Goal: Task Accomplishment & Management: Manage account settings

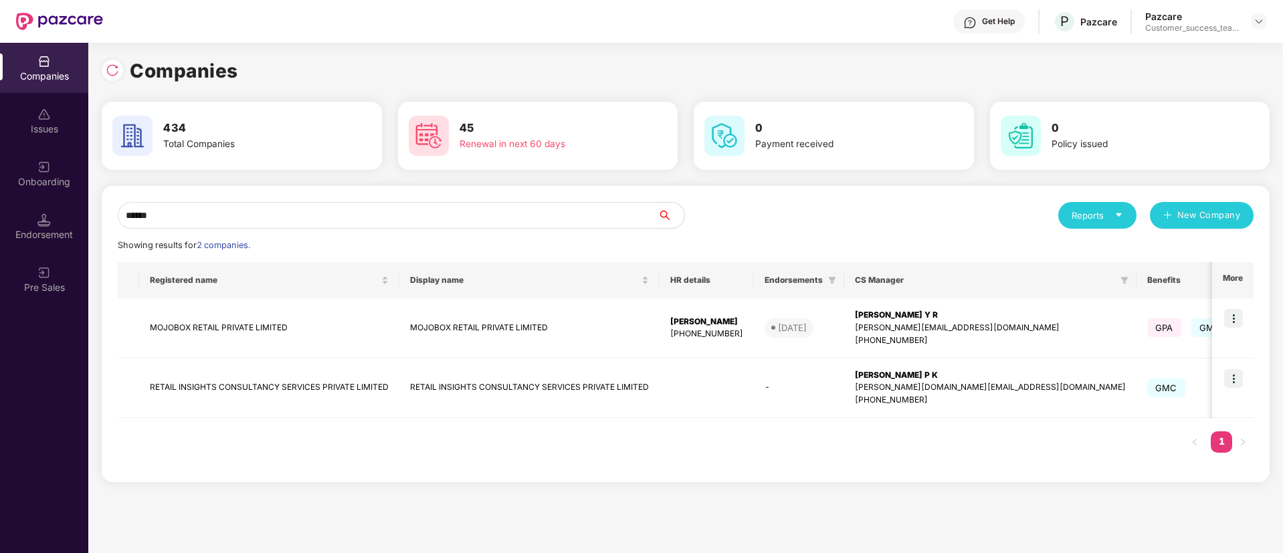
click at [351, 208] on input "******" at bounding box center [388, 215] width 540 height 27
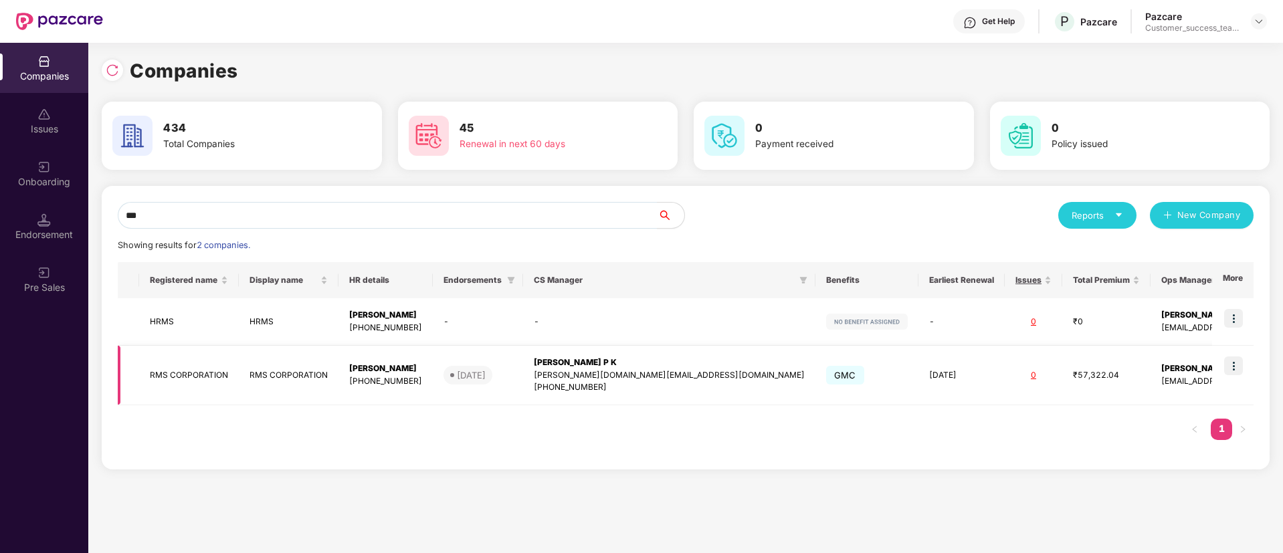
type input "***"
click at [622, 375] on div "[PERSON_NAME][DOMAIN_NAME][EMAIL_ADDRESS][DOMAIN_NAME]" at bounding box center [669, 375] width 271 height 13
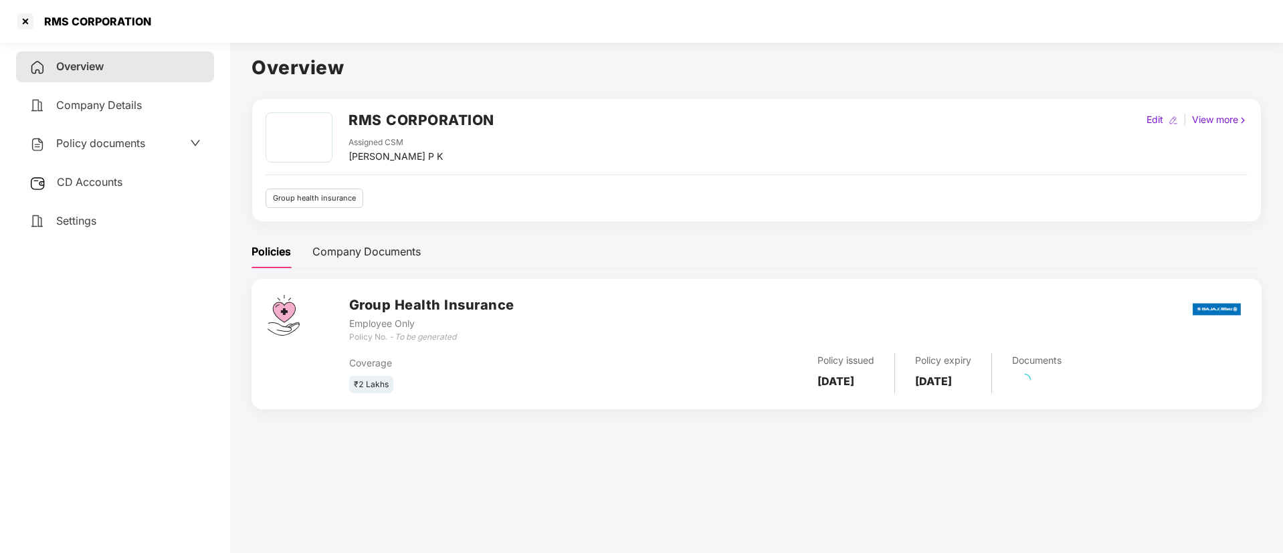
click at [145, 139] on span "Policy documents" at bounding box center [100, 142] width 89 height 13
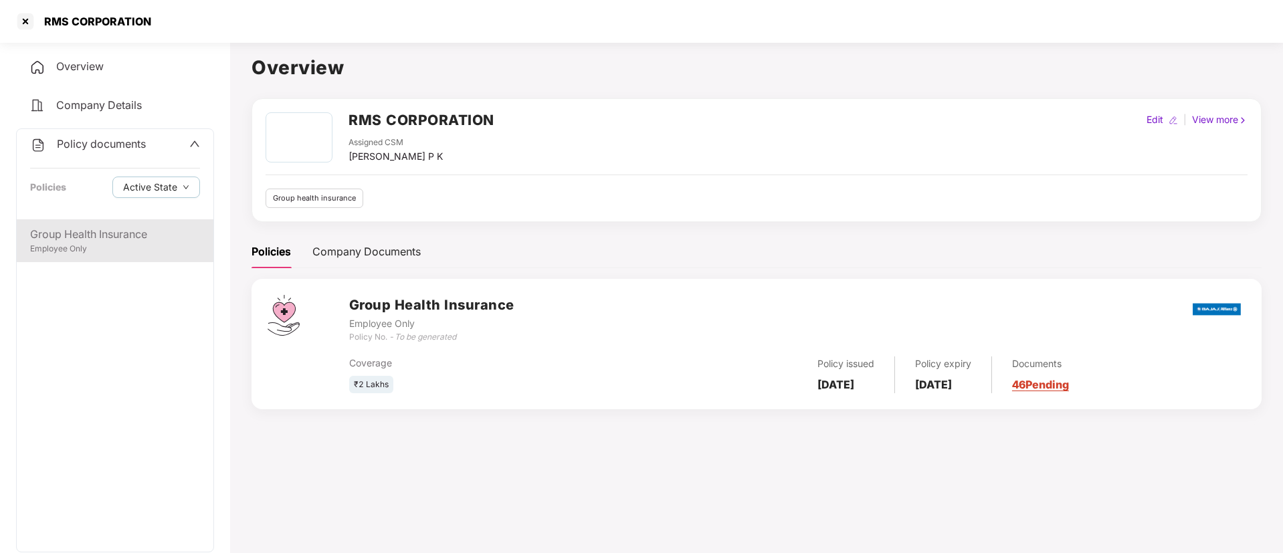
click at [145, 226] on div "Group Health Insurance" at bounding box center [115, 234] width 170 height 17
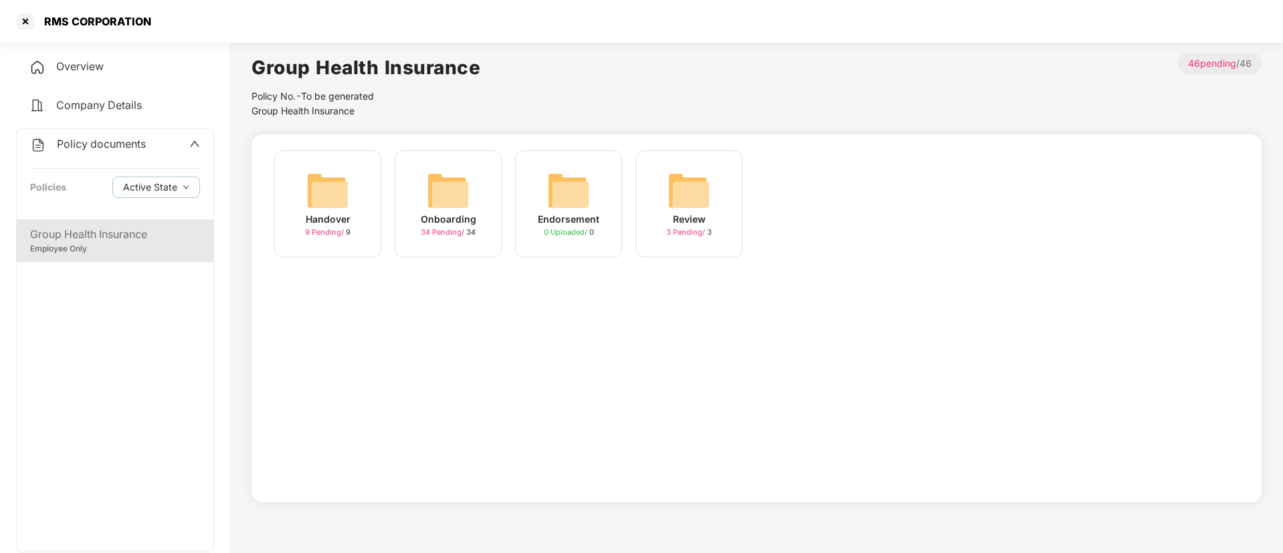
click at [450, 234] on span "34 Pending /" at bounding box center [443, 231] width 45 height 9
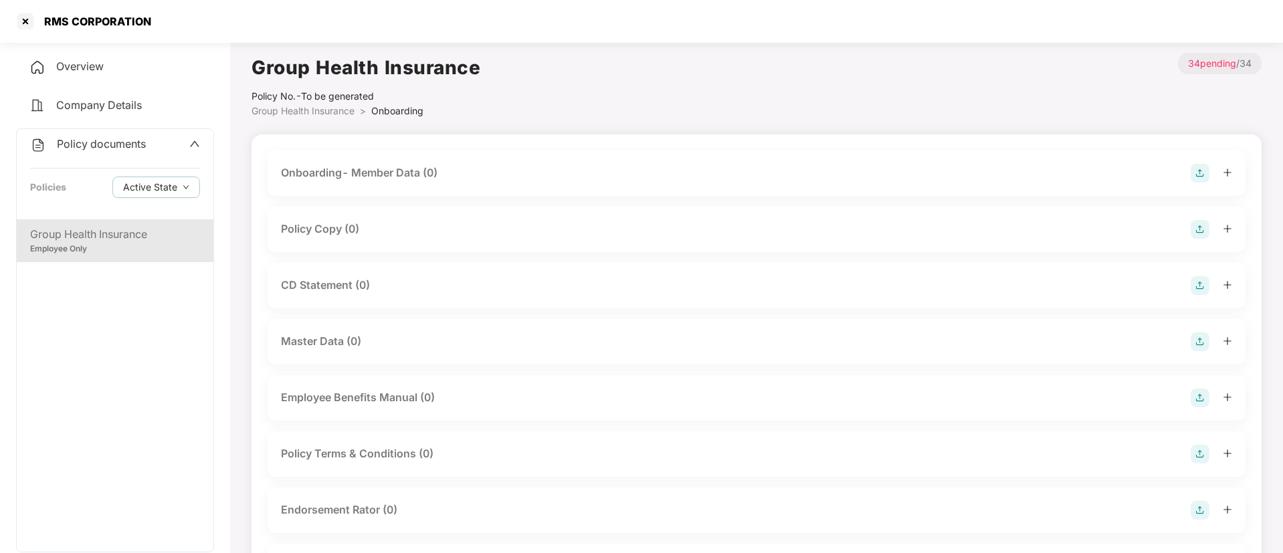
click at [350, 238] on div "Policy Copy (0)" at bounding box center [320, 229] width 78 height 17
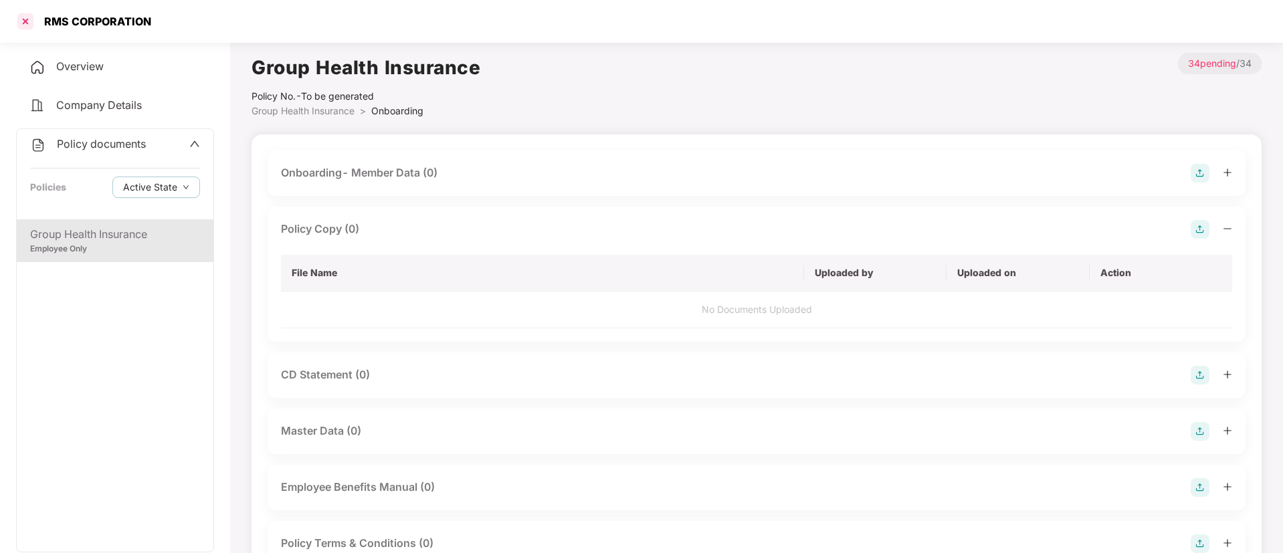
click at [22, 25] on div at bounding box center [25, 21] width 21 height 21
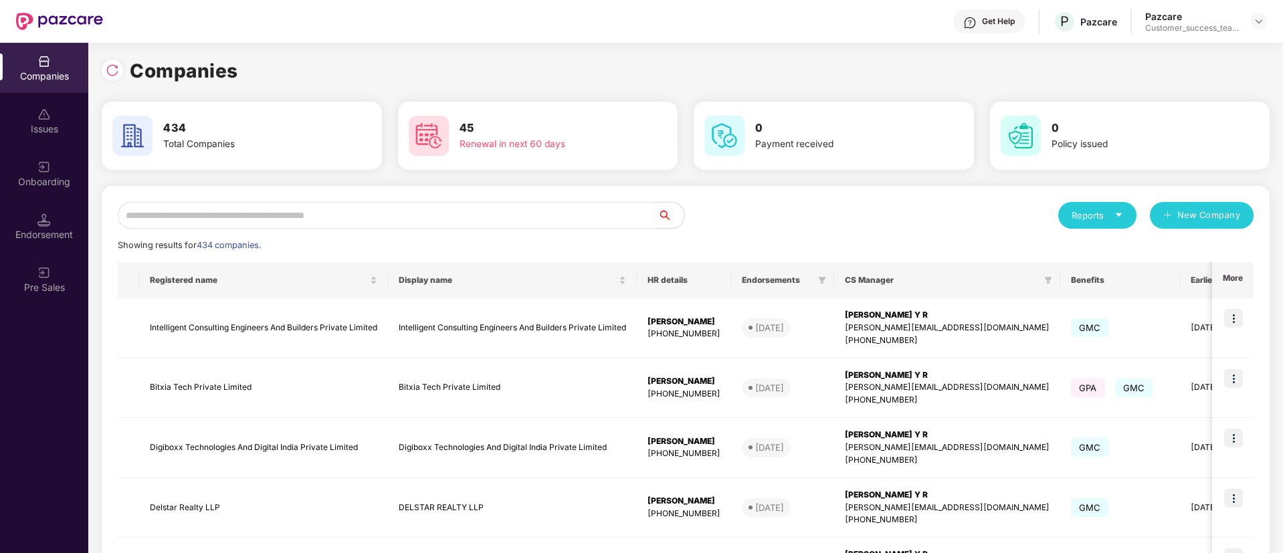
click at [383, 206] on input "text" at bounding box center [388, 215] width 540 height 27
click at [236, 221] on input "text" at bounding box center [388, 215] width 540 height 27
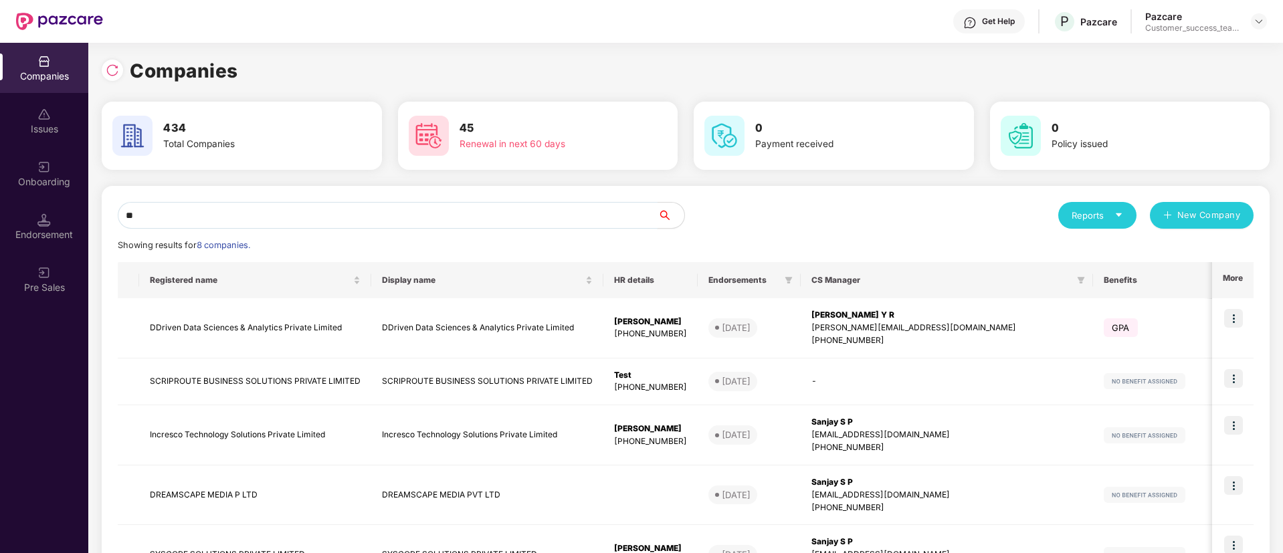
type input "*"
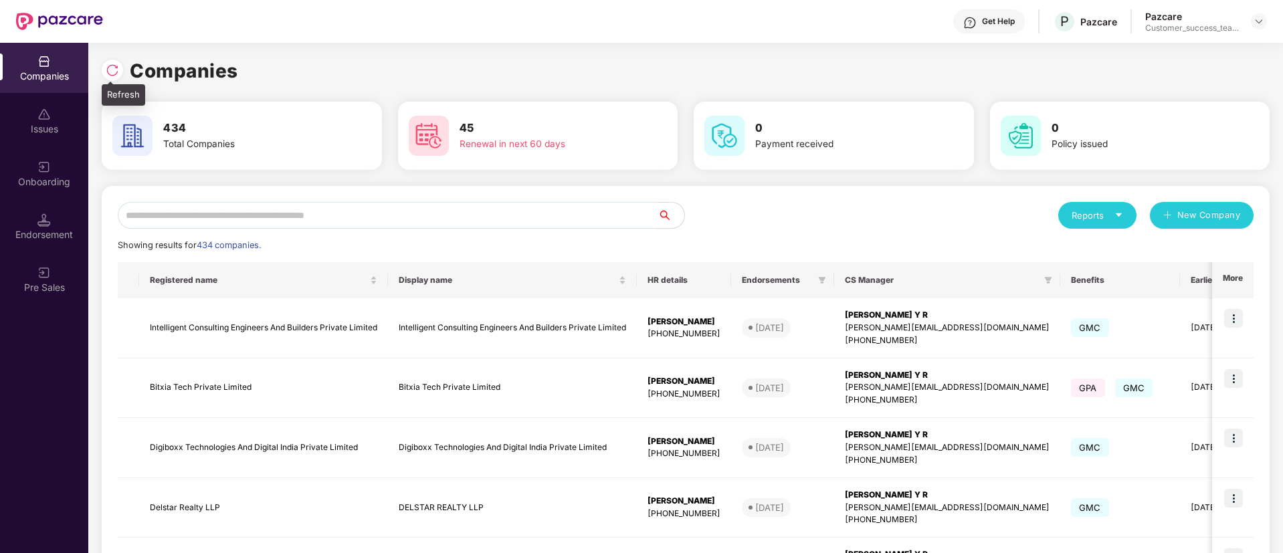
click at [115, 67] on img at bounding box center [112, 70] width 13 height 13
click at [269, 220] on input "text" at bounding box center [388, 215] width 540 height 27
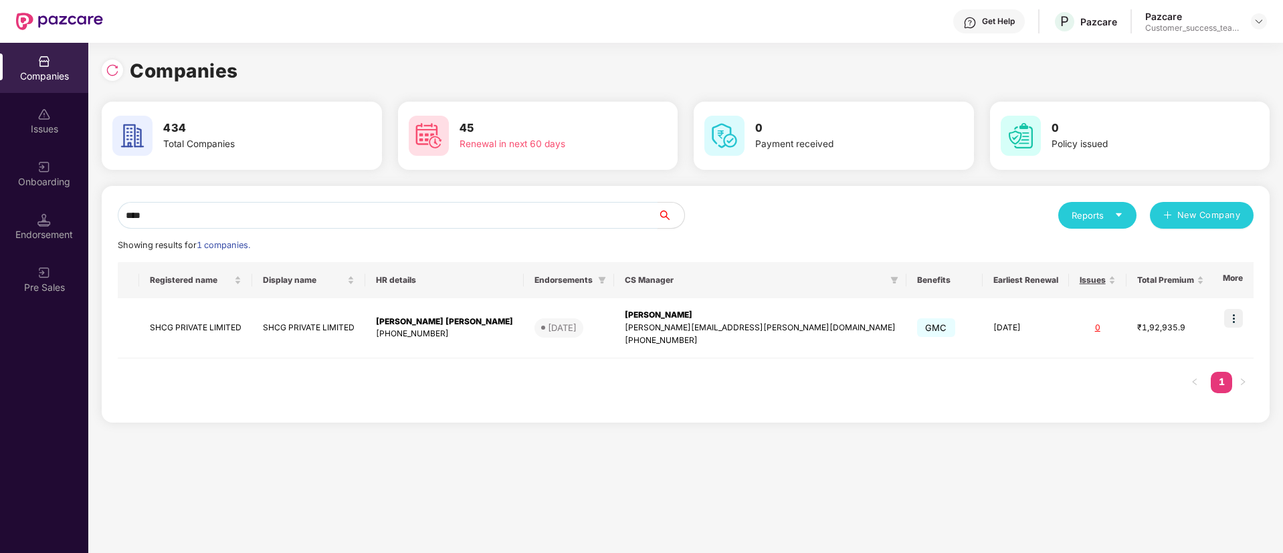
click at [219, 207] on input "****" at bounding box center [388, 215] width 540 height 27
click at [235, 213] on input "****" at bounding box center [388, 215] width 540 height 27
type input "*"
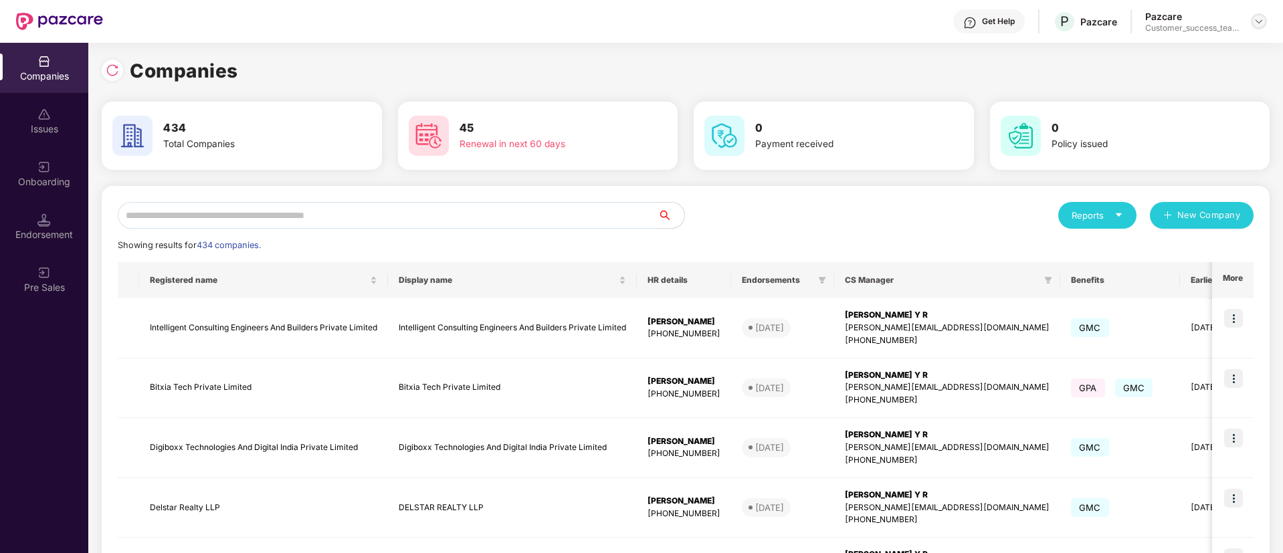
click at [1263, 19] on img at bounding box center [1259, 21] width 11 height 11
click at [1202, 69] on div "Switch Partner" at bounding box center [1198, 79] width 174 height 26
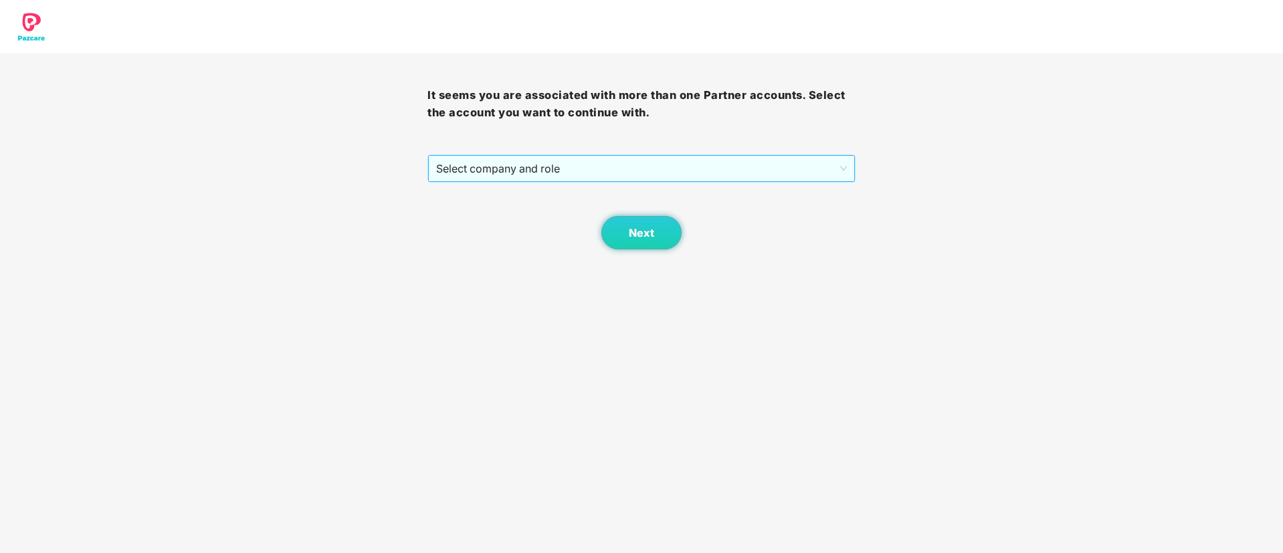
click at [743, 165] on span "Select company and role" at bounding box center [641, 168] width 410 height 25
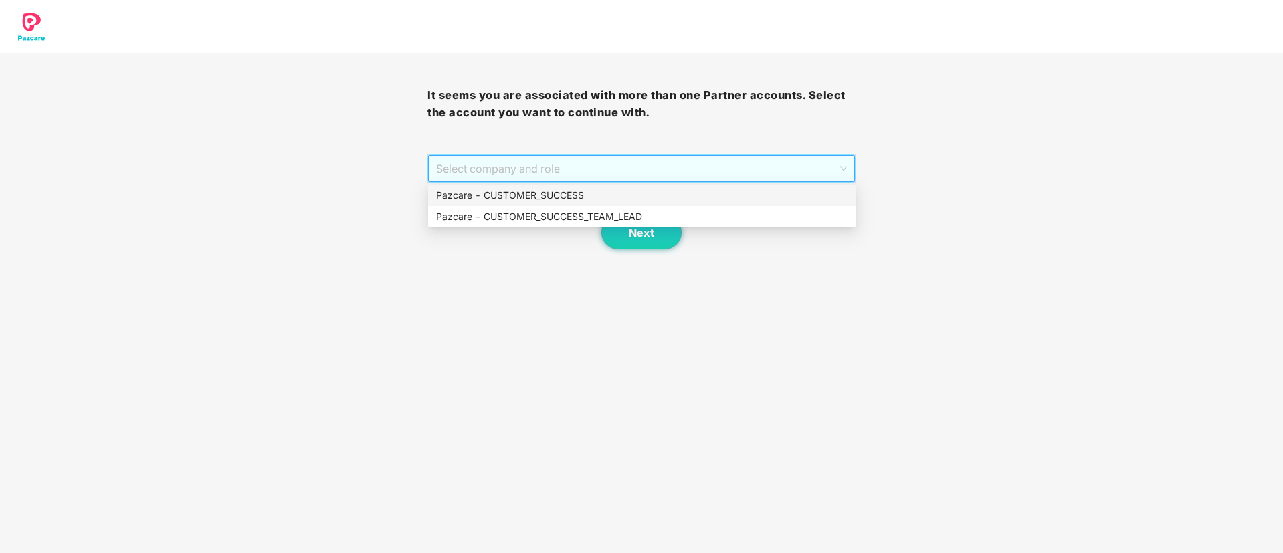
click at [598, 193] on div "Pazcare - CUSTOMER_SUCCESS" at bounding box center [642, 195] width 412 height 15
click at [635, 234] on span "Next" at bounding box center [641, 233] width 25 height 13
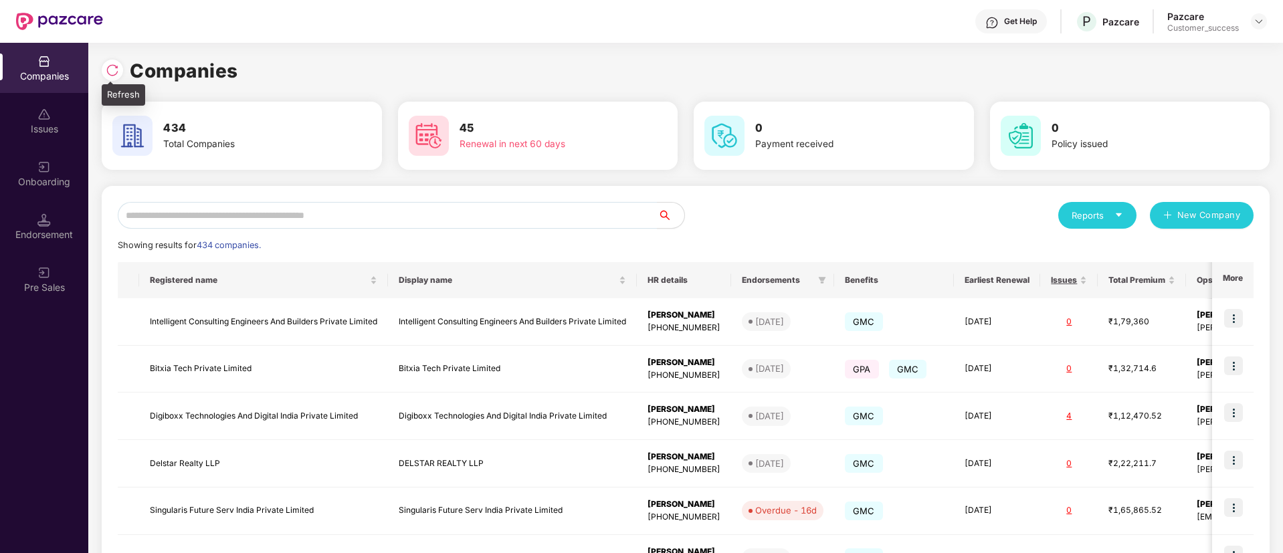
click at [116, 64] on img at bounding box center [112, 70] width 13 height 13
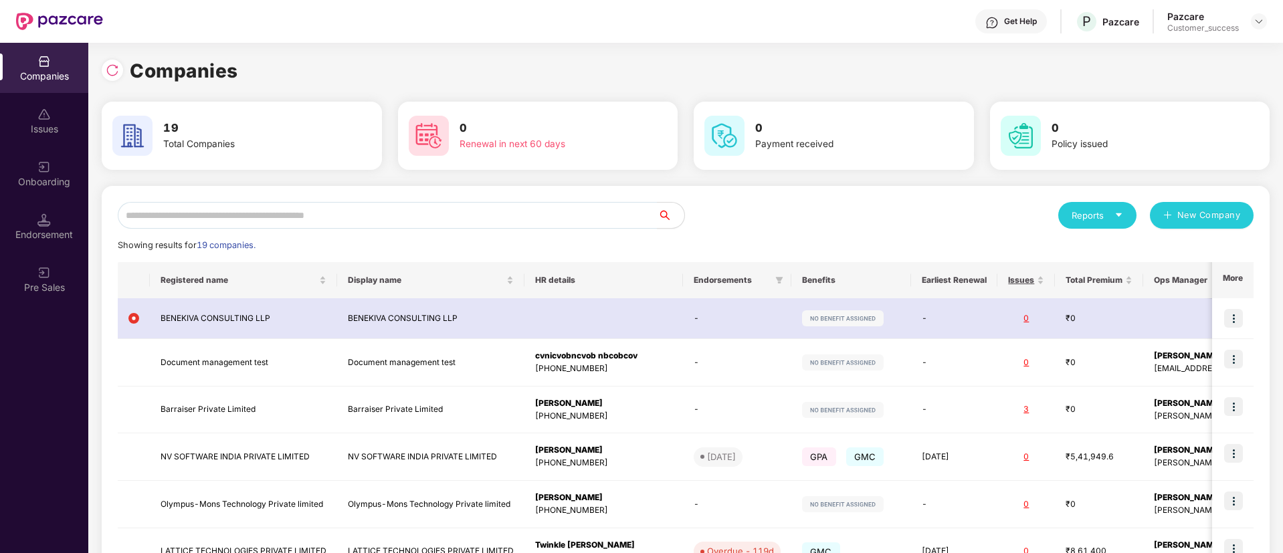
click at [367, 199] on div "Reports New Company Showing results for 19 companies. Registered name Display n…" at bounding box center [686, 507] width 1168 height 643
click at [367, 212] on input "text" at bounding box center [388, 215] width 540 height 27
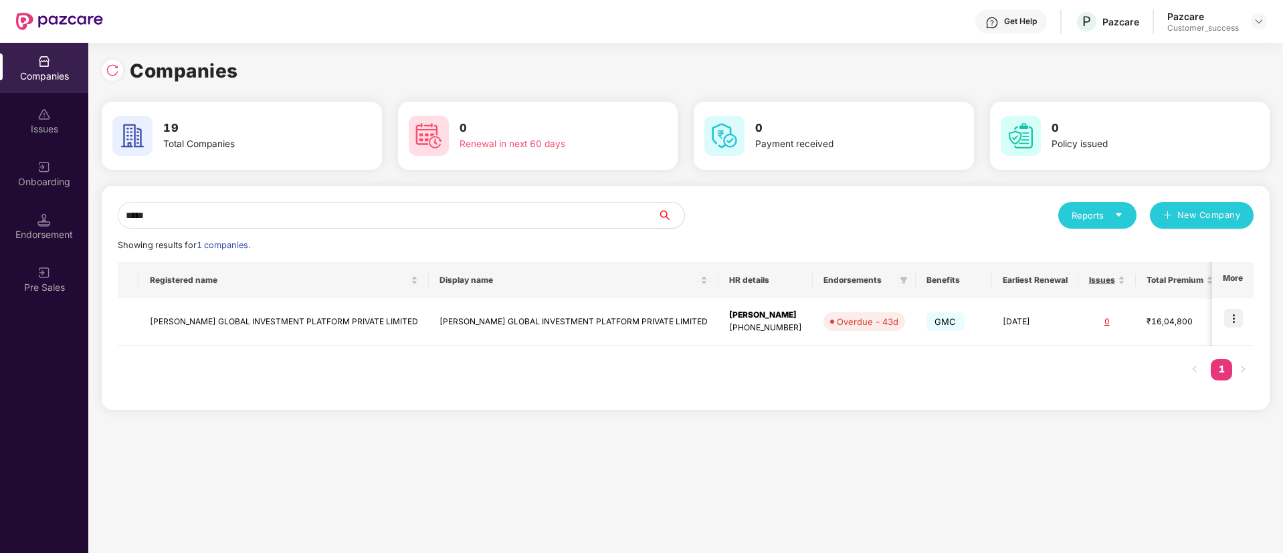
type input "******"
click at [729, 320] on div "[PERSON_NAME]" at bounding box center [765, 315] width 73 height 13
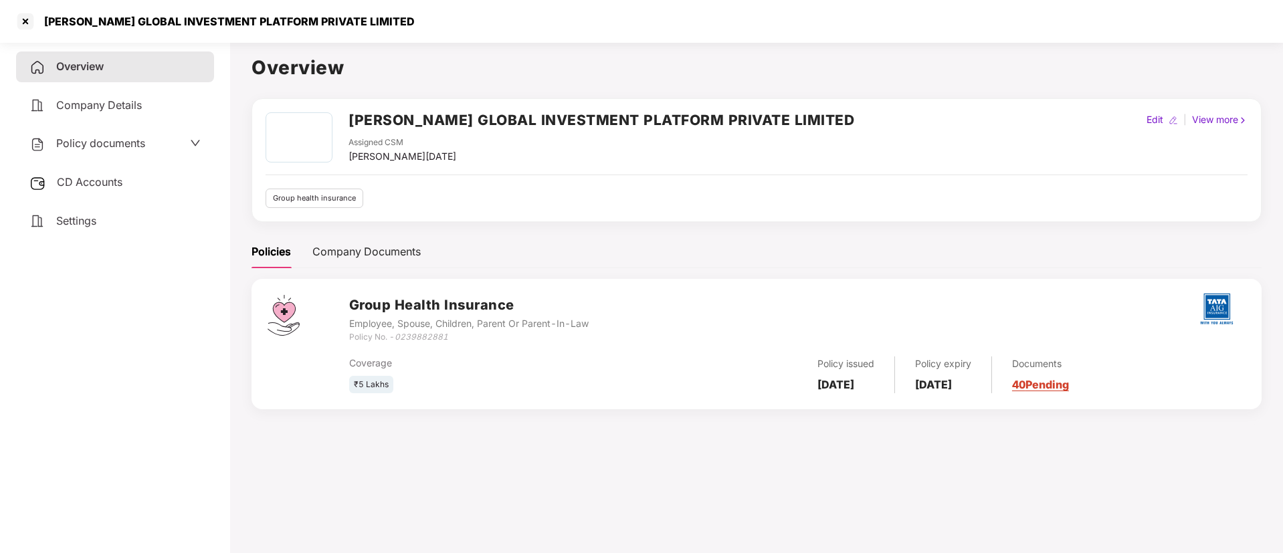
click at [96, 183] on span "CD Accounts" at bounding box center [90, 181] width 66 height 13
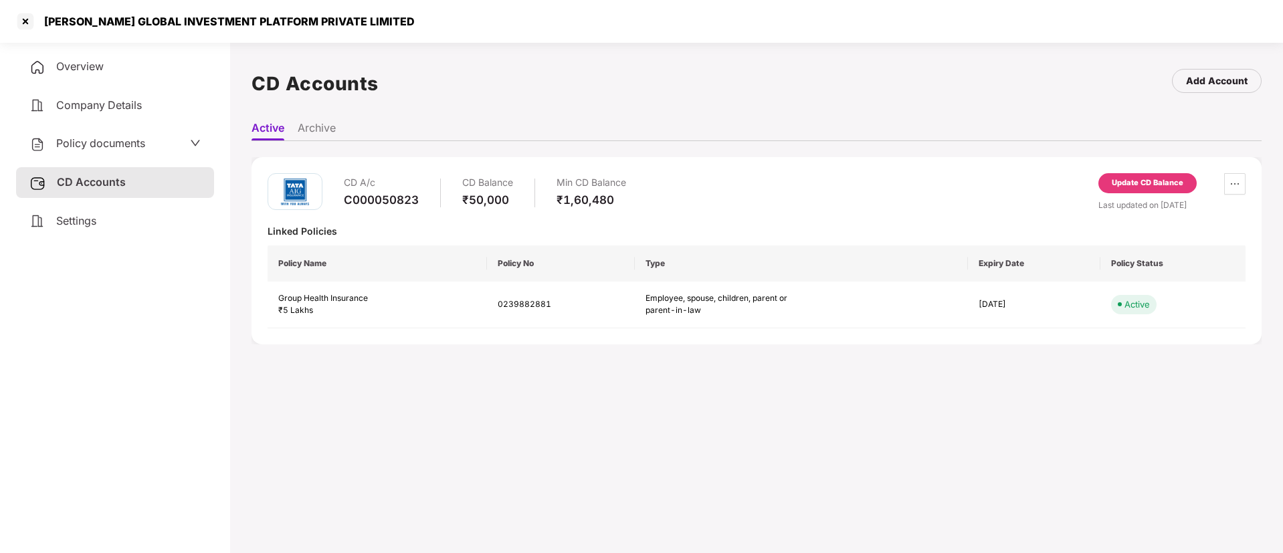
click at [1155, 185] on div "Update CD Balance" at bounding box center [1148, 183] width 72 height 12
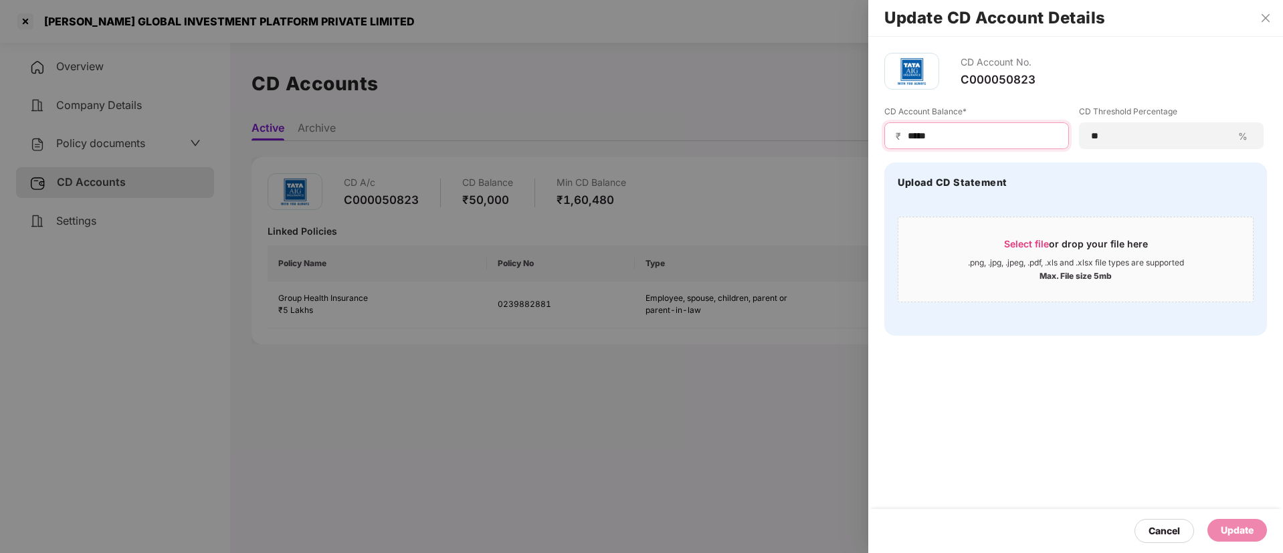
click at [968, 133] on input "*****" at bounding box center [982, 136] width 151 height 14
type input "*"
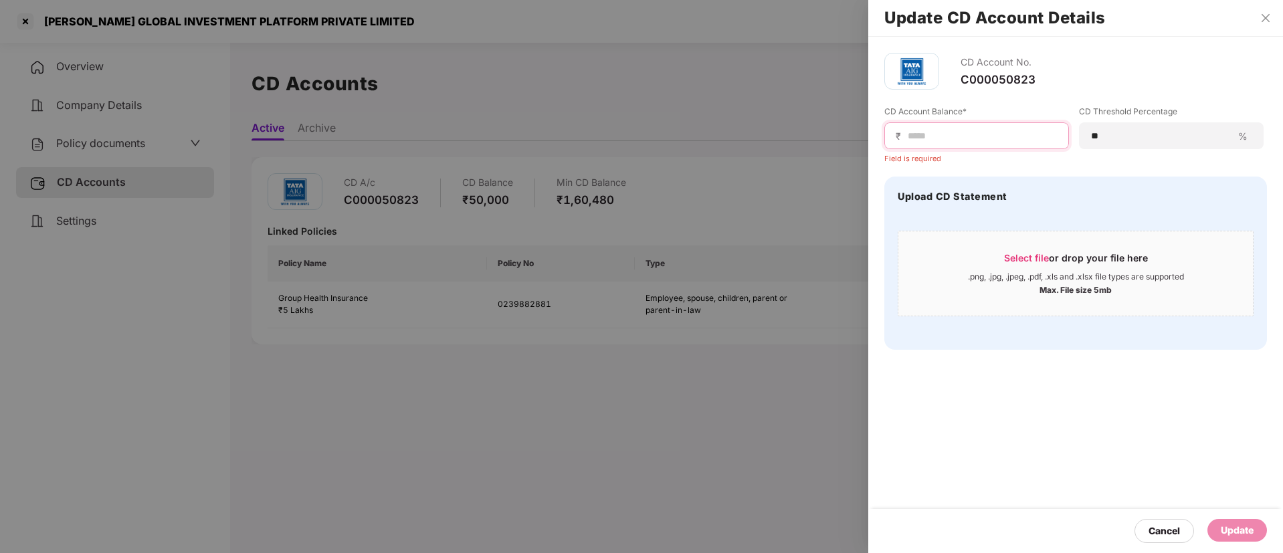
click at [978, 131] on input at bounding box center [982, 136] width 151 height 14
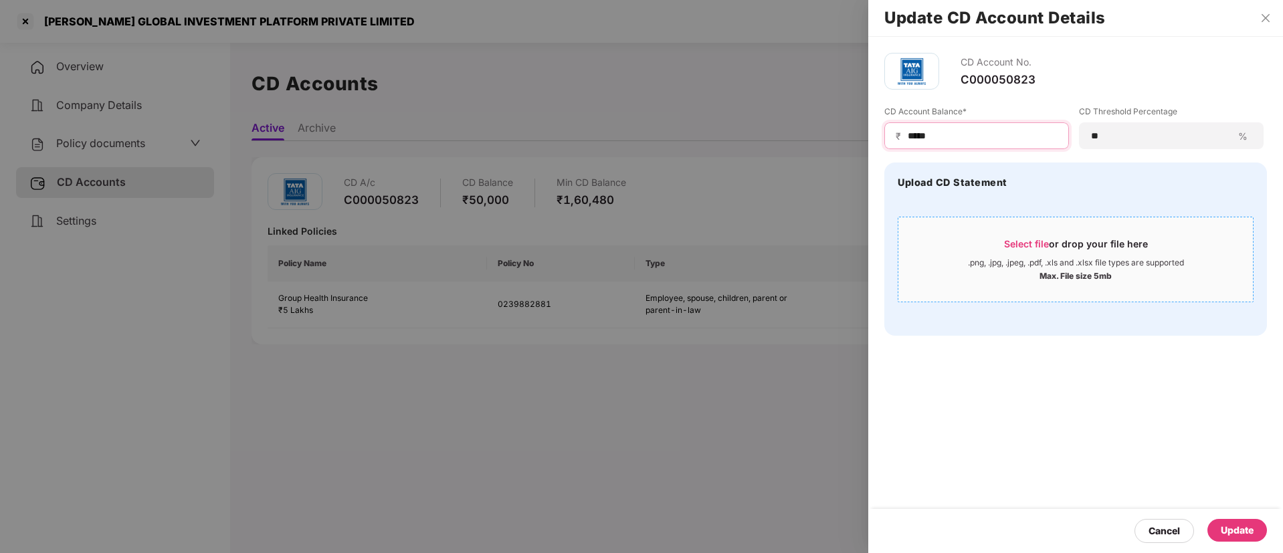
type input "*****"
click at [1034, 242] on span "Select file" at bounding box center [1026, 243] width 45 height 11
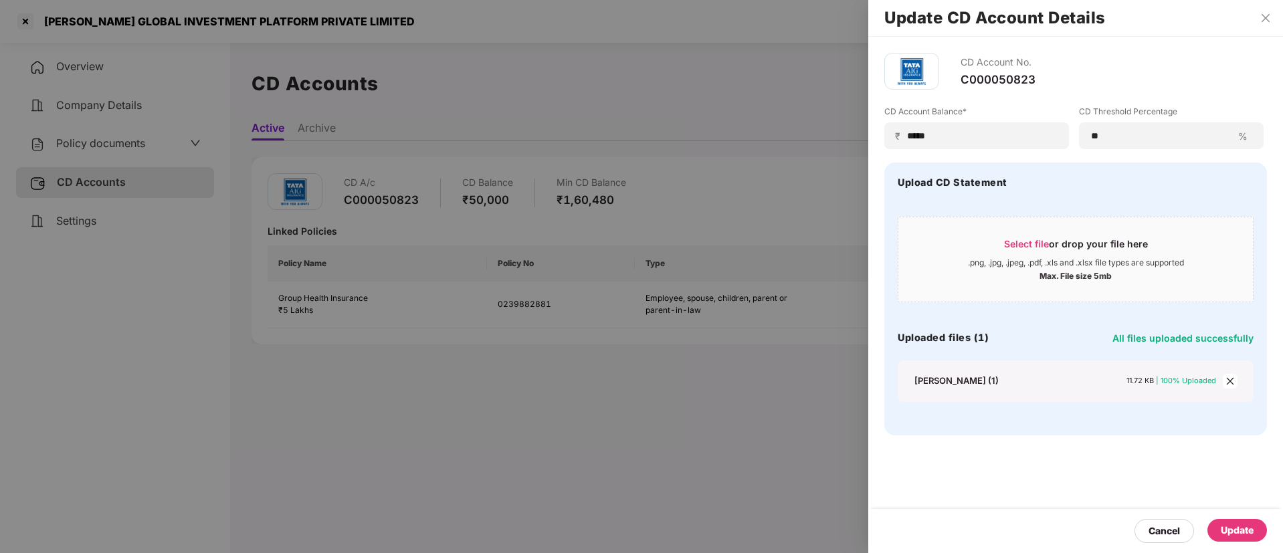
click at [1249, 527] on div "Update" at bounding box center [1237, 530] width 33 height 15
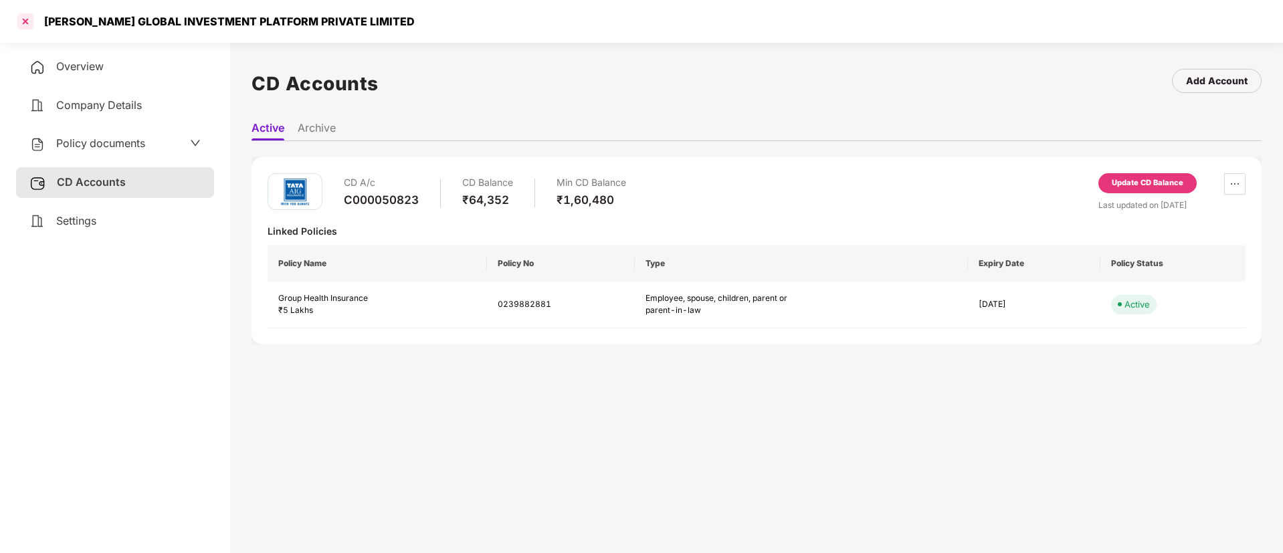
click at [30, 25] on div at bounding box center [25, 21] width 21 height 21
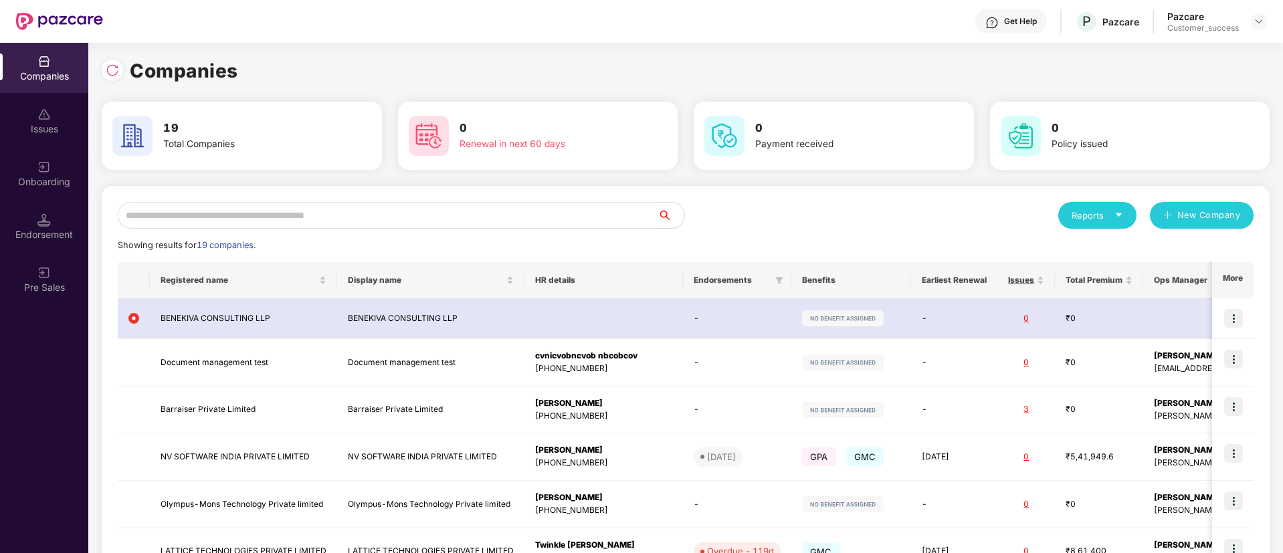
click at [405, 206] on input "text" at bounding box center [388, 215] width 540 height 27
click at [365, 214] on input "text" at bounding box center [388, 215] width 540 height 27
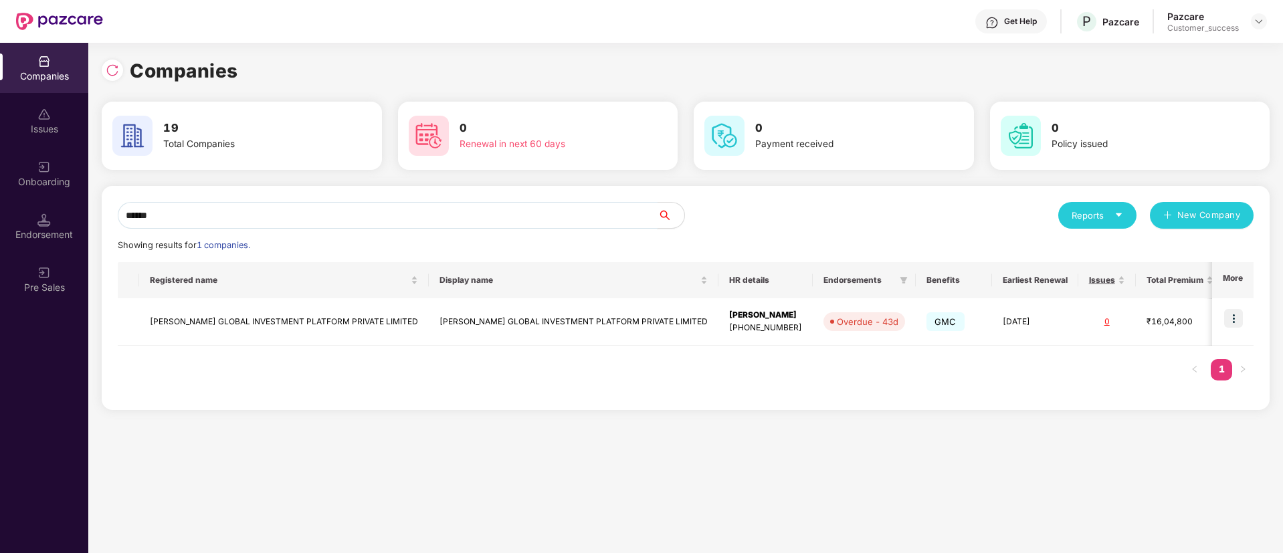
type input "******"
click at [1231, 319] on img at bounding box center [1233, 318] width 19 height 19
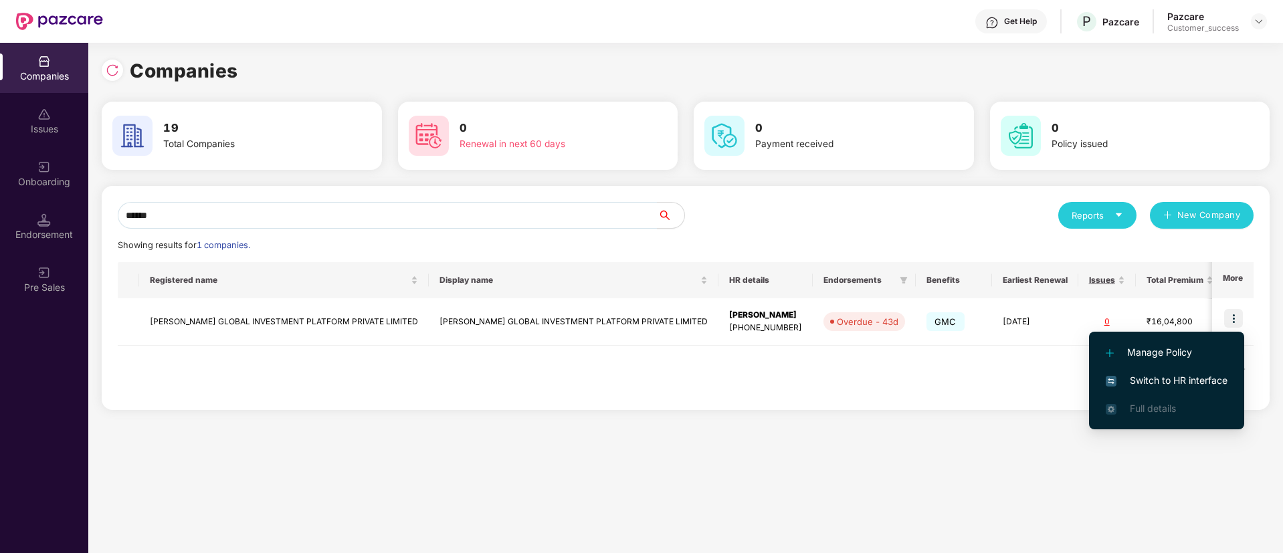
click at [1212, 377] on span "Switch to HR interface" at bounding box center [1167, 380] width 122 height 15
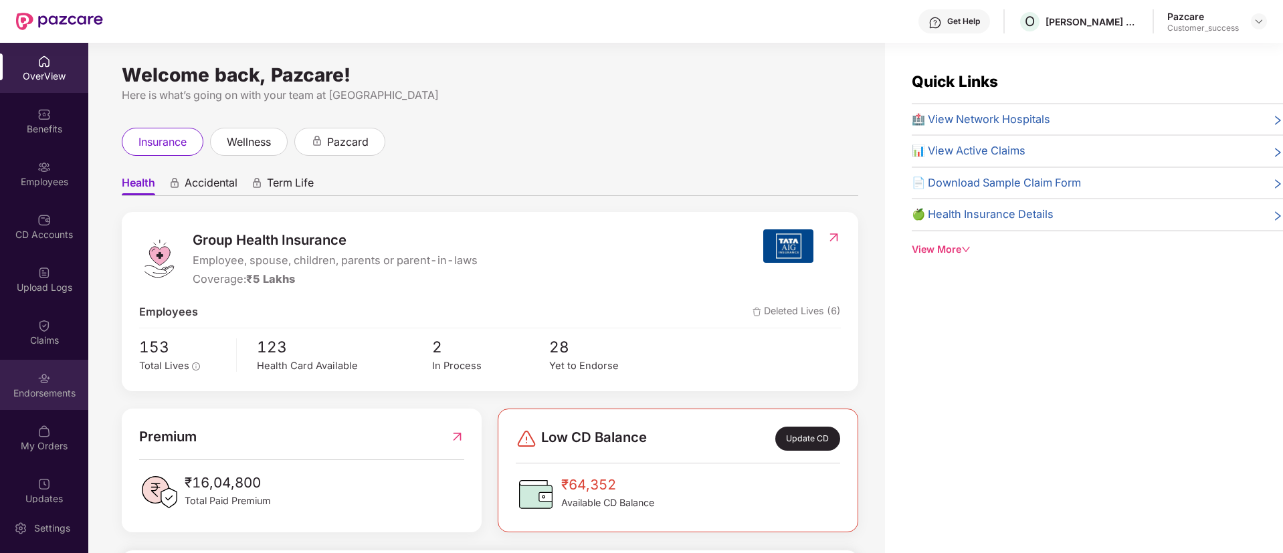
click at [26, 393] on div "Endorsements" at bounding box center [44, 393] width 88 height 13
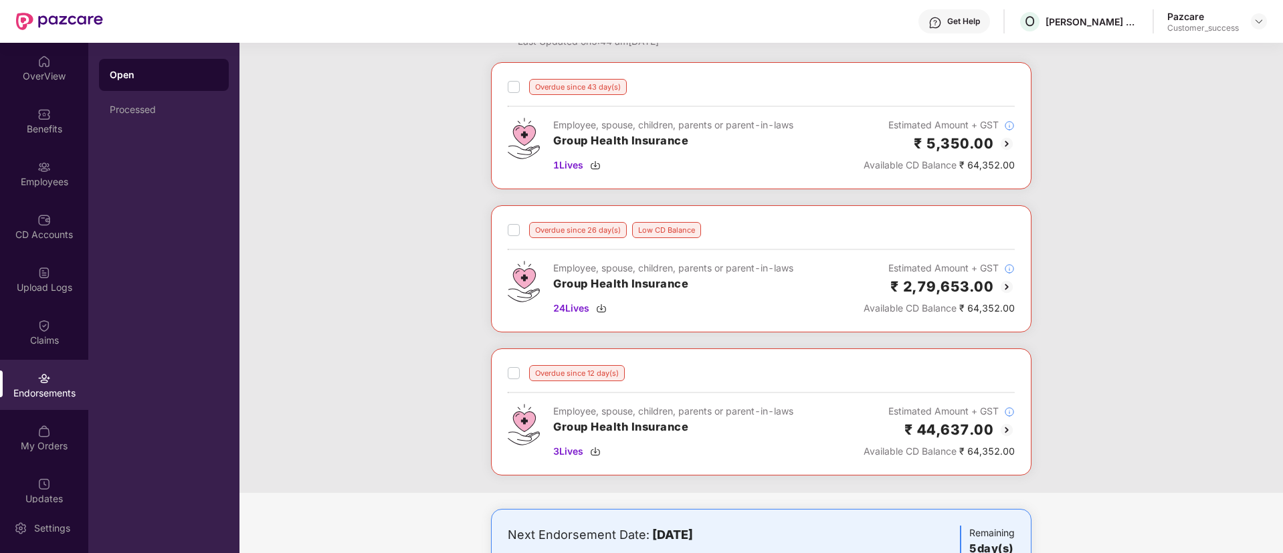
scroll to position [126, 0]
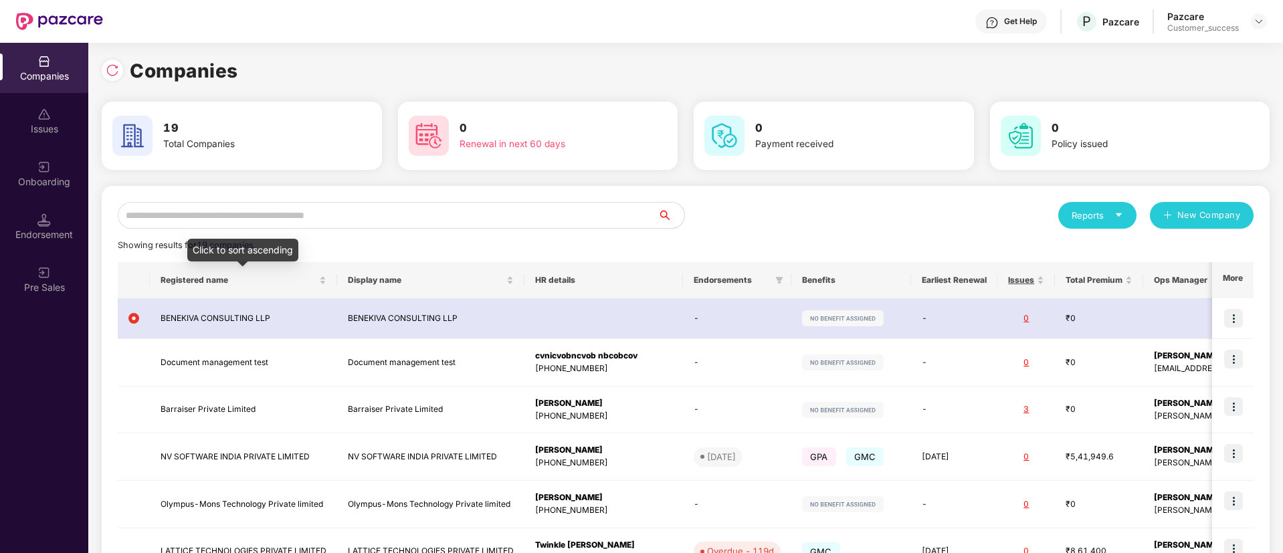
click at [350, 209] on input "text" at bounding box center [388, 215] width 540 height 27
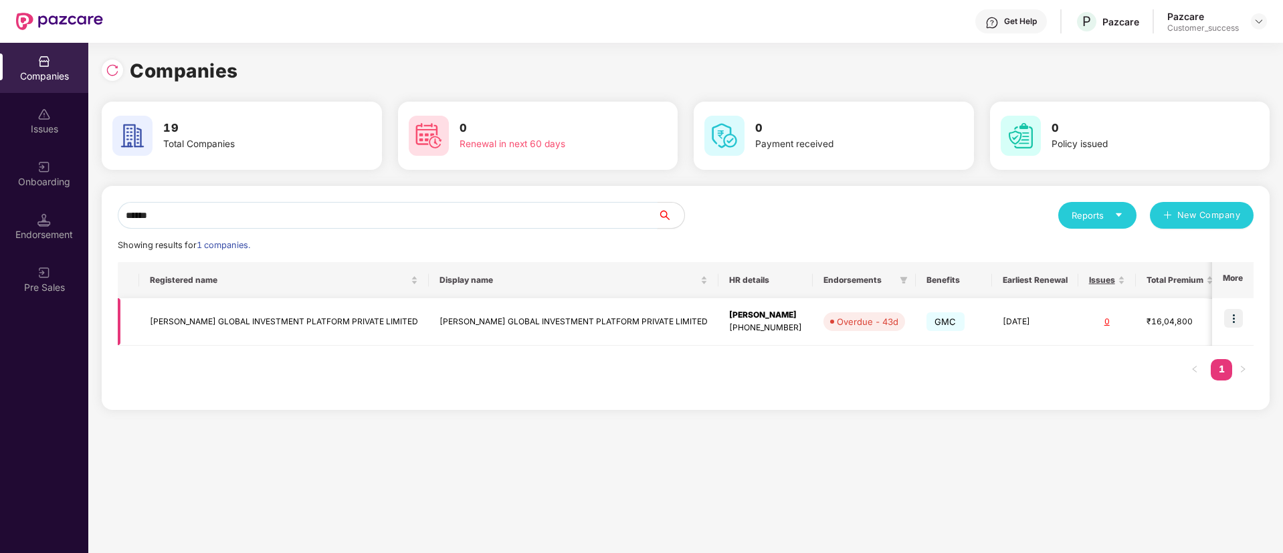
type input "******"
click at [429, 314] on td "[PERSON_NAME] GLOBAL INVESTMENT PLATFORM PRIVATE LIMITED" at bounding box center [574, 322] width 290 height 48
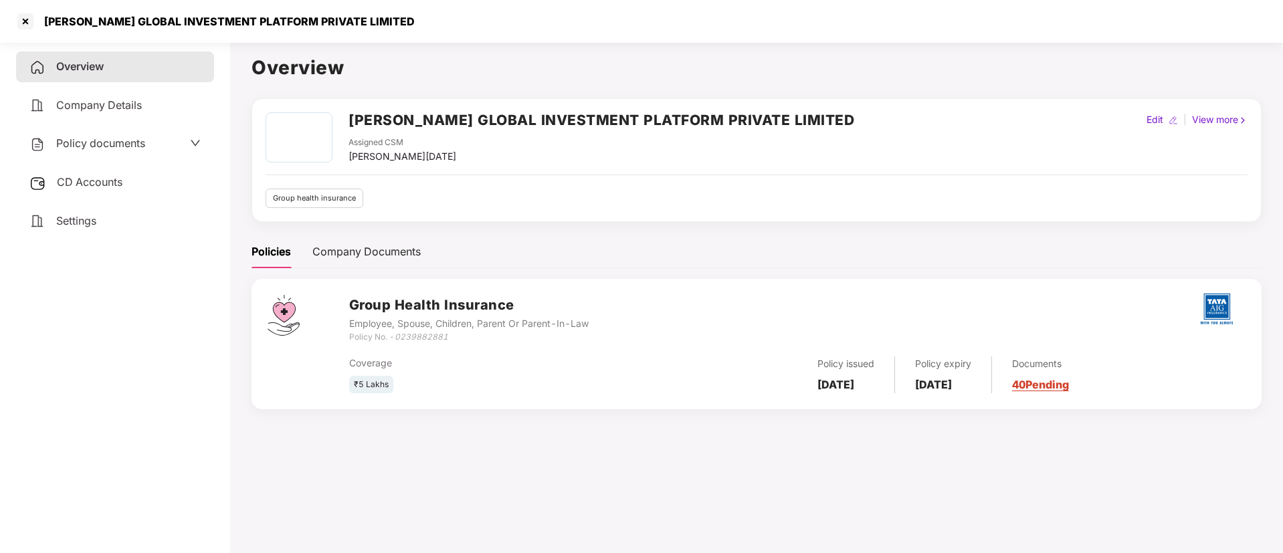
click at [131, 145] on span "Policy documents" at bounding box center [100, 142] width 89 height 13
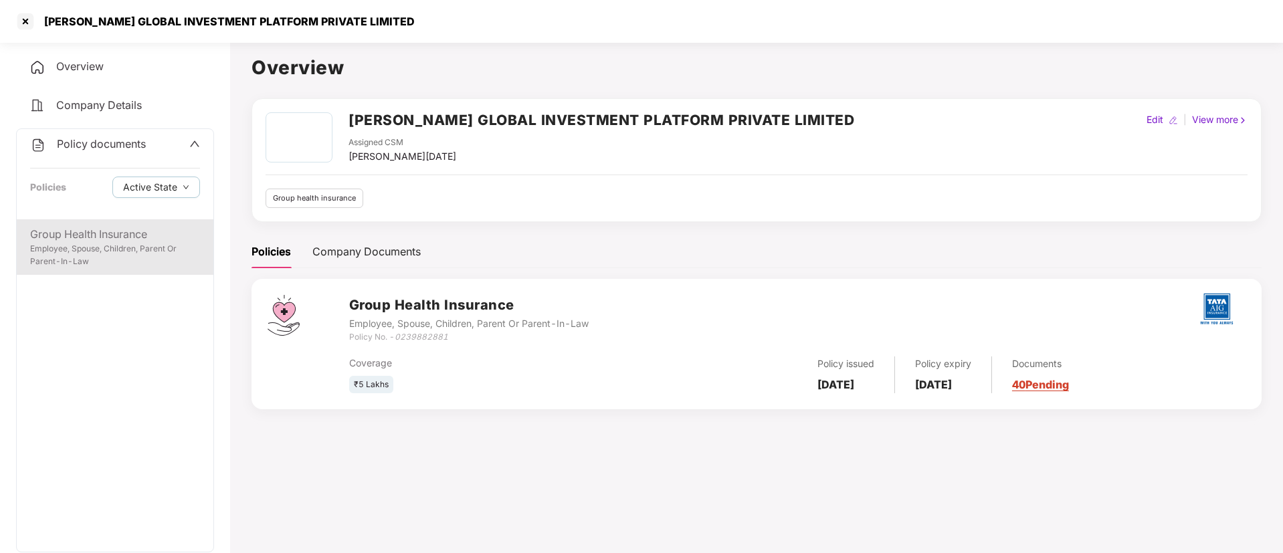
click at [124, 251] on div "Employee, Spouse, Children, Parent Or Parent-In-Law" at bounding box center [115, 255] width 170 height 25
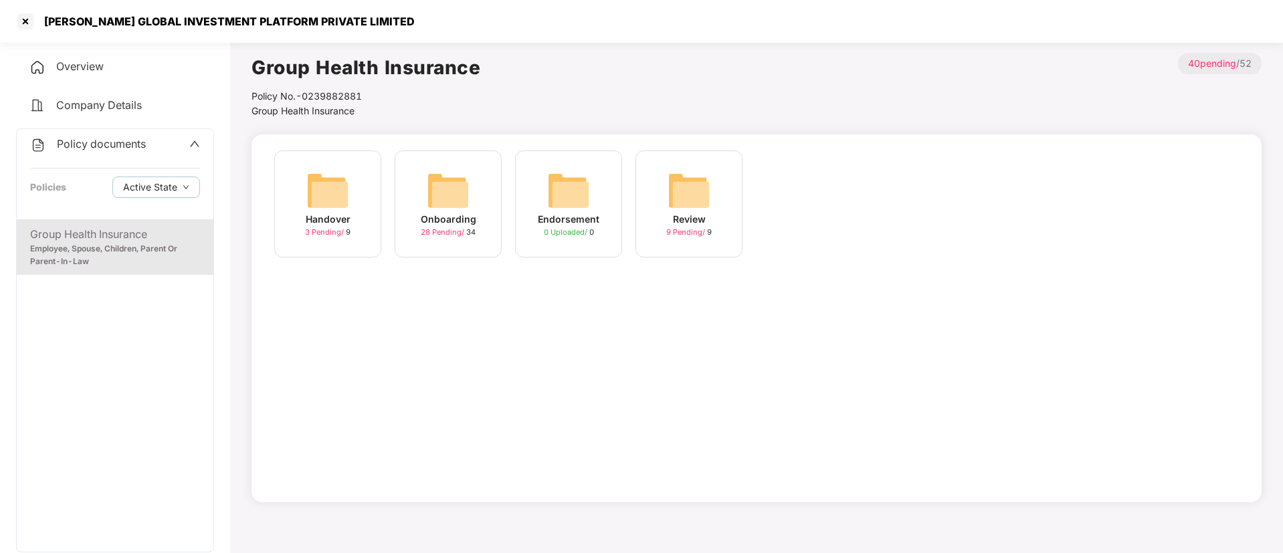
click at [454, 232] on span "28 Pending /" at bounding box center [443, 231] width 45 height 9
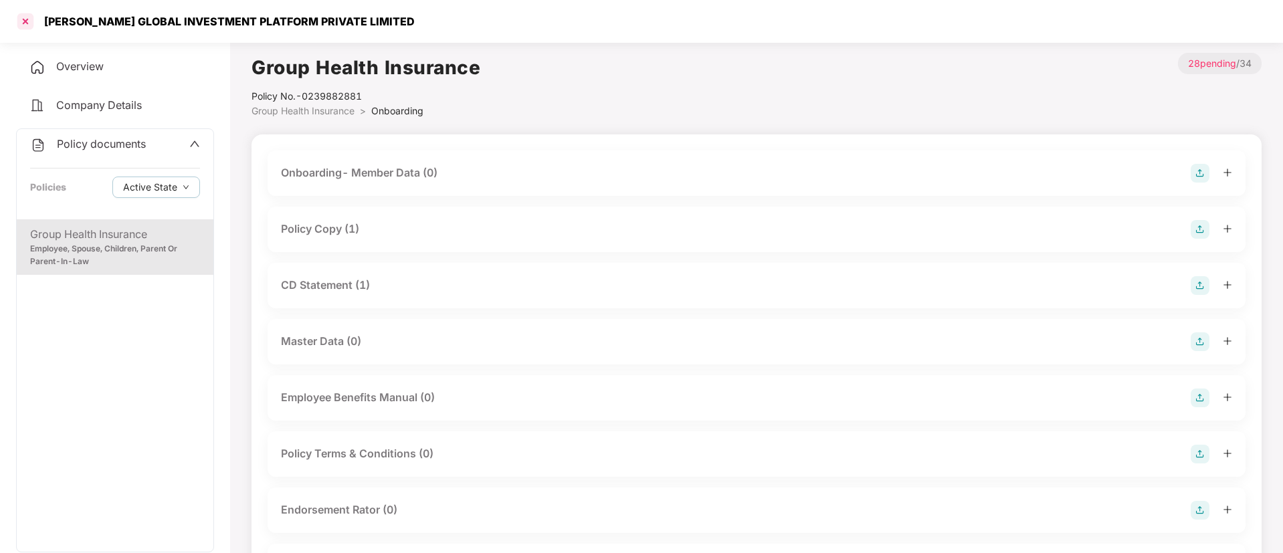
click at [28, 23] on div at bounding box center [25, 21] width 21 height 21
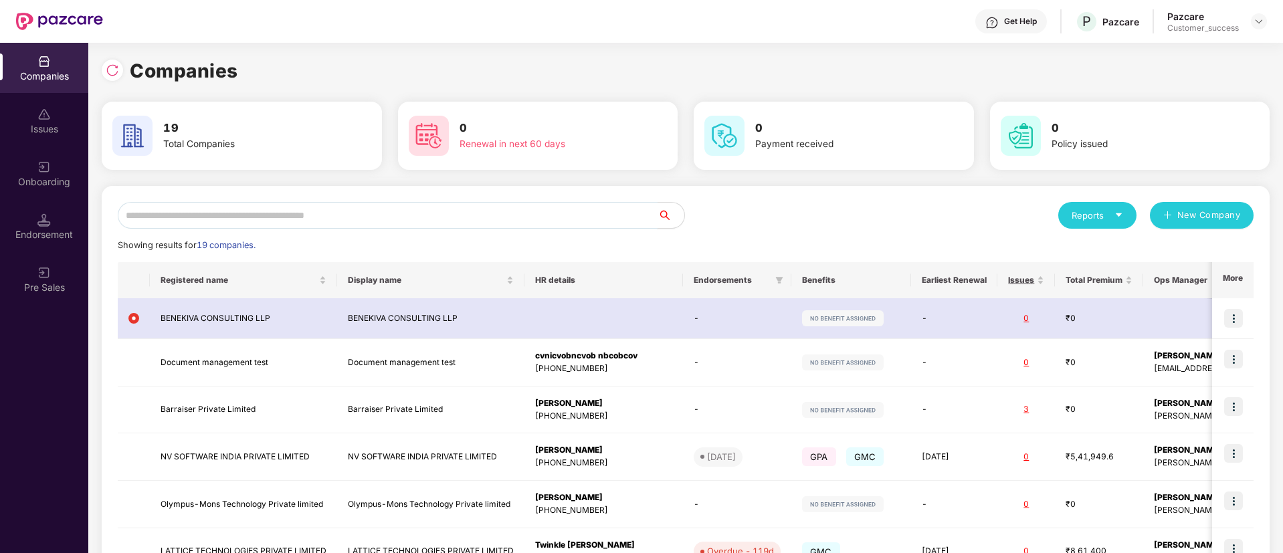
click at [310, 214] on input "text" at bounding box center [388, 215] width 540 height 27
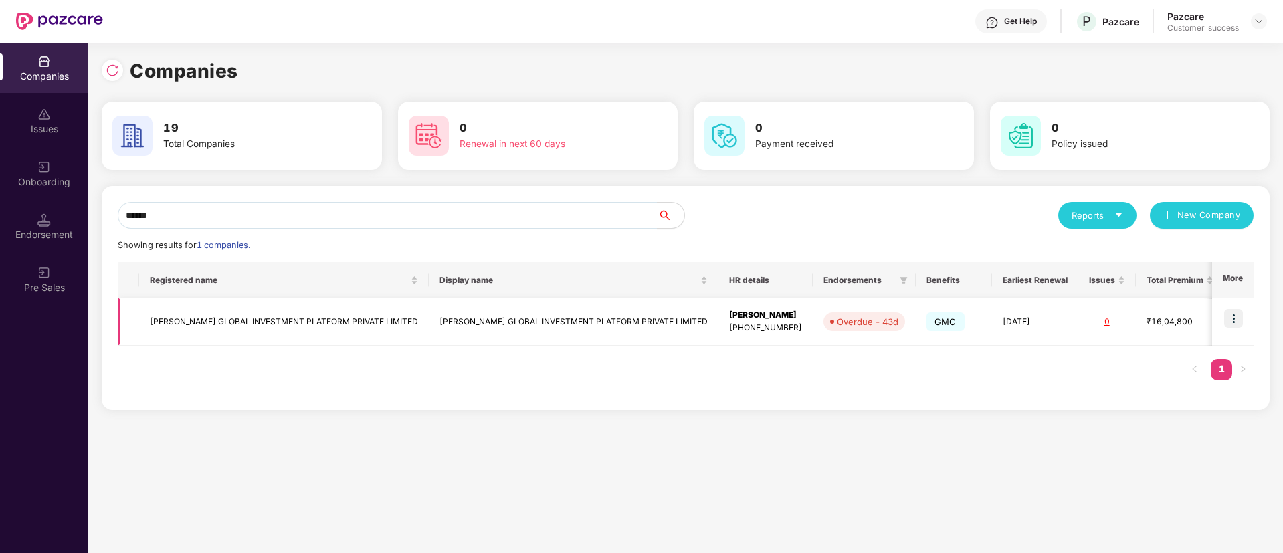
click at [1233, 321] on img at bounding box center [1233, 318] width 19 height 19
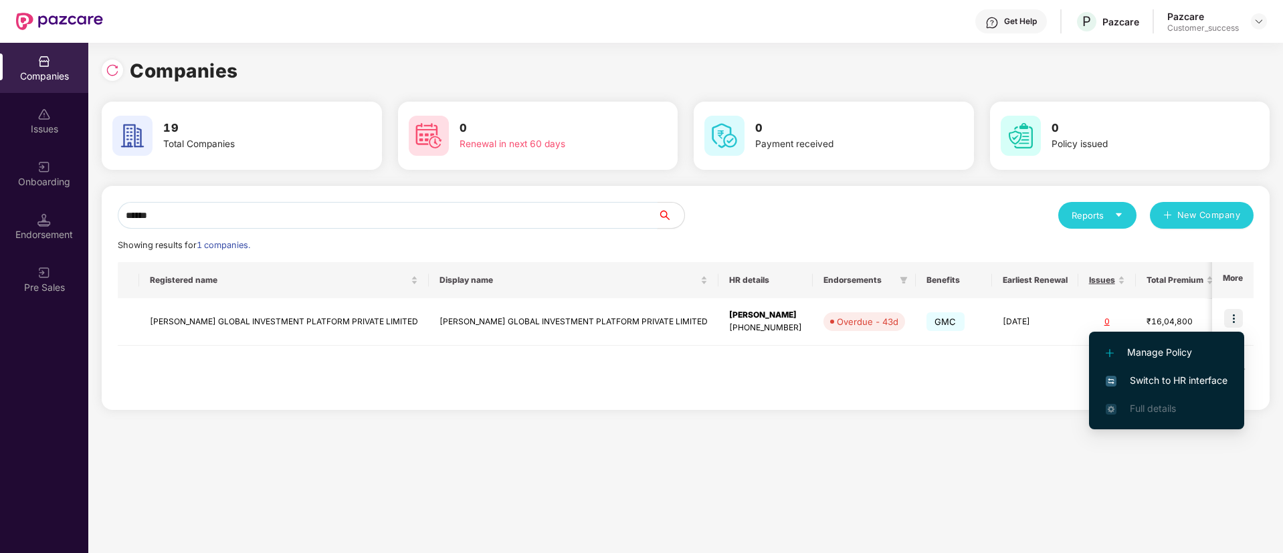
click at [290, 222] on input "******" at bounding box center [388, 215] width 540 height 27
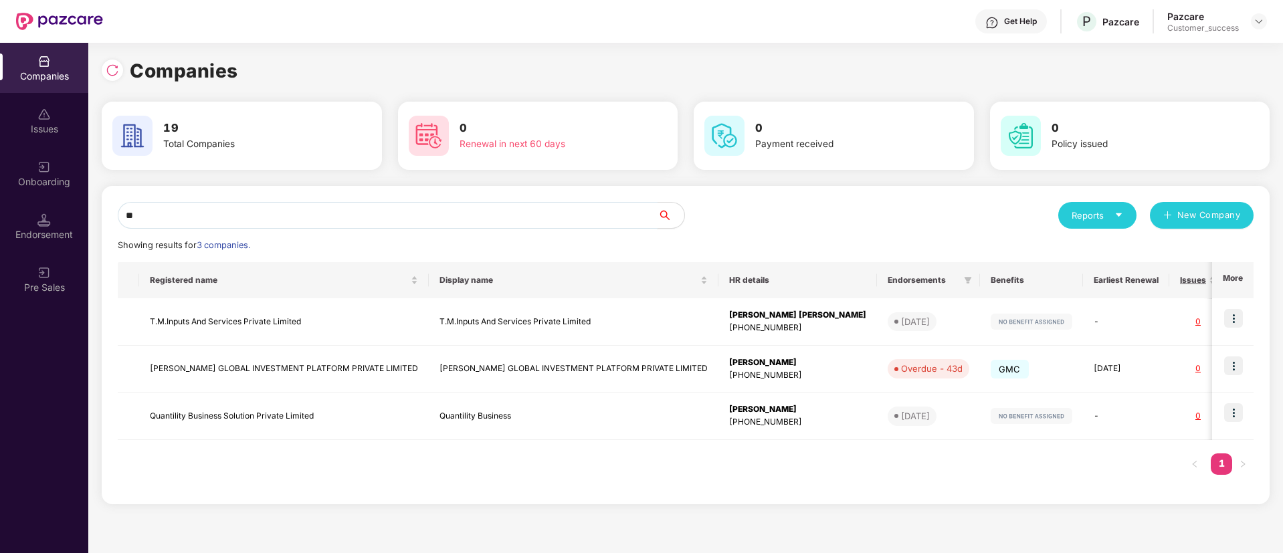
type input "*"
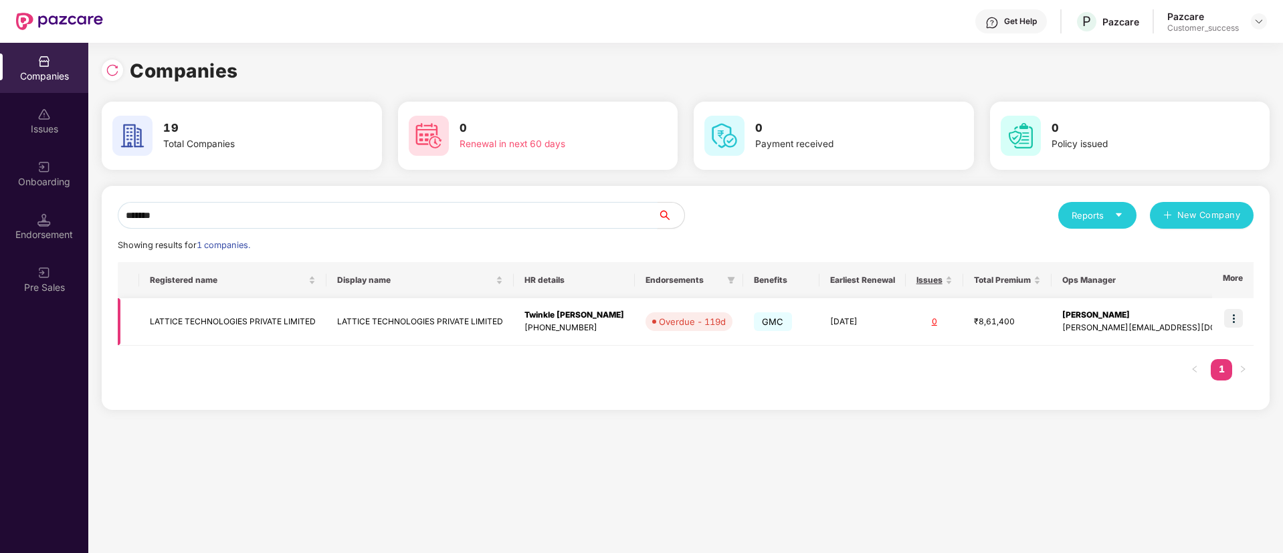
type input "*******"
click at [1230, 323] on img at bounding box center [1233, 318] width 19 height 19
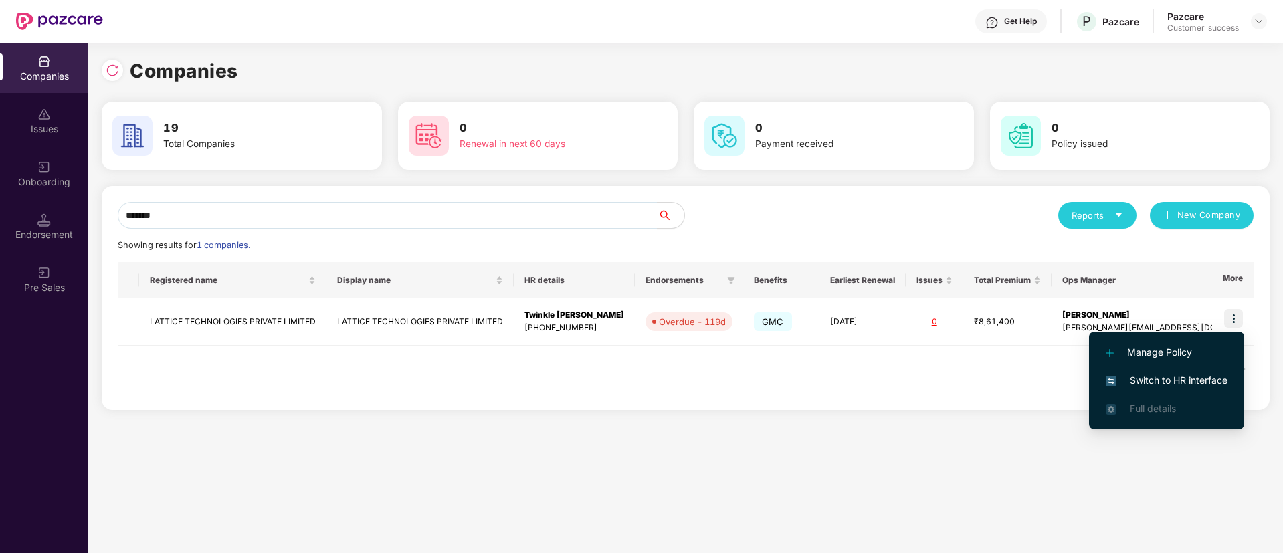
click at [1212, 374] on span "Switch to HR interface" at bounding box center [1167, 380] width 122 height 15
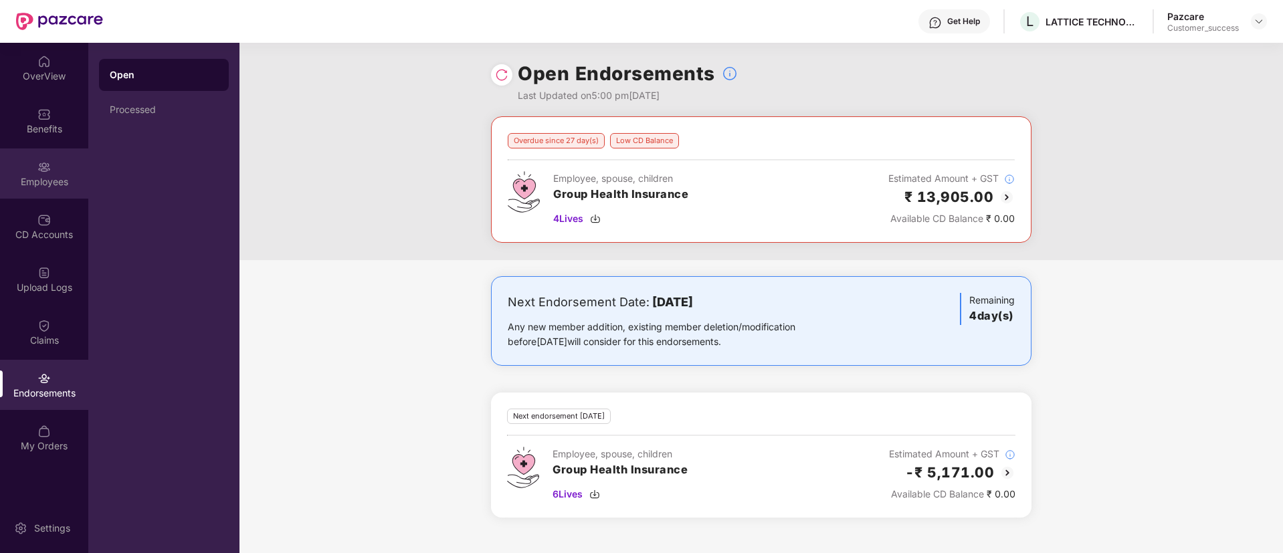
click at [66, 191] on div "Employees" at bounding box center [44, 174] width 88 height 50
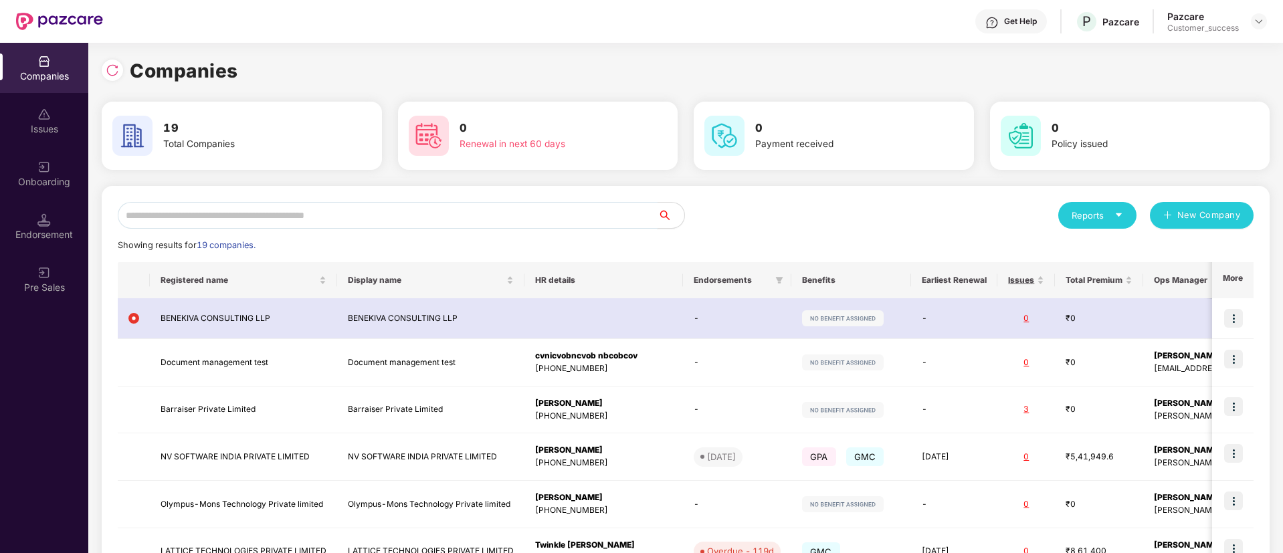
click at [428, 220] on input "text" at bounding box center [388, 215] width 540 height 27
click at [1257, 23] on img at bounding box center [1259, 21] width 11 height 11
click at [1231, 74] on div "Switch Partner" at bounding box center [1198, 79] width 174 height 26
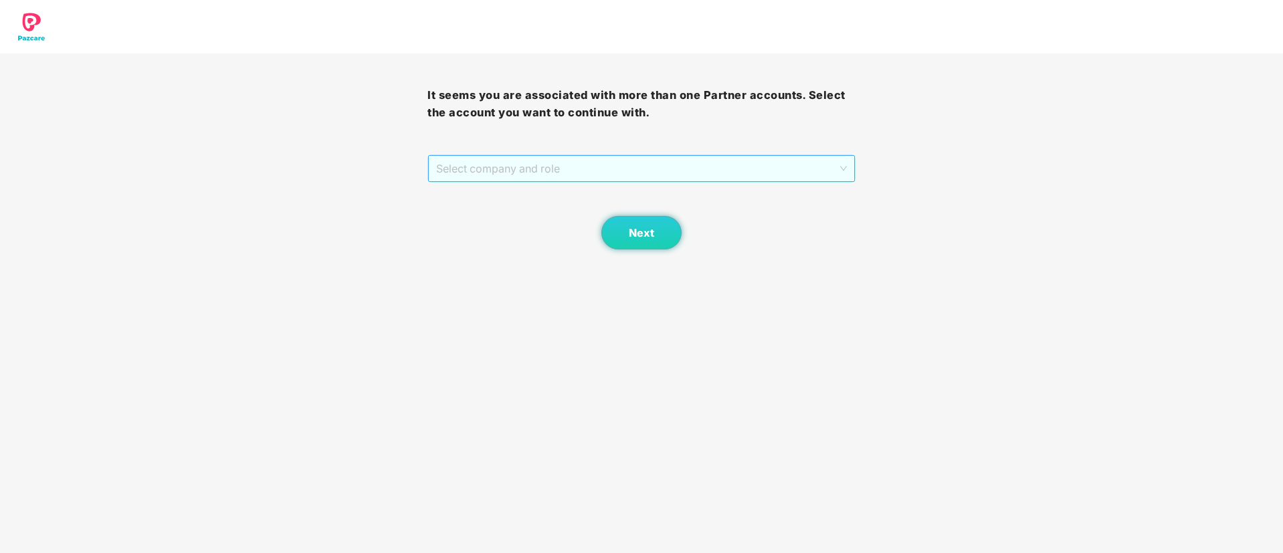
click at [634, 160] on span "Select company and role" at bounding box center [641, 168] width 410 height 25
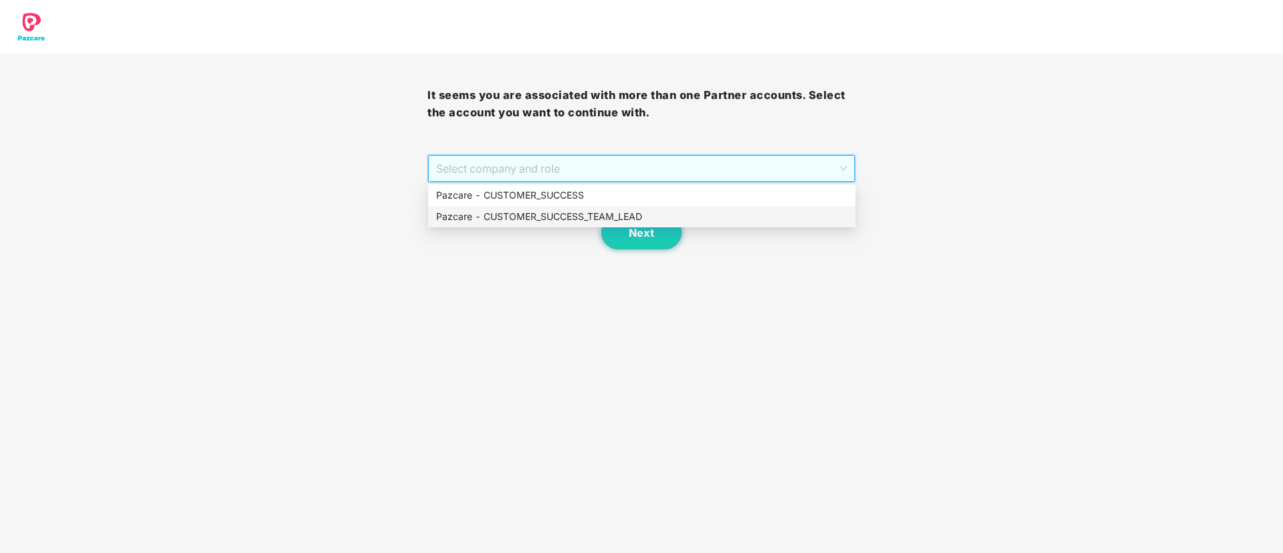
click at [604, 224] on div "Pazcare - CUSTOMER_SUCCESS_TEAM_LEAD" at bounding box center [642, 216] width 428 height 21
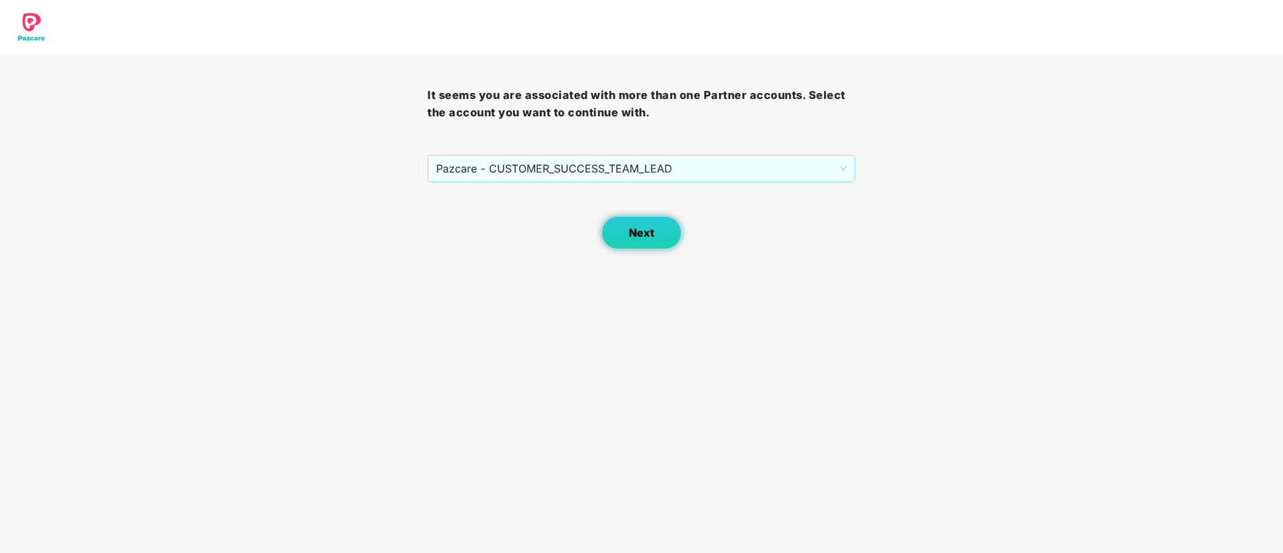
click at [625, 225] on button "Next" at bounding box center [642, 232] width 80 height 33
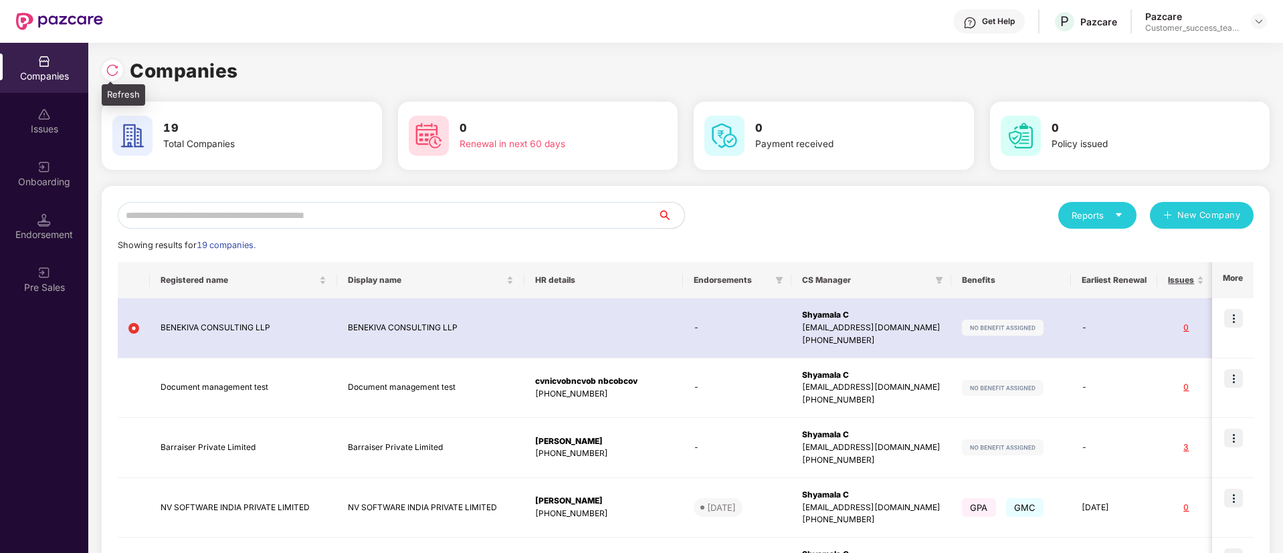
click at [116, 66] on img at bounding box center [112, 70] width 13 height 13
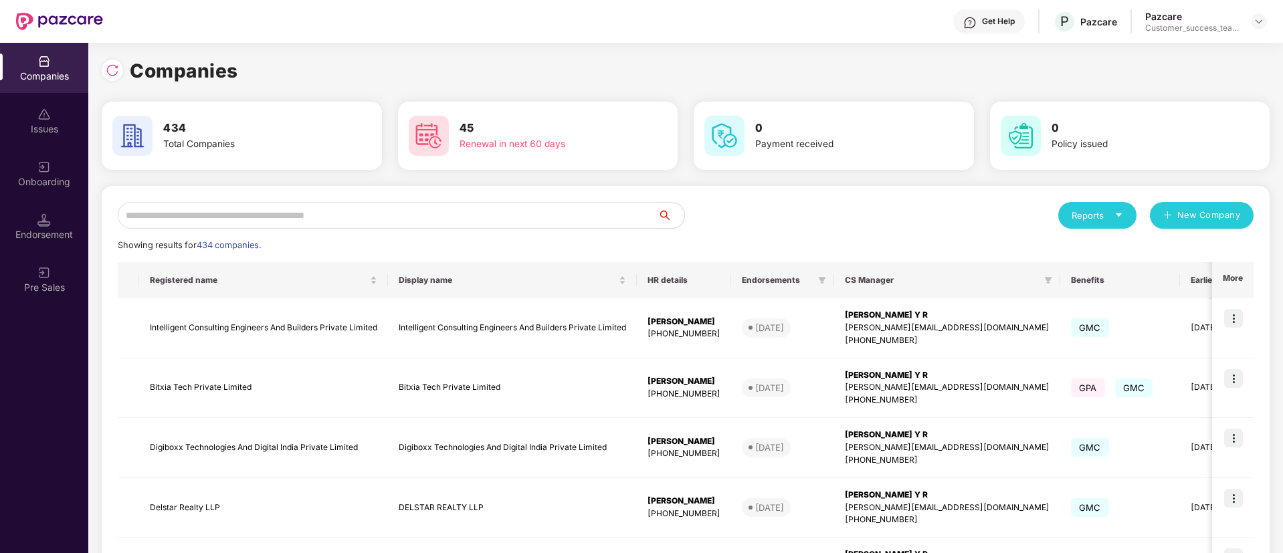
click at [312, 202] on input "text" at bounding box center [388, 215] width 540 height 27
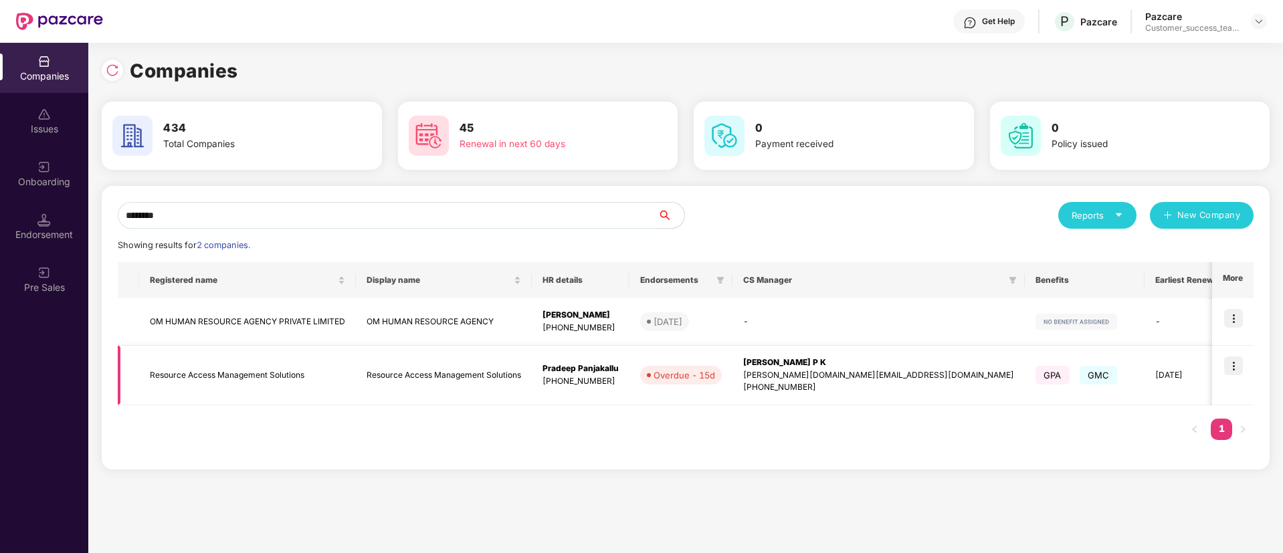
type input "********"
click at [1234, 361] on img at bounding box center [1233, 366] width 19 height 19
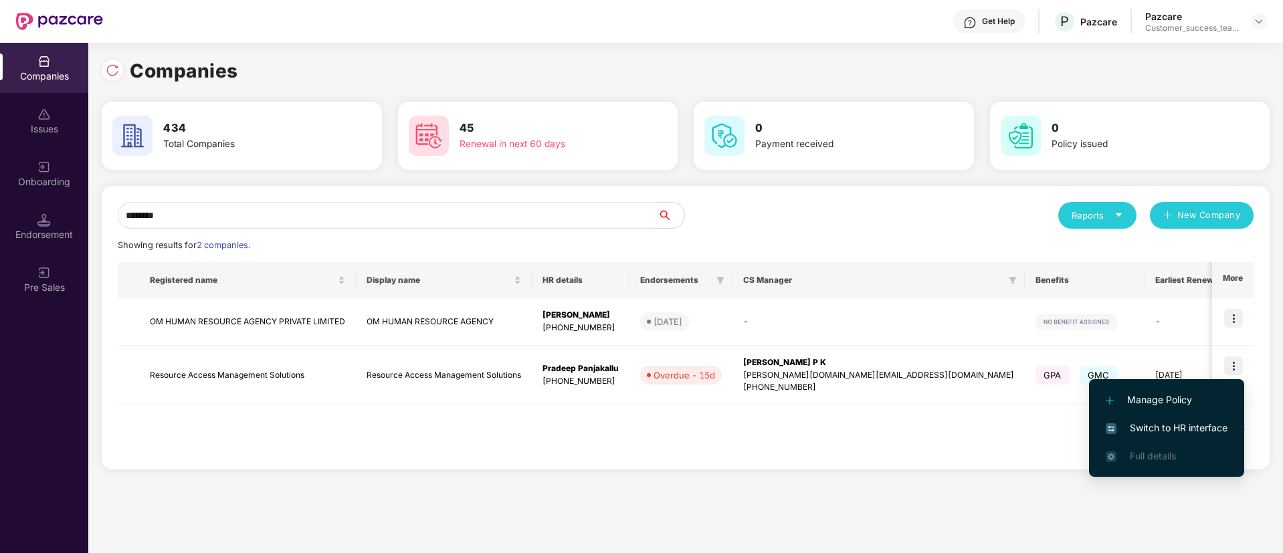
click at [1205, 422] on span "Switch to HR interface" at bounding box center [1167, 428] width 122 height 15
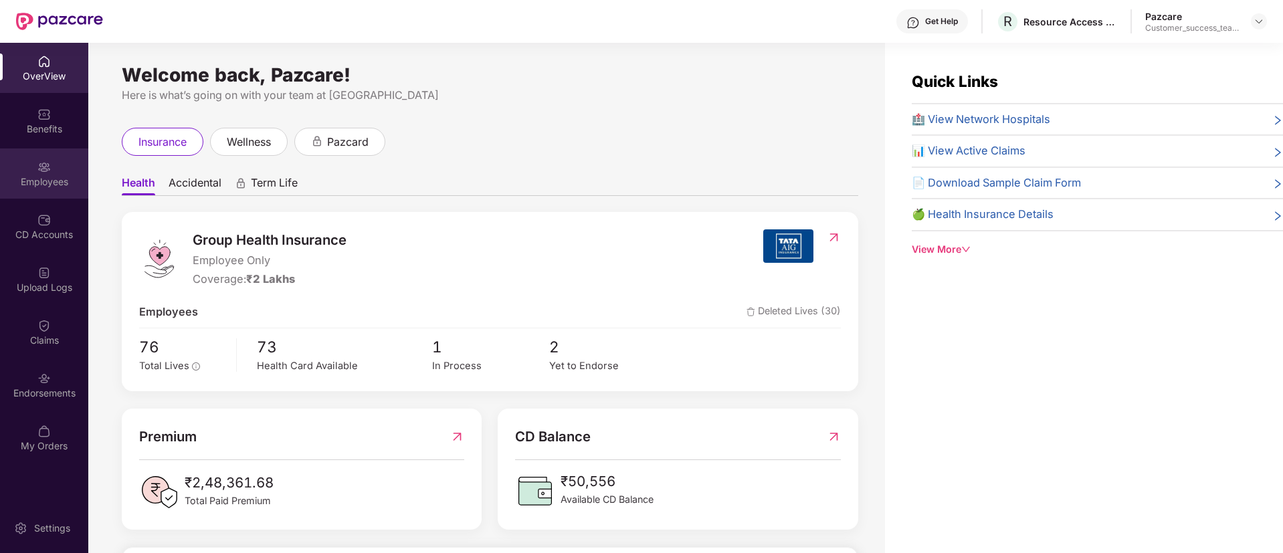
click at [13, 172] on div "Employees" at bounding box center [44, 174] width 88 height 50
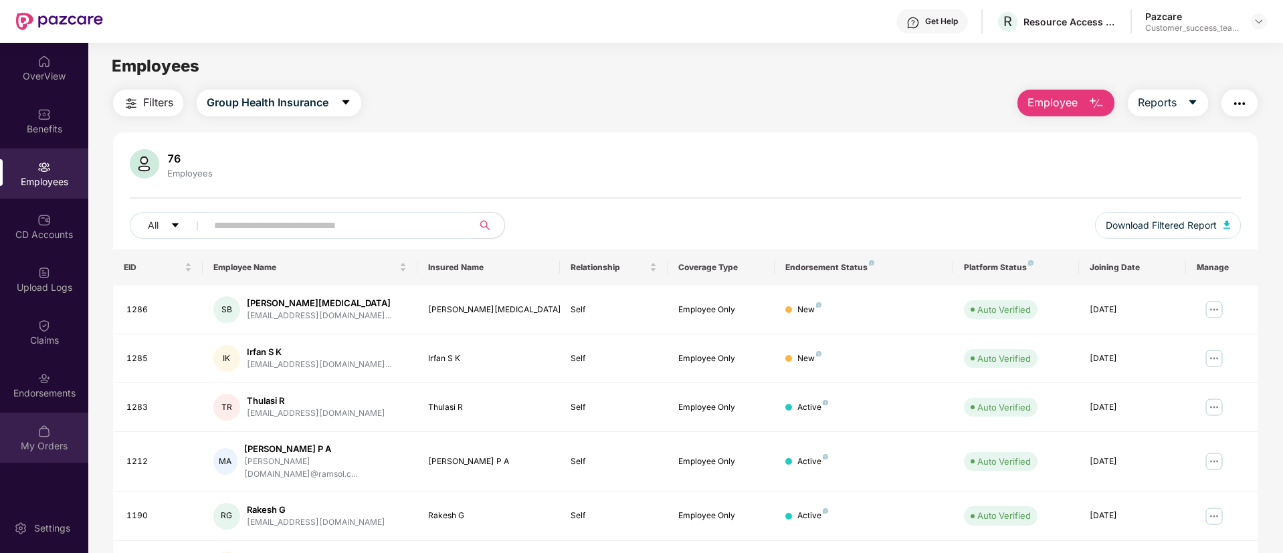
click at [61, 440] on div "My Orders" at bounding box center [44, 446] width 88 height 13
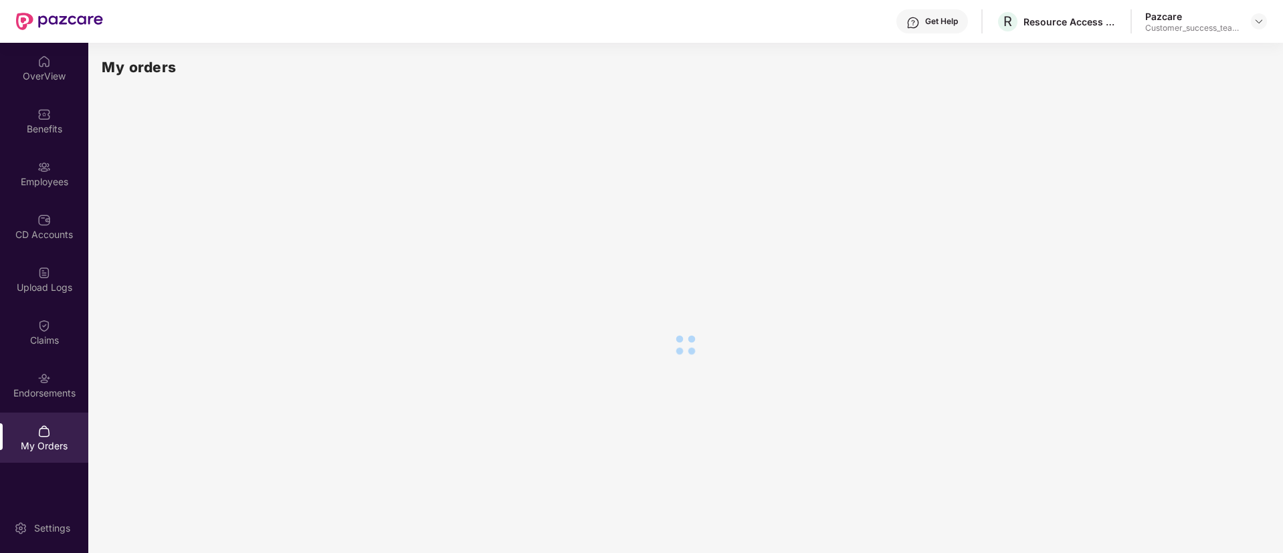
click at [61, 412] on div "OverView Benefits Employees CD Accounts Upload Logs Claims Endorsements My Orde…" at bounding box center [44, 254] width 88 height 423
click at [64, 395] on div "Endorsements" at bounding box center [44, 393] width 88 height 13
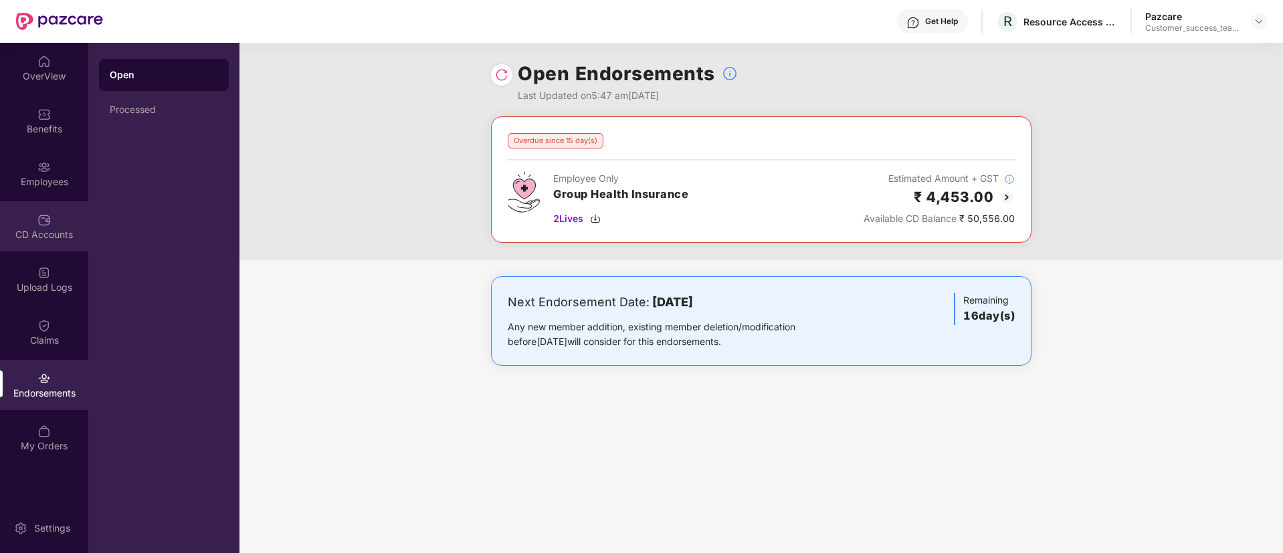
click at [60, 244] on div "CD Accounts" at bounding box center [44, 226] width 88 height 50
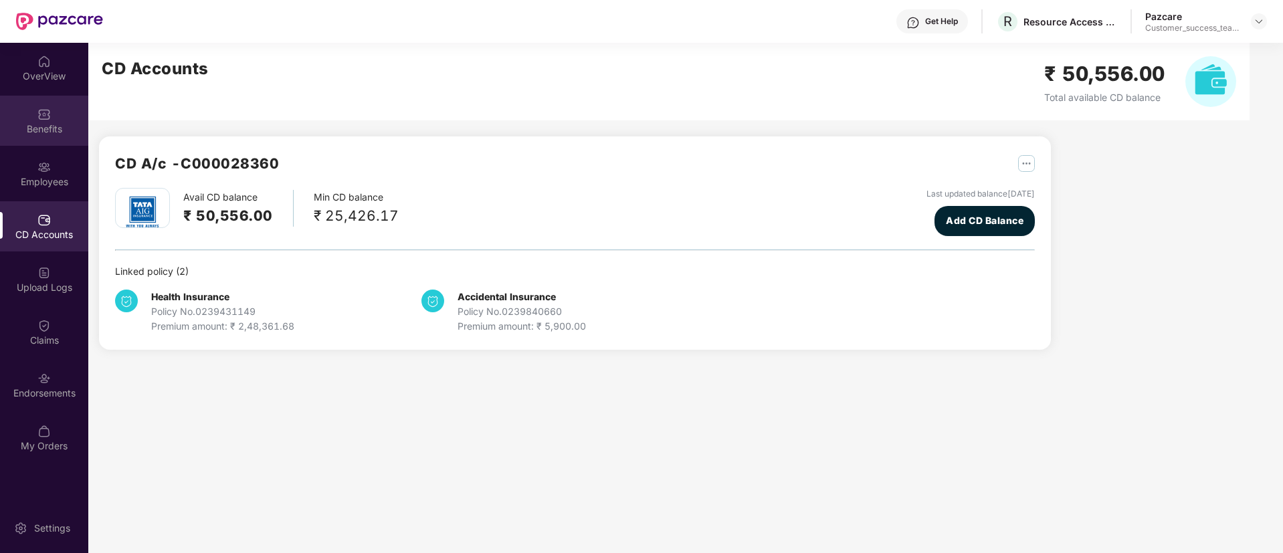
click at [62, 104] on div "Benefits" at bounding box center [44, 121] width 88 height 50
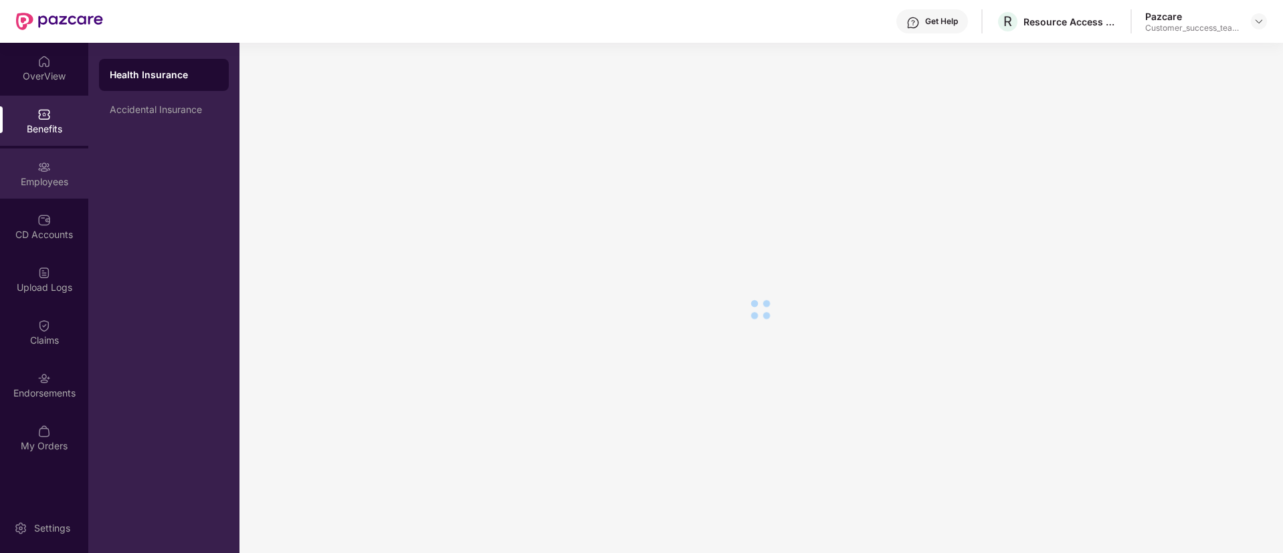
click at [62, 163] on div "Employees" at bounding box center [44, 174] width 88 height 50
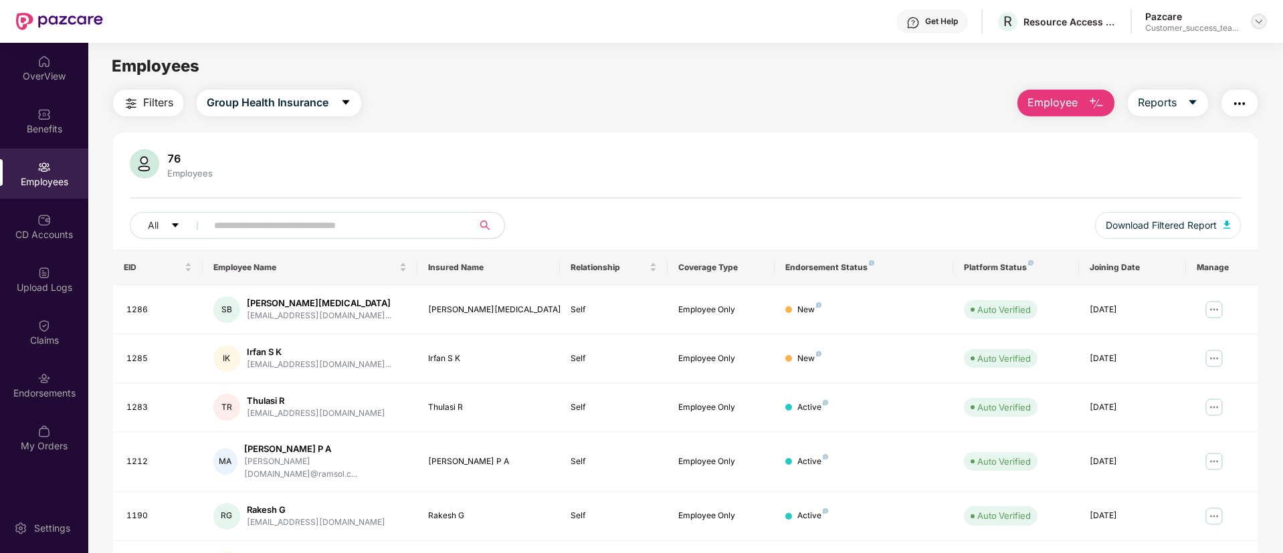
click at [1259, 23] on img at bounding box center [1259, 21] width 11 height 11
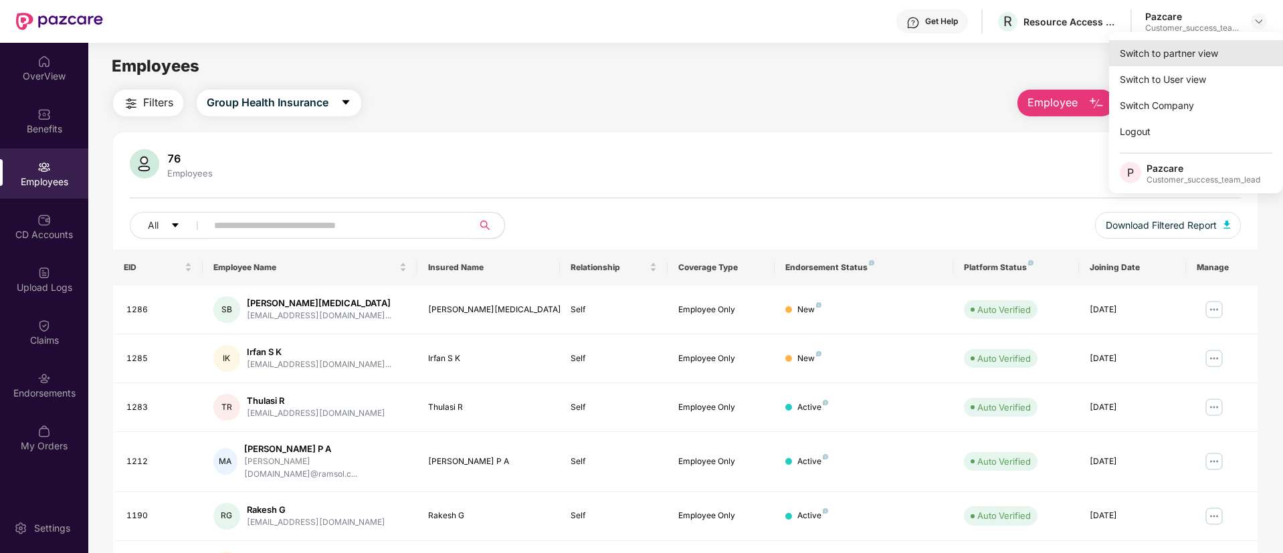
click at [1230, 58] on div "Switch to partner view" at bounding box center [1196, 53] width 174 height 26
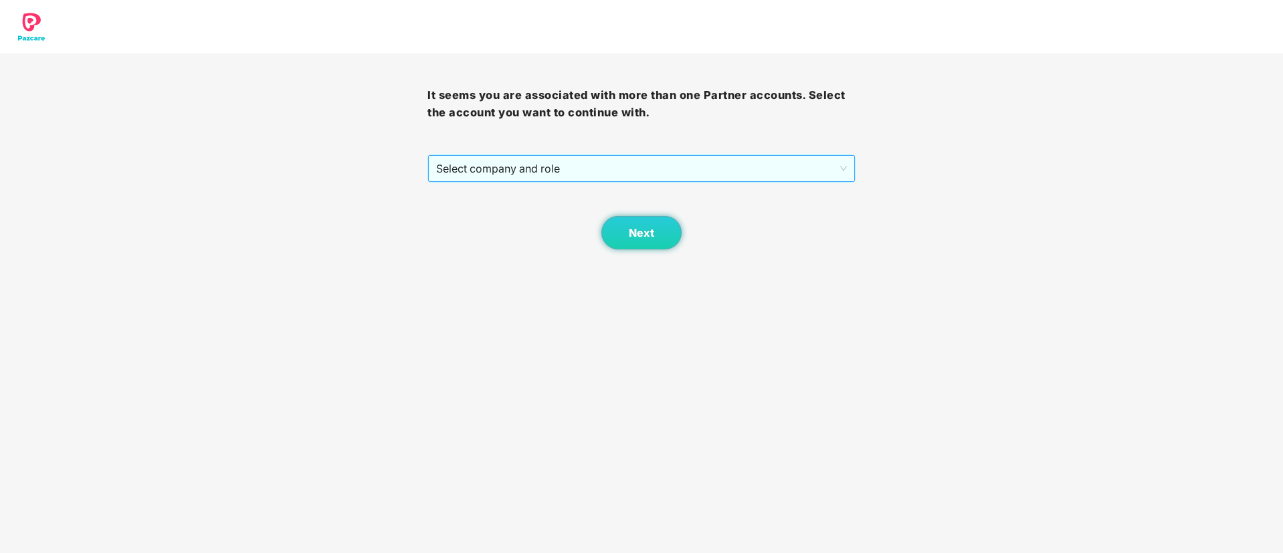
click at [529, 159] on span "Select company and role" at bounding box center [641, 168] width 410 height 25
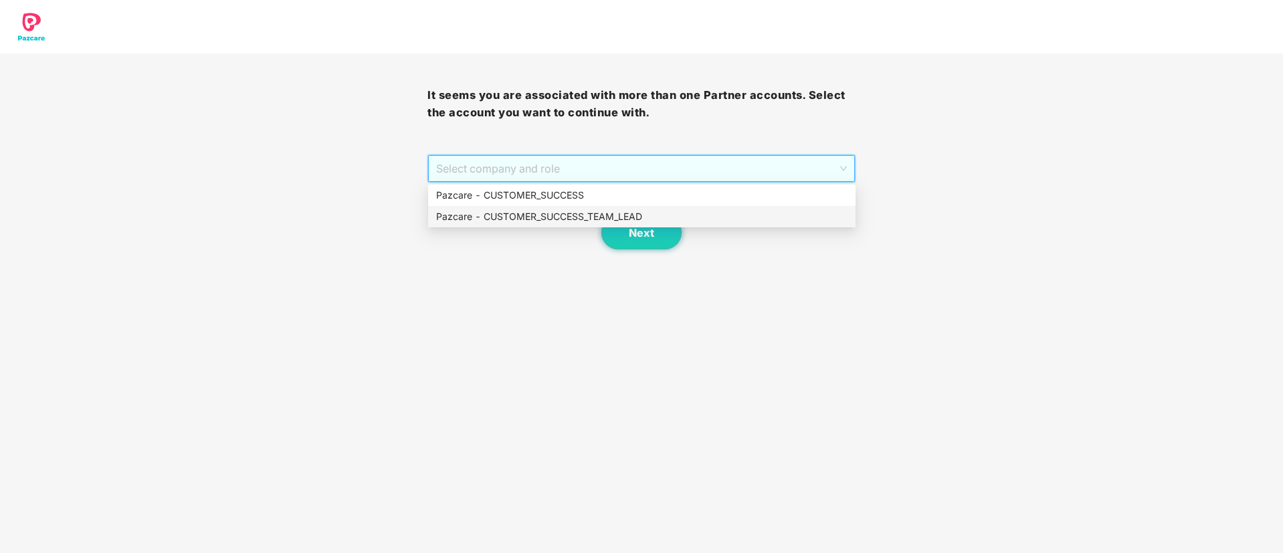
click at [533, 212] on div "Pazcare - CUSTOMER_SUCCESS_TEAM_LEAD" at bounding box center [642, 216] width 412 height 15
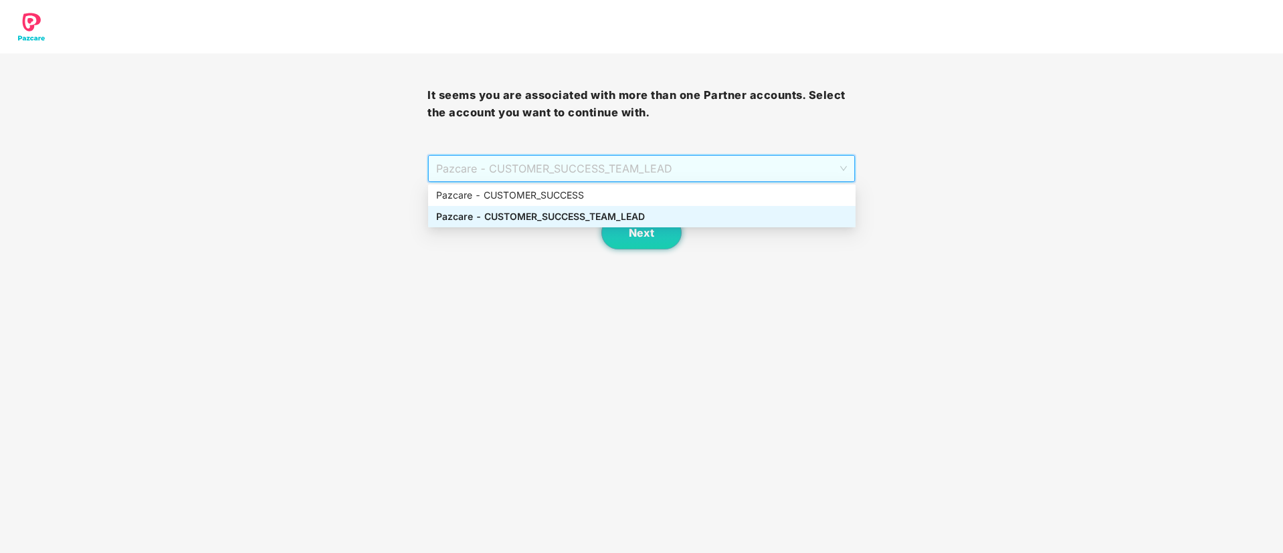
click at [602, 168] on span "Pazcare - CUSTOMER_SUCCESS_TEAM_LEAD" at bounding box center [641, 168] width 410 height 25
click at [569, 199] on div "Pazcare - CUSTOMER_SUCCESS" at bounding box center [642, 195] width 412 height 15
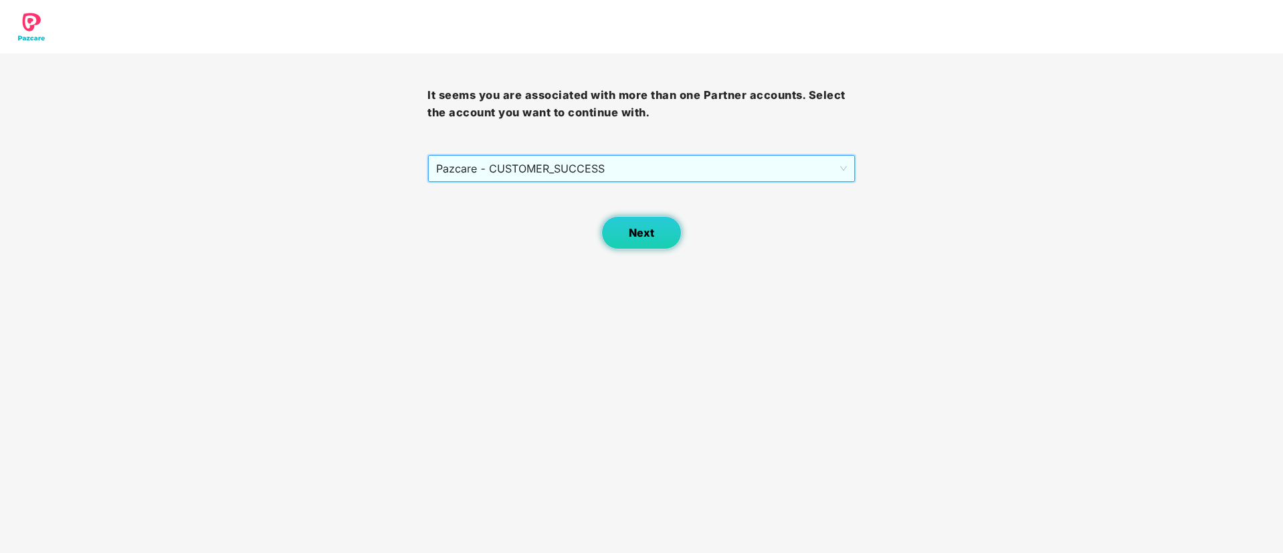
click at [646, 239] on span "Next" at bounding box center [641, 233] width 25 height 13
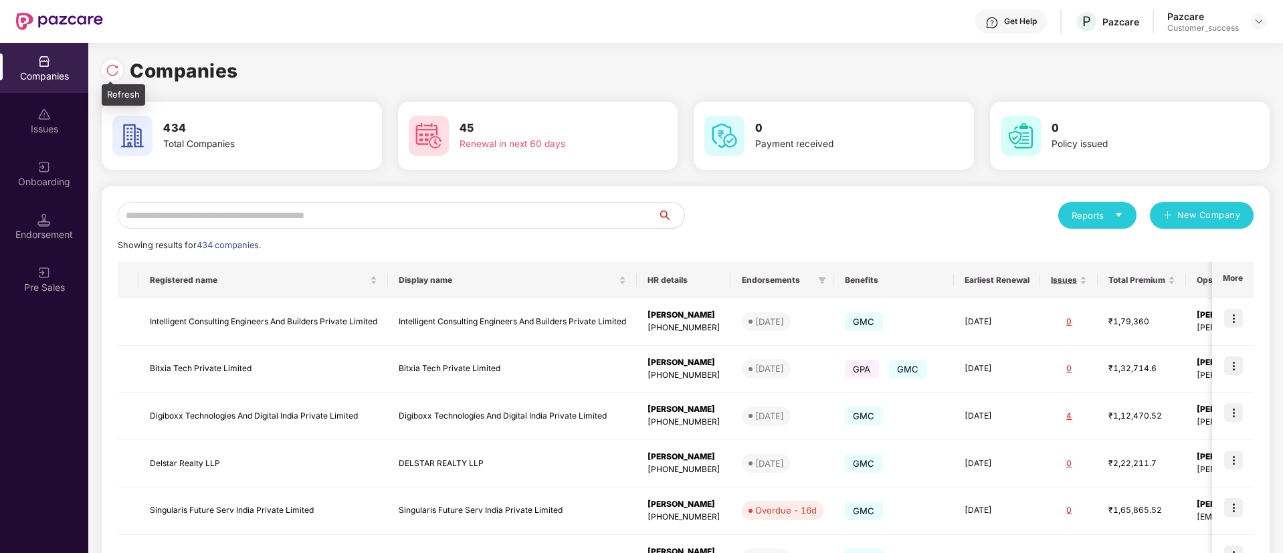
click at [117, 70] on img at bounding box center [112, 70] width 13 height 13
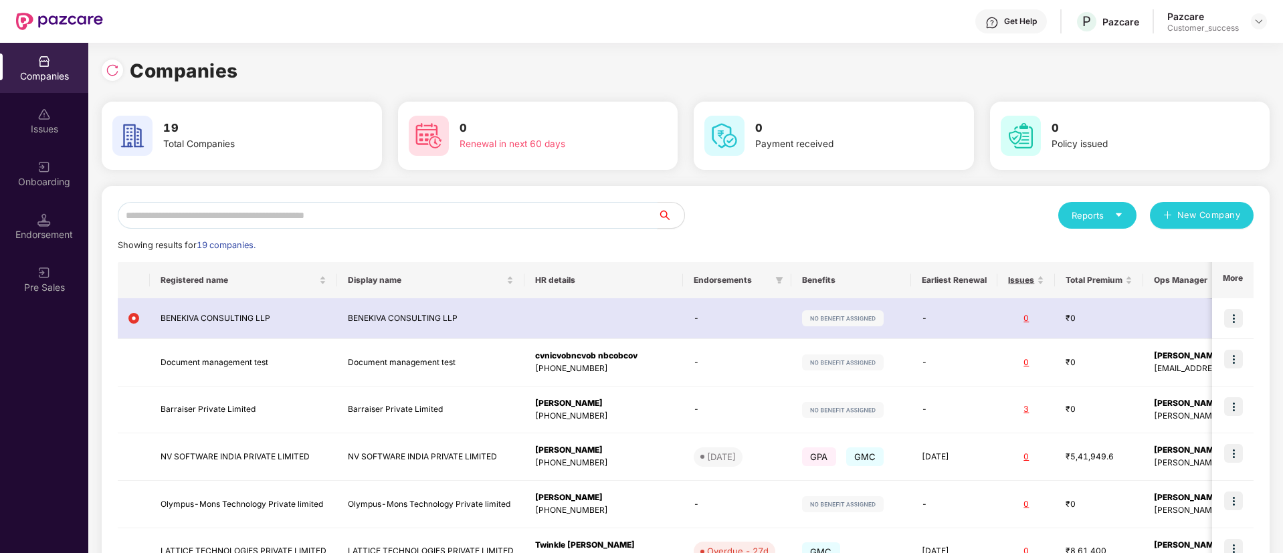
click at [372, 224] on input "text" at bounding box center [388, 215] width 540 height 27
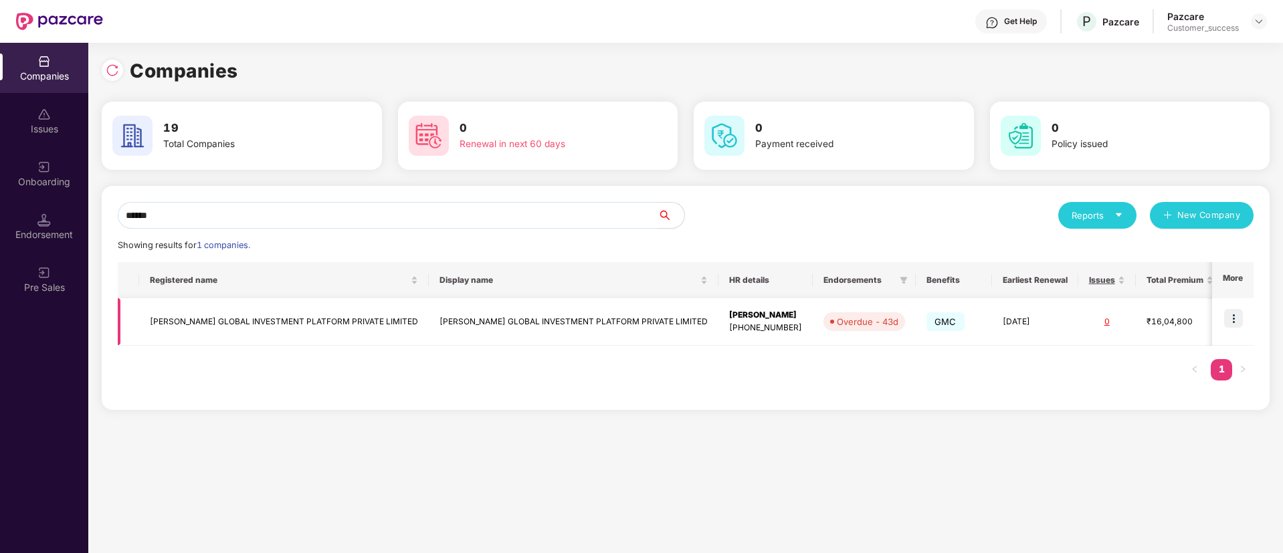
type input "******"
click at [1235, 320] on img at bounding box center [1233, 318] width 19 height 19
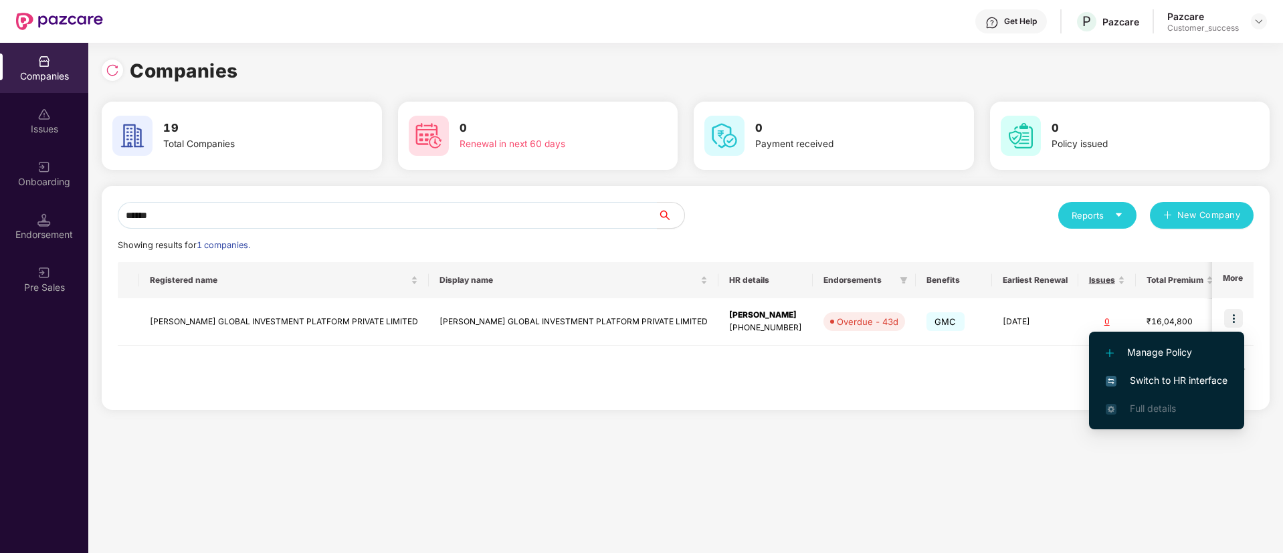
click at [1214, 385] on span "Switch to HR interface" at bounding box center [1167, 380] width 122 height 15
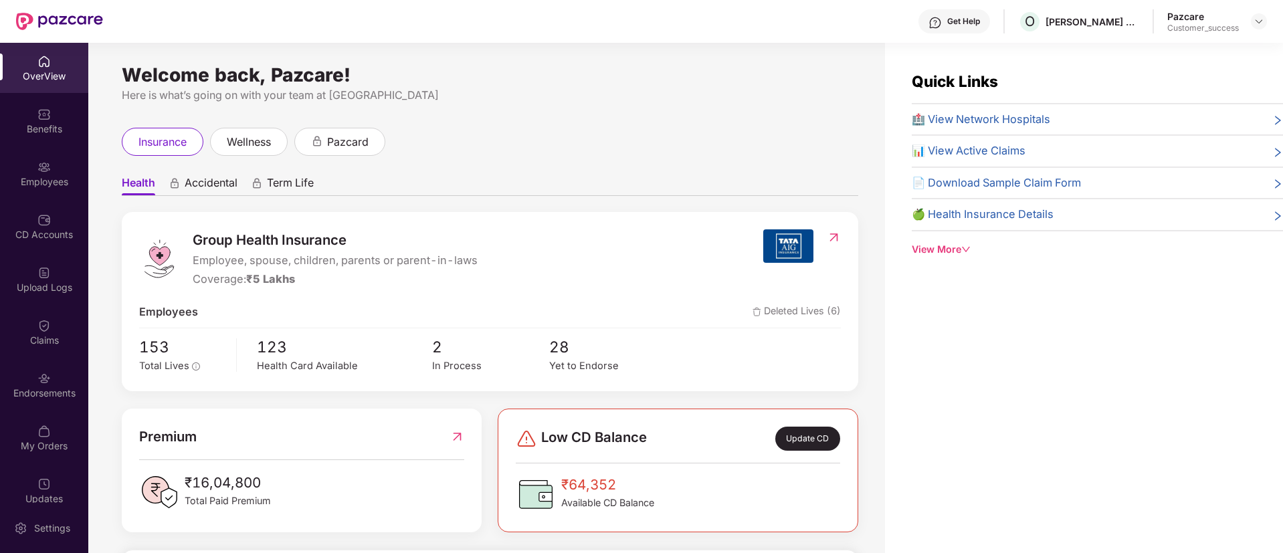
click at [50, 233] on div "CD Accounts" at bounding box center [44, 234] width 88 height 13
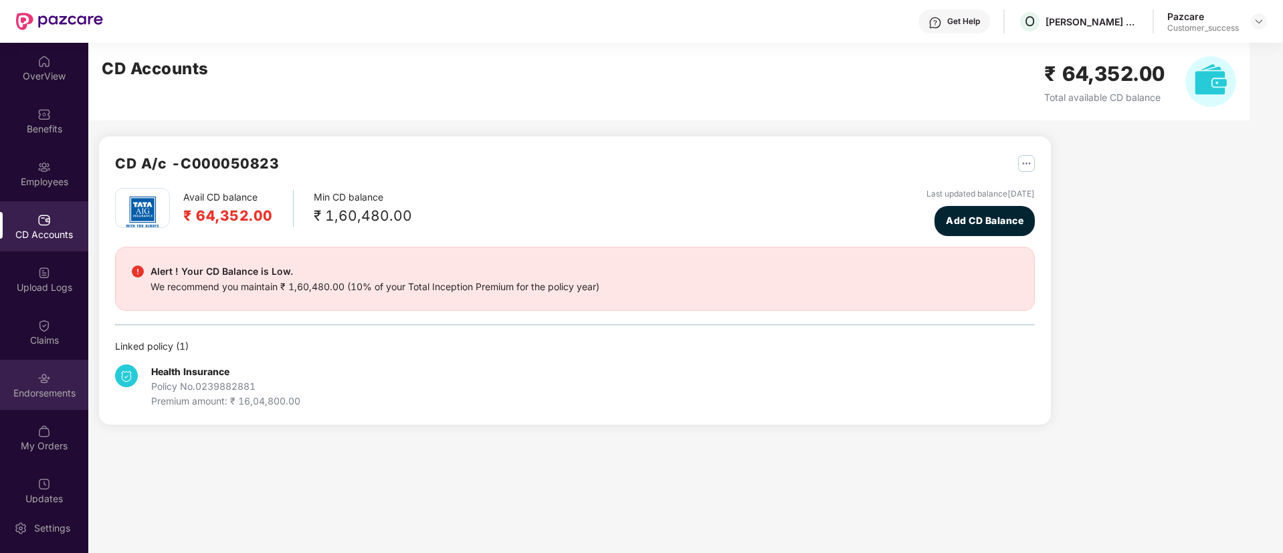
click at [40, 391] on div "Endorsements" at bounding box center [44, 393] width 88 height 13
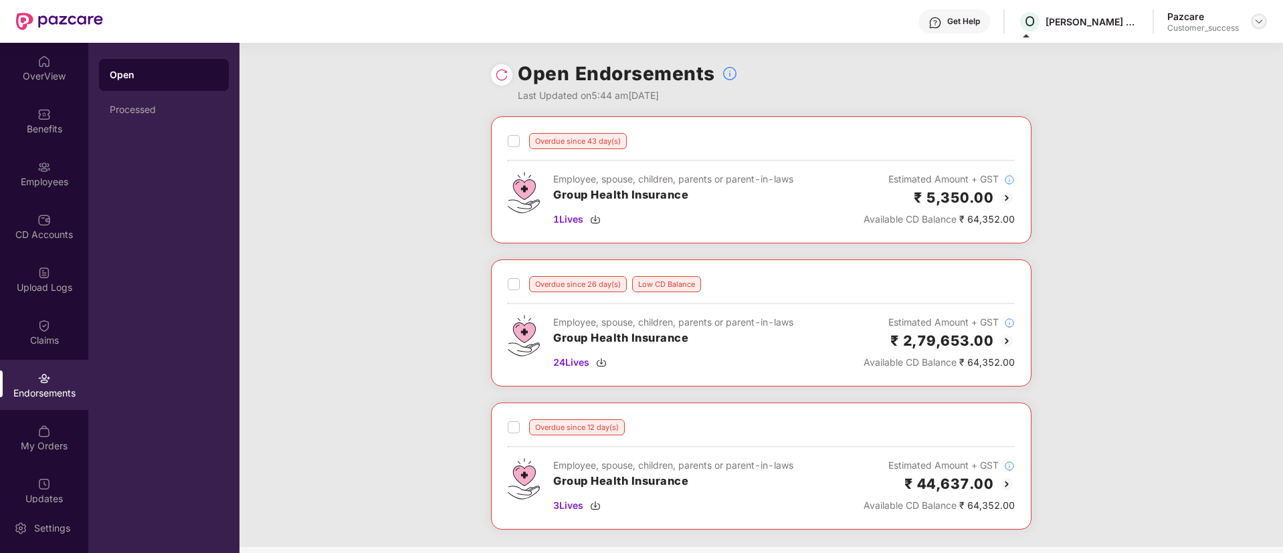
click at [1263, 25] on img at bounding box center [1259, 21] width 11 height 11
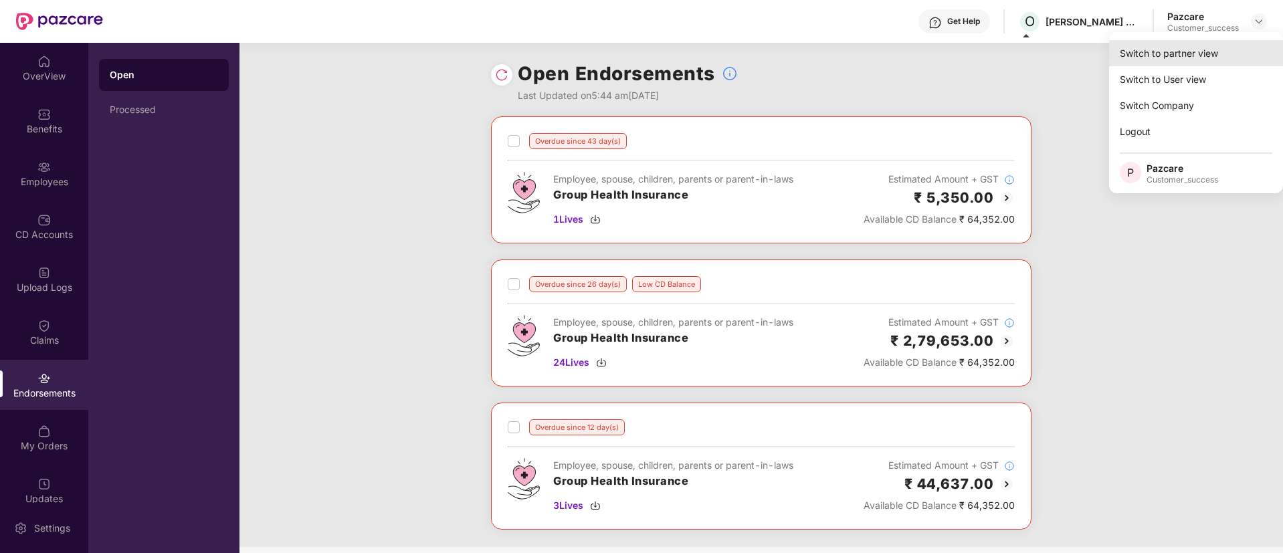
click at [1227, 55] on div "Switch to partner view" at bounding box center [1196, 53] width 174 height 26
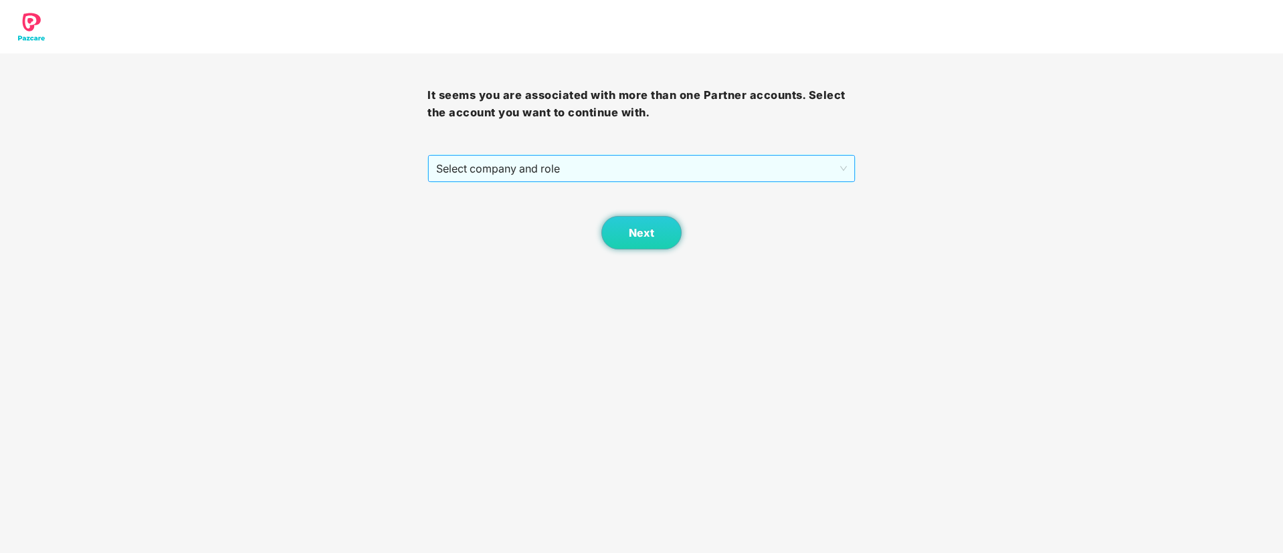
click at [646, 163] on span "Select company and role" at bounding box center [641, 168] width 410 height 25
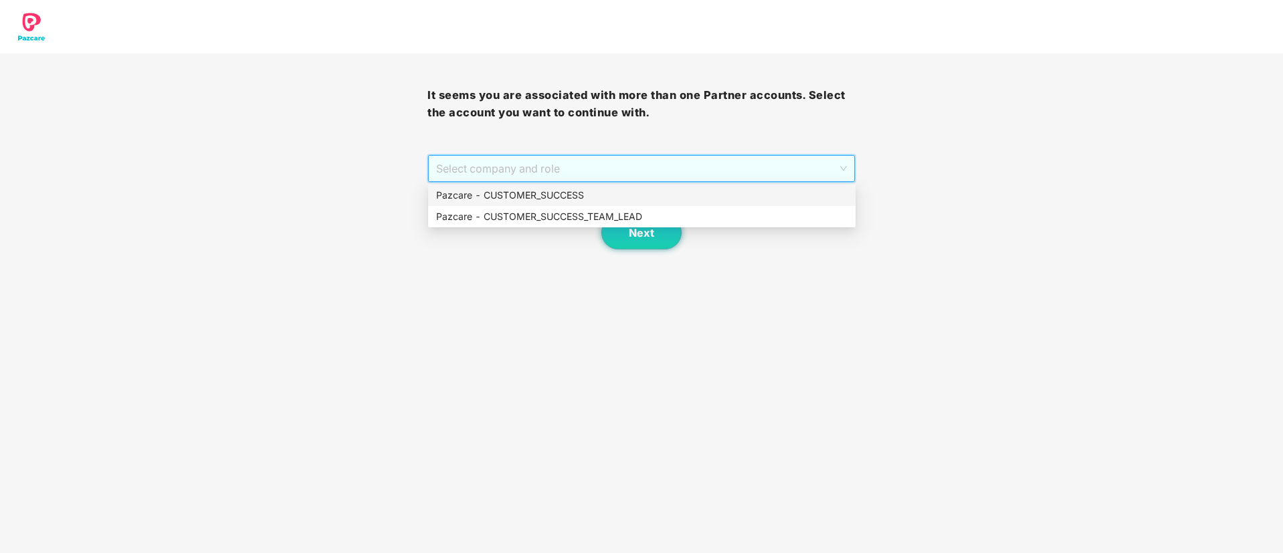
click at [571, 193] on div "Pazcare - CUSTOMER_SUCCESS" at bounding box center [642, 195] width 412 height 15
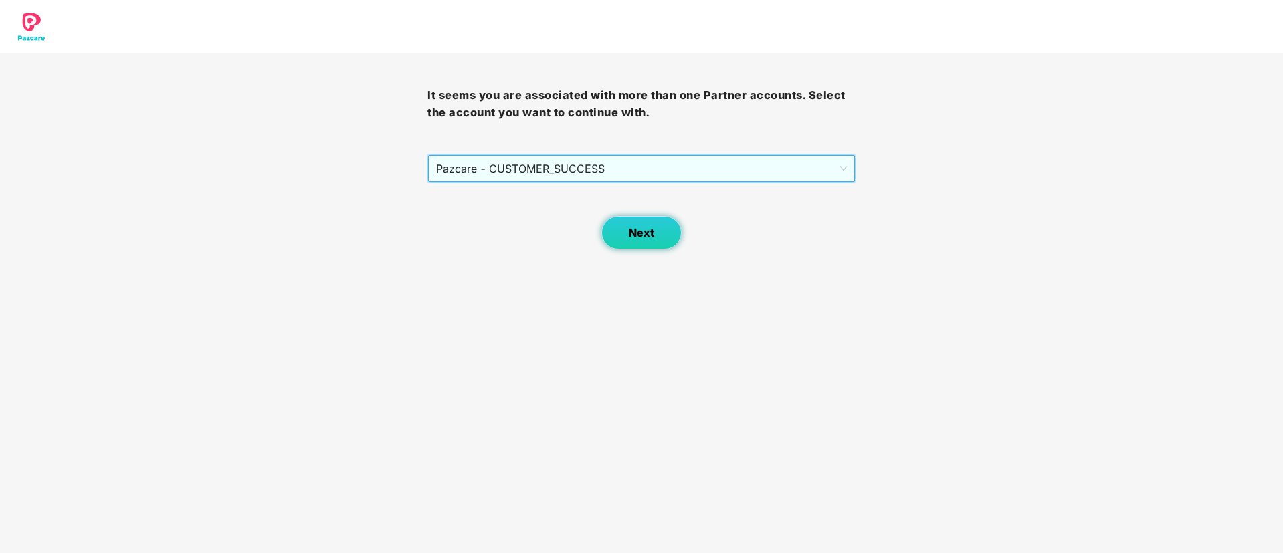
click at [634, 227] on span "Next" at bounding box center [641, 233] width 25 height 13
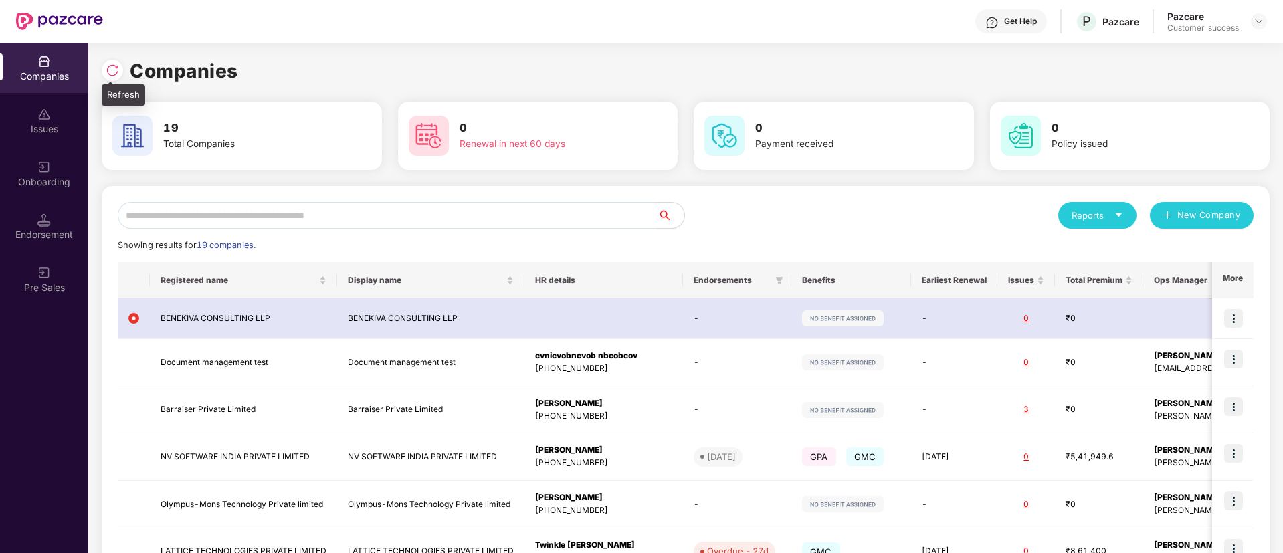
click at [121, 70] on div at bounding box center [112, 70] width 21 height 21
click at [308, 219] on input "text" at bounding box center [388, 215] width 540 height 27
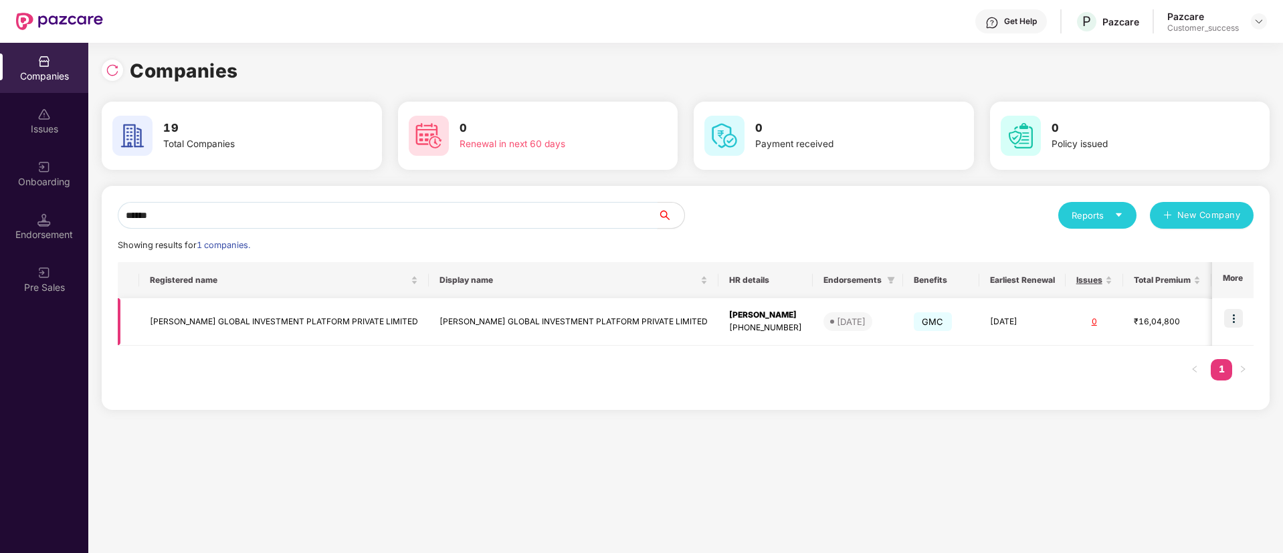
type input "******"
click at [1237, 319] on img at bounding box center [1233, 318] width 19 height 19
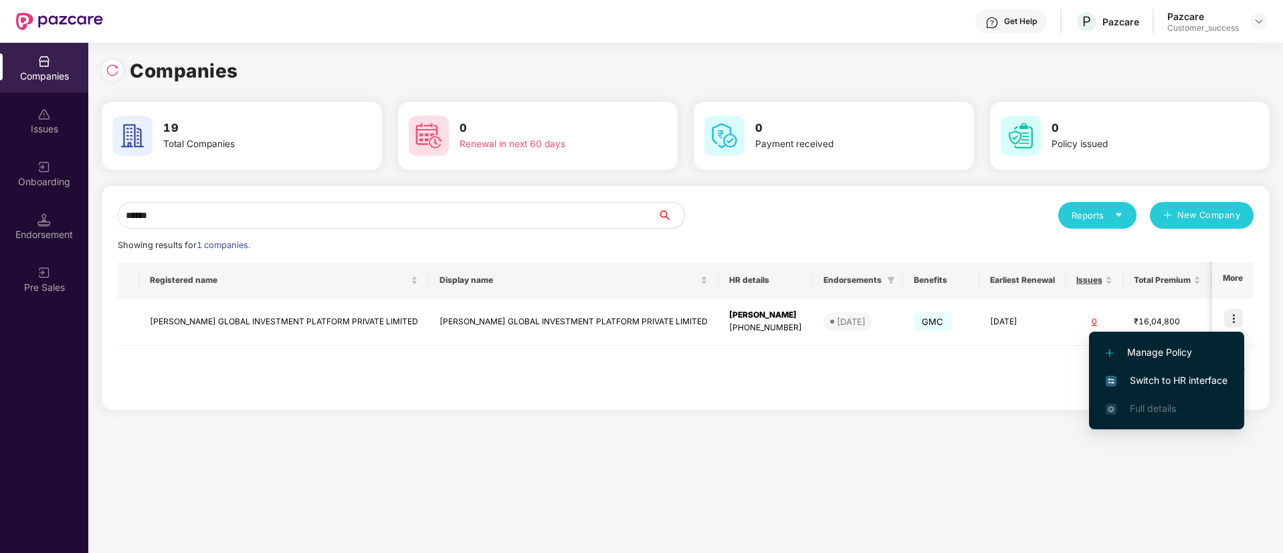
click at [1222, 376] on span "Switch to HR interface" at bounding box center [1167, 380] width 122 height 15
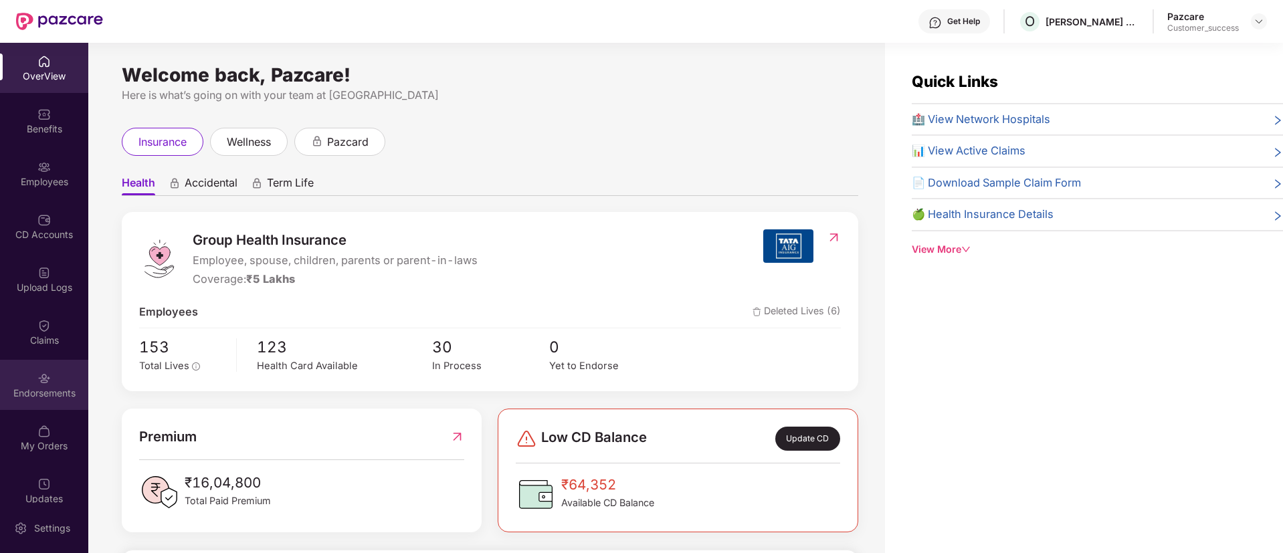
click at [26, 393] on div "Endorsements" at bounding box center [44, 393] width 88 height 13
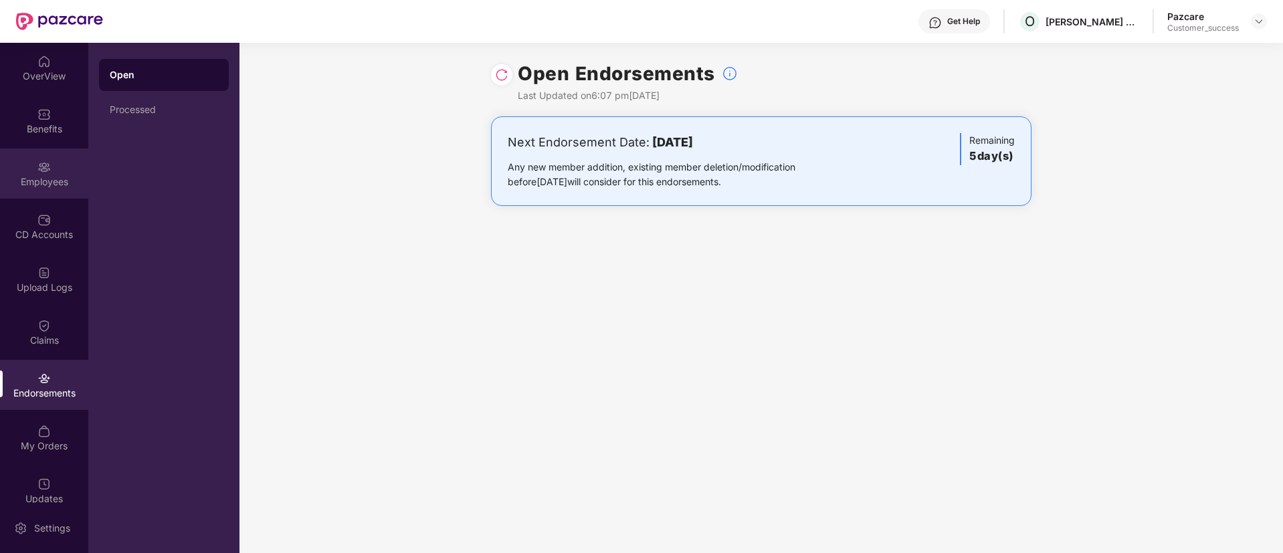
click at [50, 185] on div "Employees" at bounding box center [44, 181] width 88 height 13
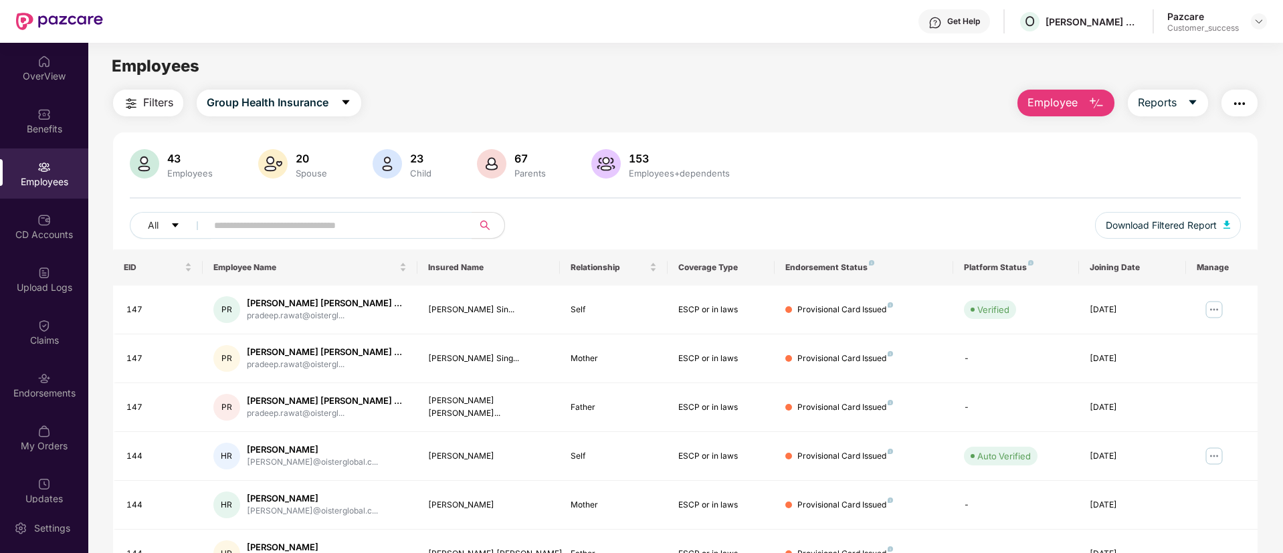
click at [1237, 108] on img "button" at bounding box center [1240, 104] width 16 height 16
click at [28, 213] on div "CD Accounts" at bounding box center [44, 226] width 88 height 50
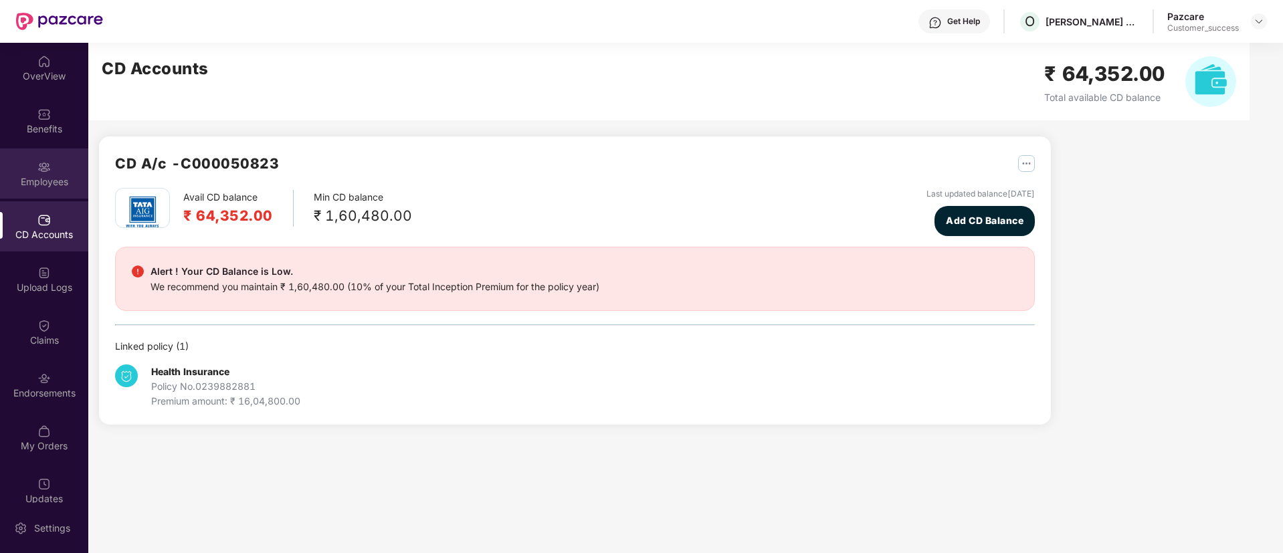
click at [40, 177] on div "Employees" at bounding box center [44, 181] width 88 height 13
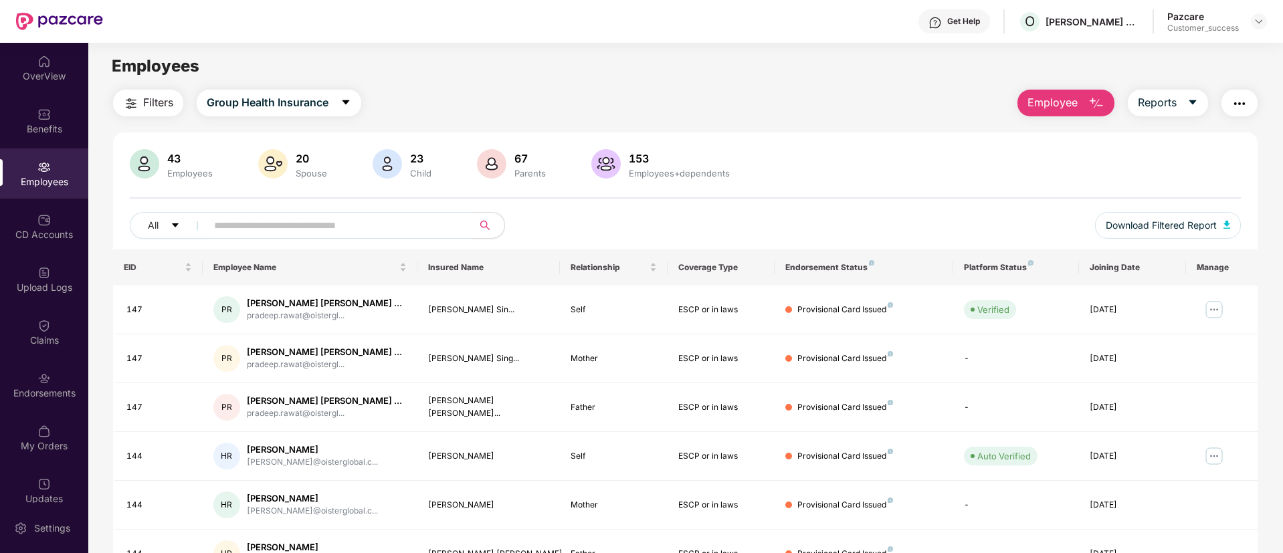
click at [1237, 98] on img "button" at bounding box center [1240, 104] width 16 height 16
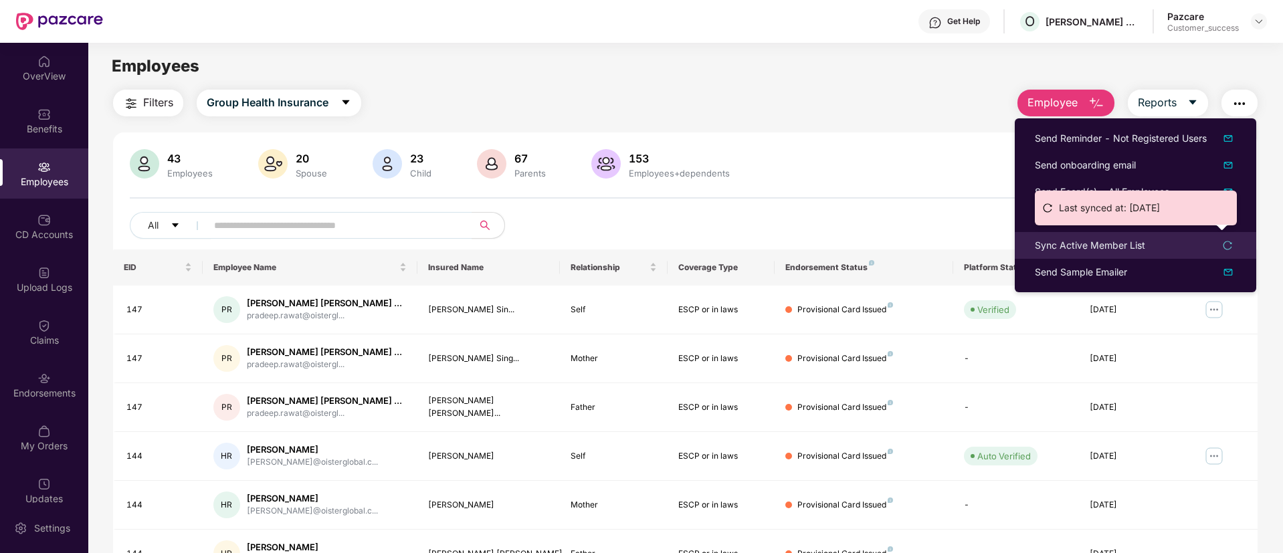
click at [1135, 241] on div "Sync Active Member List" at bounding box center [1090, 245] width 110 height 15
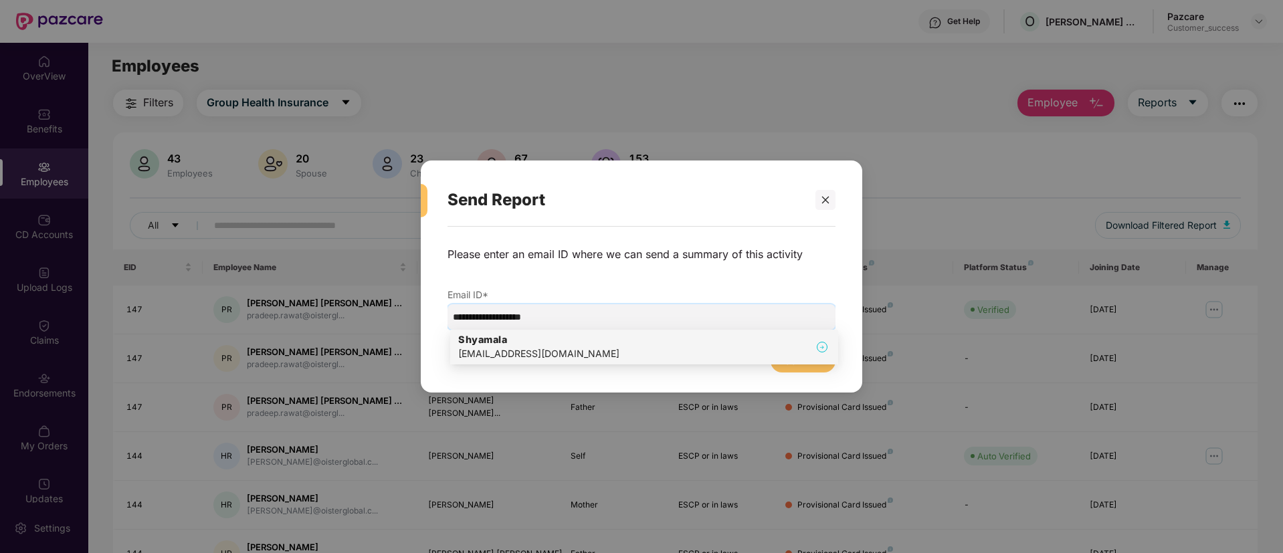
click at [533, 351] on div "[EMAIL_ADDRESS][DOMAIN_NAME]" at bounding box center [538, 354] width 161 height 15
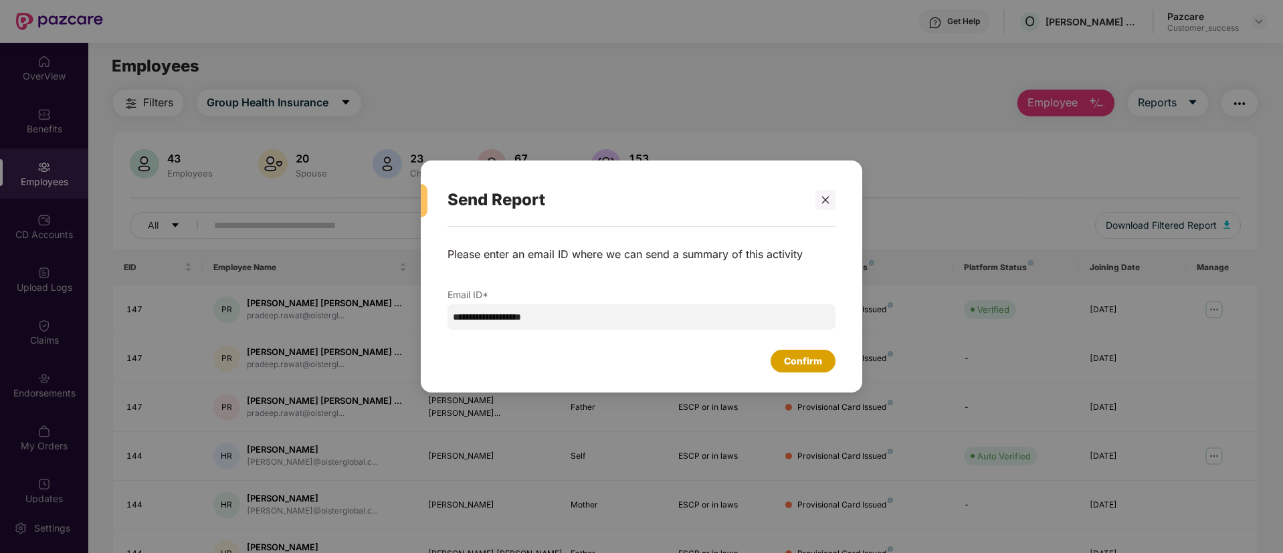
click at [818, 361] on div "Confirm" at bounding box center [803, 361] width 38 height 15
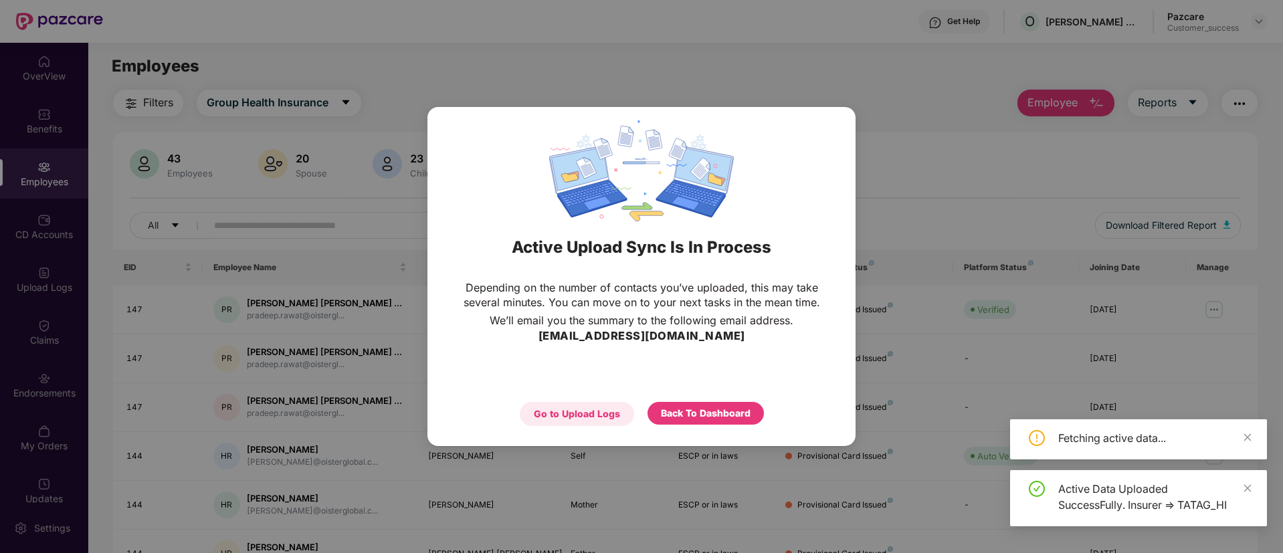
click at [575, 414] on div "Go to Upload Logs" at bounding box center [577, 414] width 86 height 15
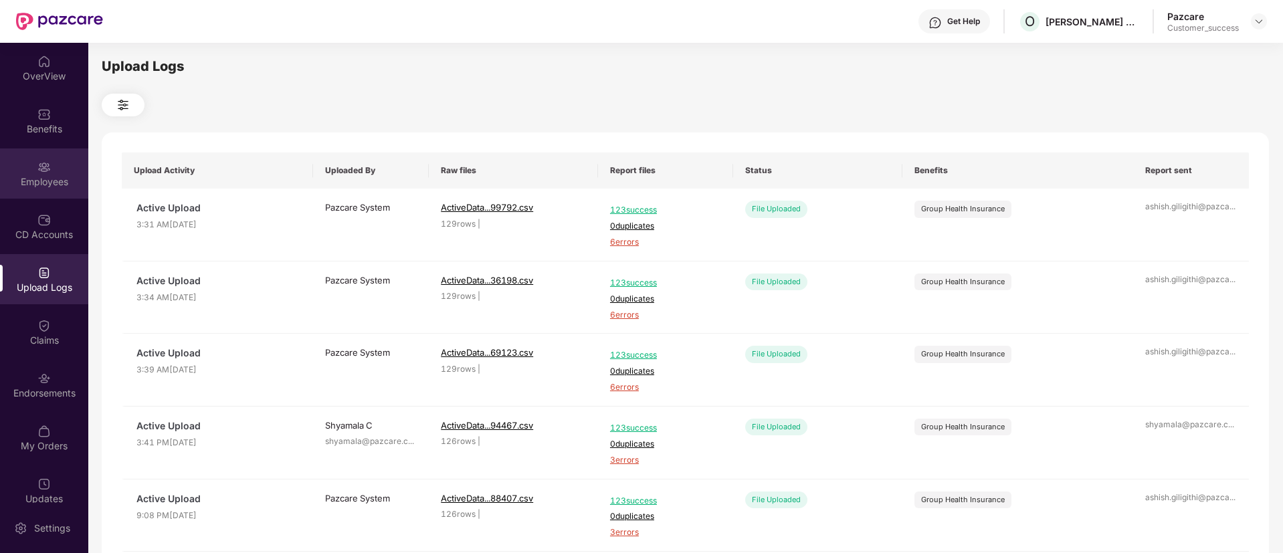
click at [42, 186] on div "Employees" at bounding box center [44, 181] width 88 height 13
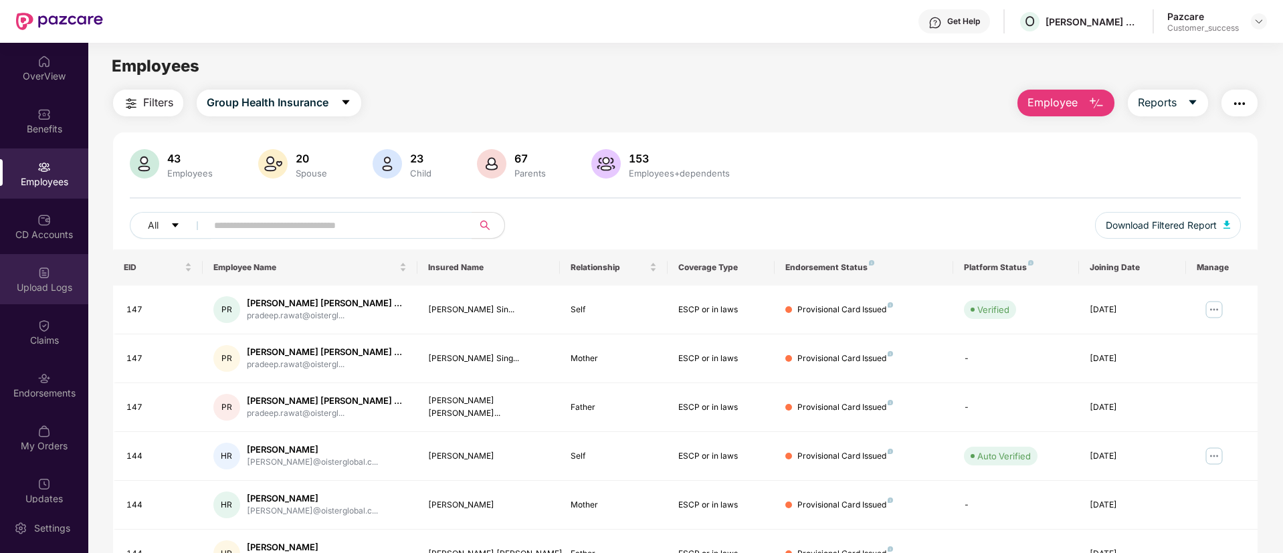
click at [57, 292] on div "Upload Logs" at bounding box center [44, 287] width 88 height 13
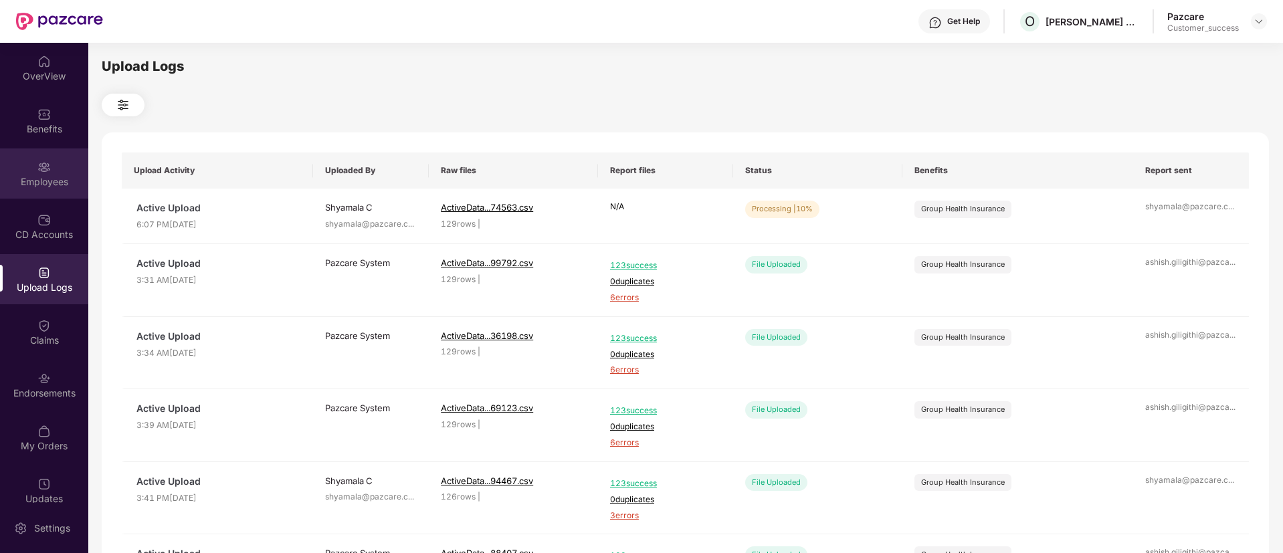
click at [64, 189] on div "Employees" at bounding box center [44, 174] width 88 height 50
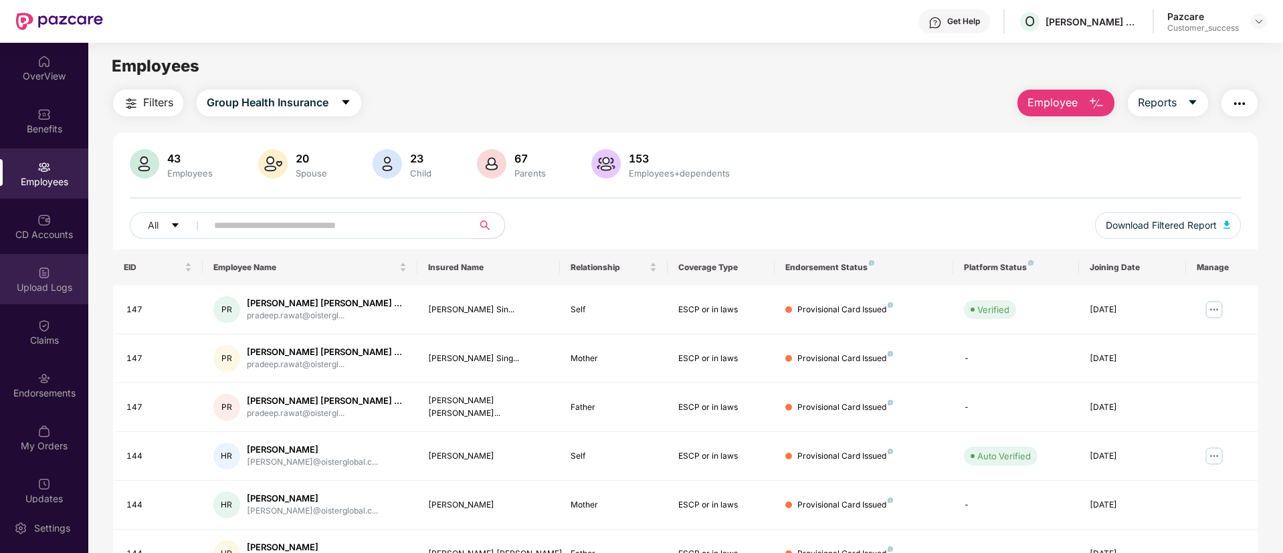
click at [64, 288] on div "Upload Logs" at bounding box center [44, 287] width 88 height 13
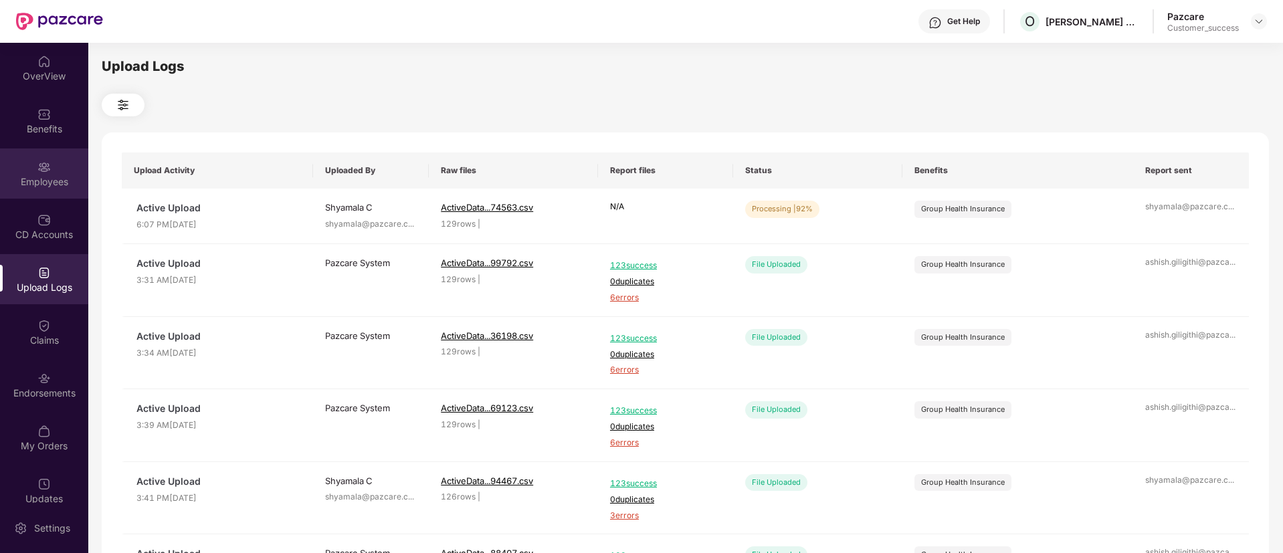
click at [0, 170] on div "Employees" at bounding box center [44, 174] width 88 height 50
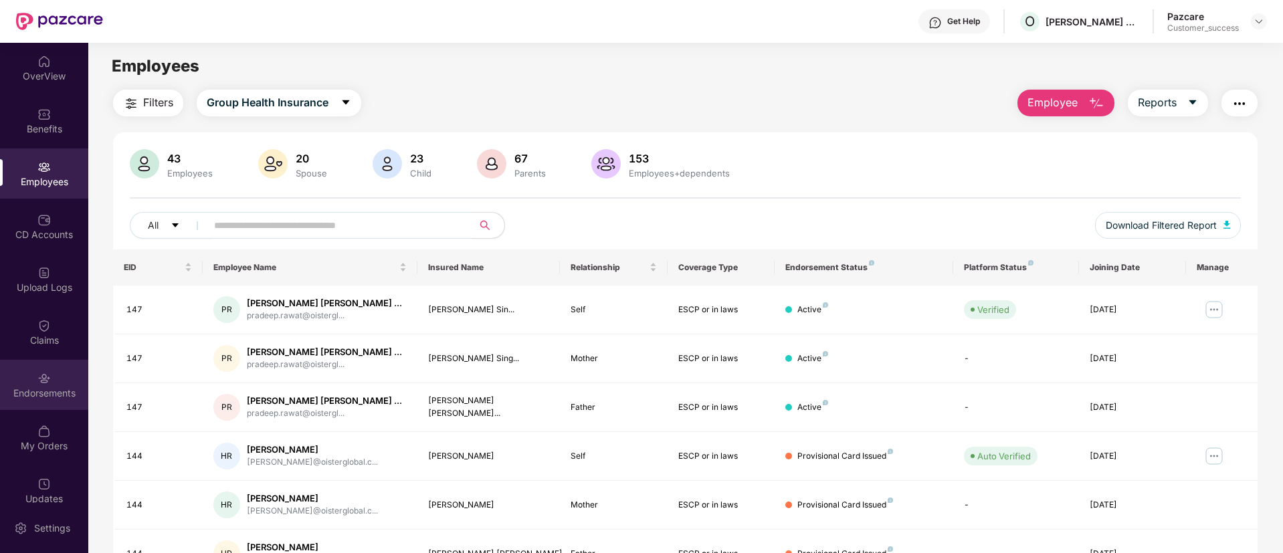
click at [41, 389] on div "Endorsements" at bounding box center [44, 393] width 88 height 13
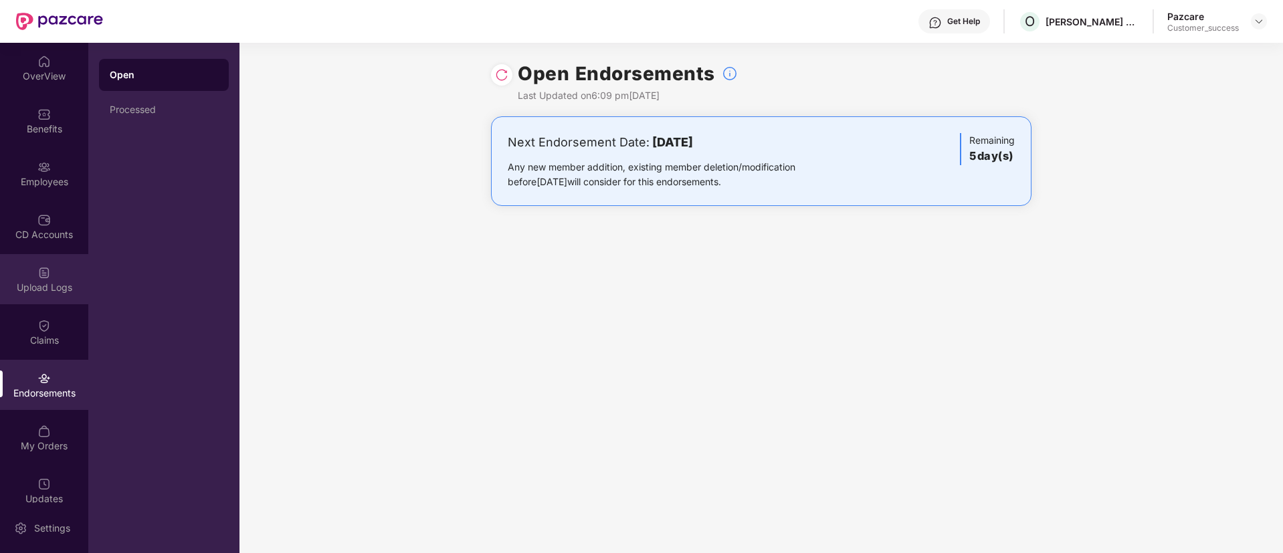
click at [48, 294] on div "Upload Logs" at bounding box center [44, 279] width 88 height 50
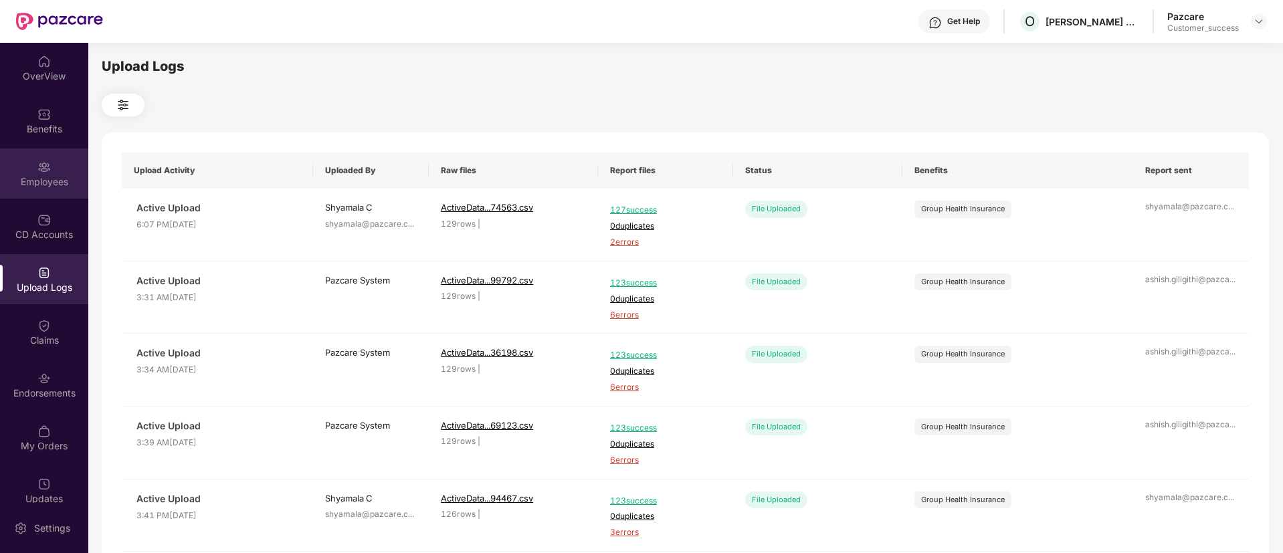
click at [21, 183] on div "Employees" at bounding box center [44, 181] width 88 height 13
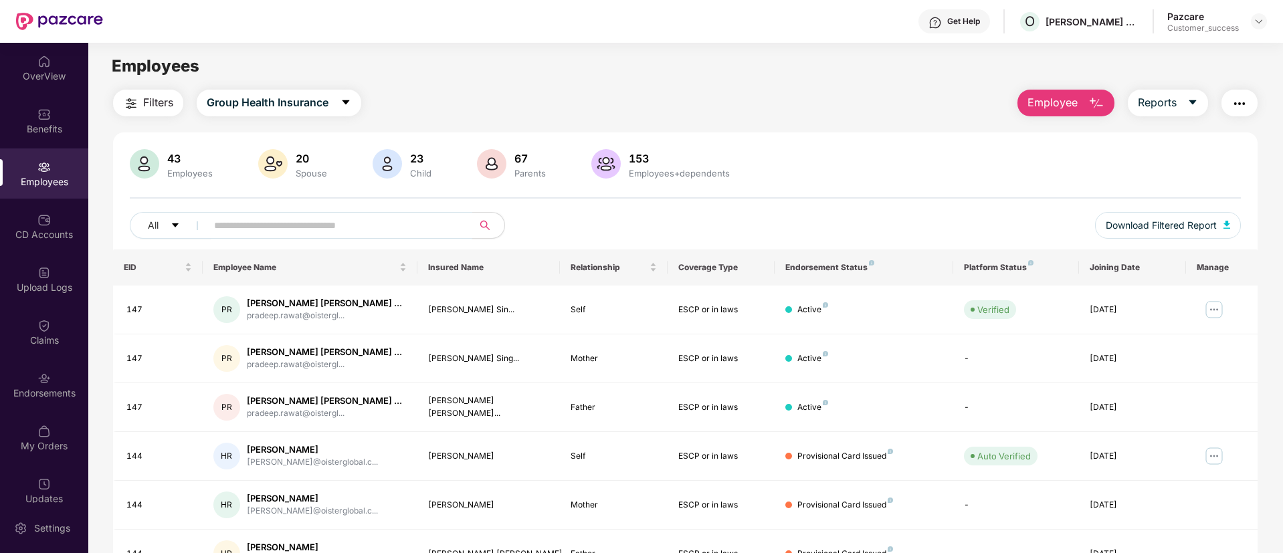
click at [445, 220] on input "text" at bounding box center [334, 225] width 240 height 20
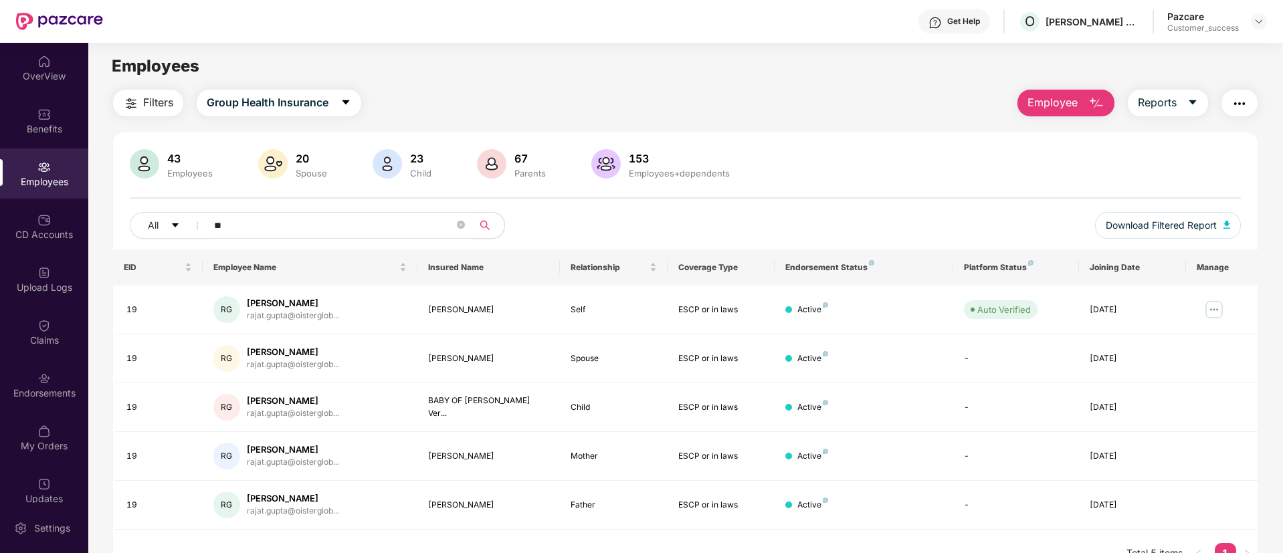
type input "*"
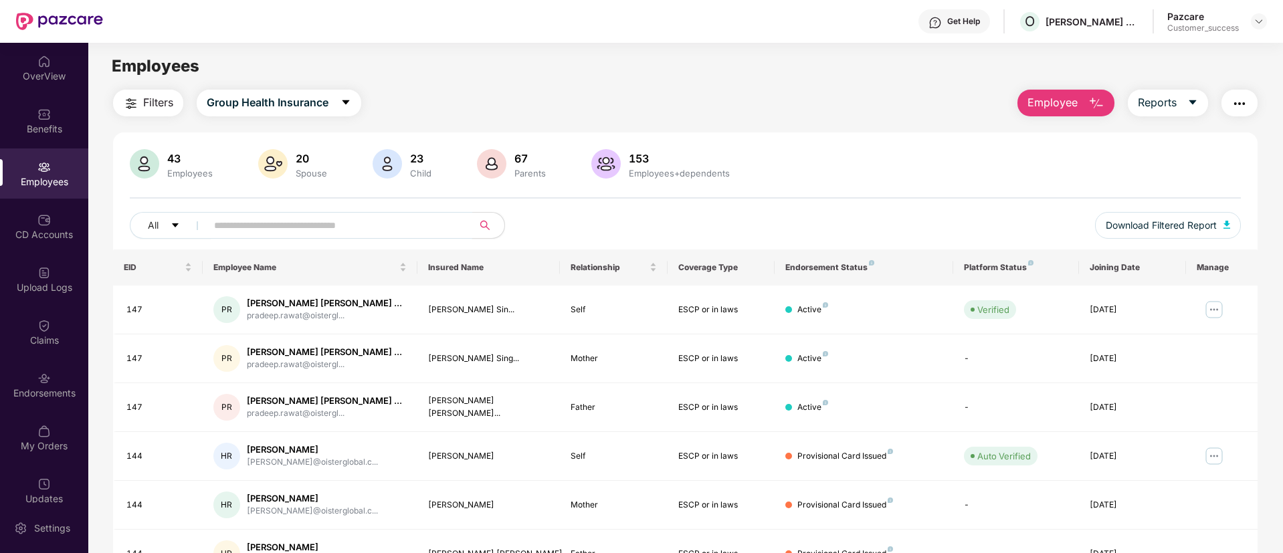
click at [421, 218] on input "text" at bounding box center [334, 225] width 240 height 20
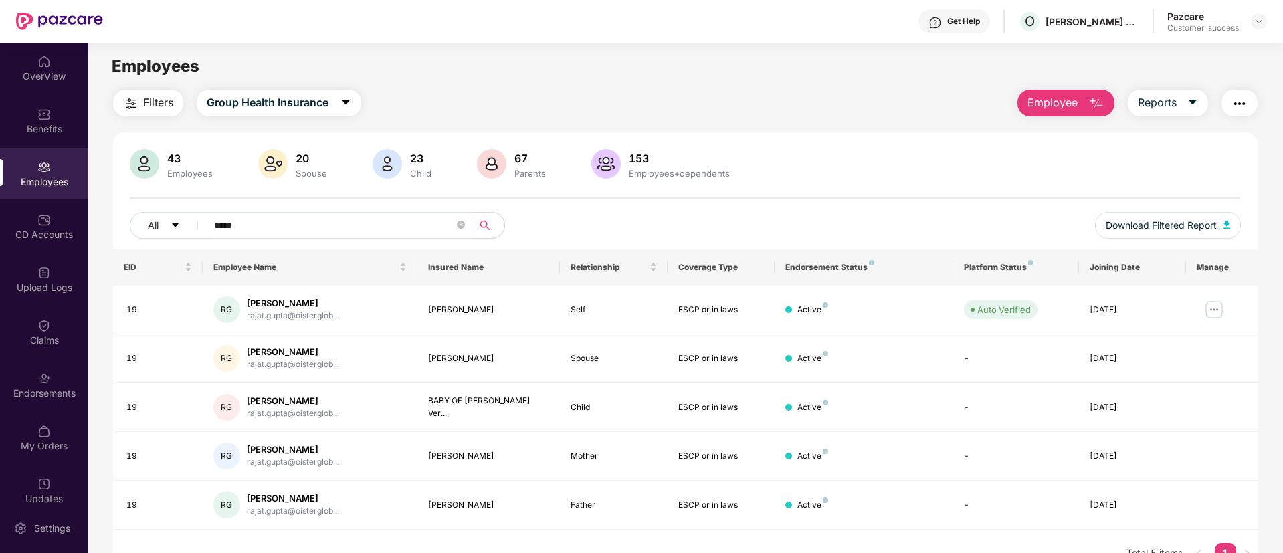
type input "*****"
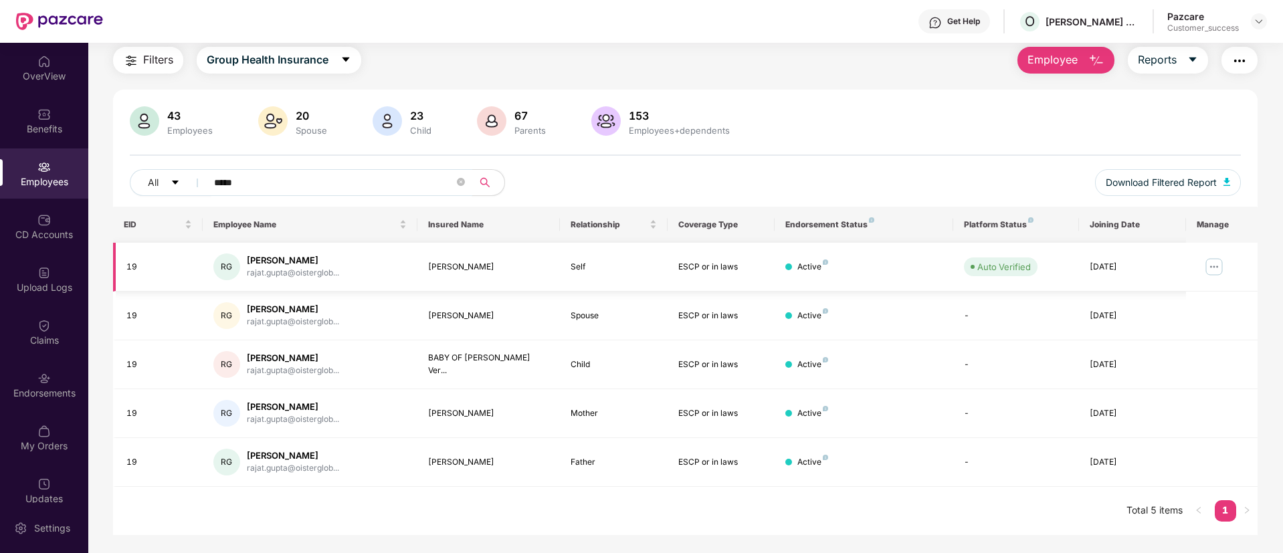
click at [1204, 260] on img at bounding box center [1214, 266] width 21 height 21
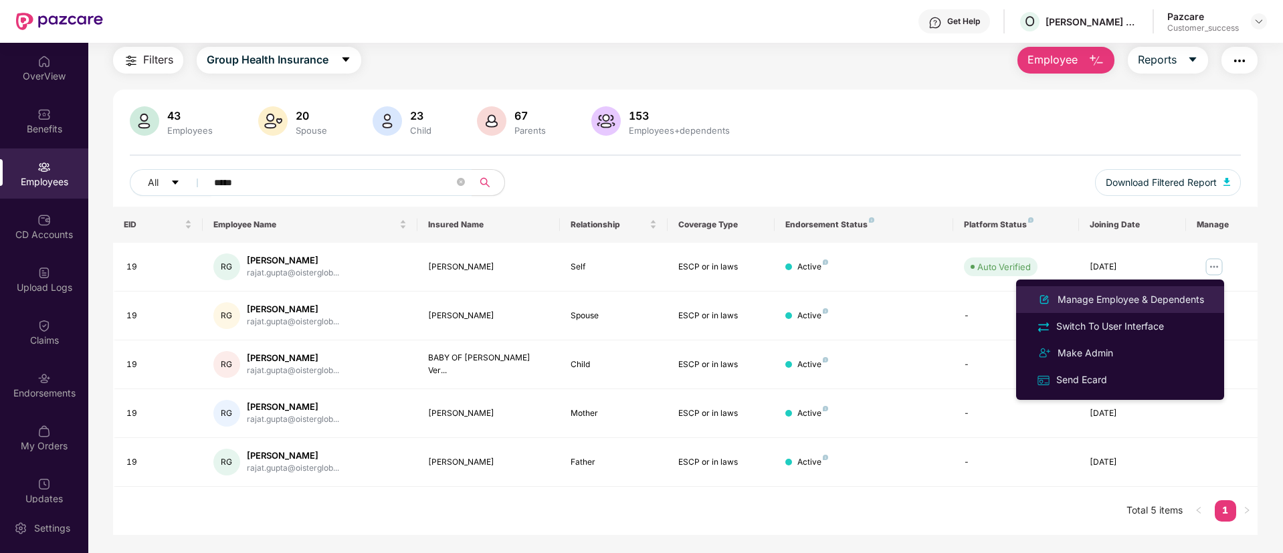
click at [1183, 301] on div "Manage Employee & Dependents" at bounding box center [1131, 299] width 152 height 15
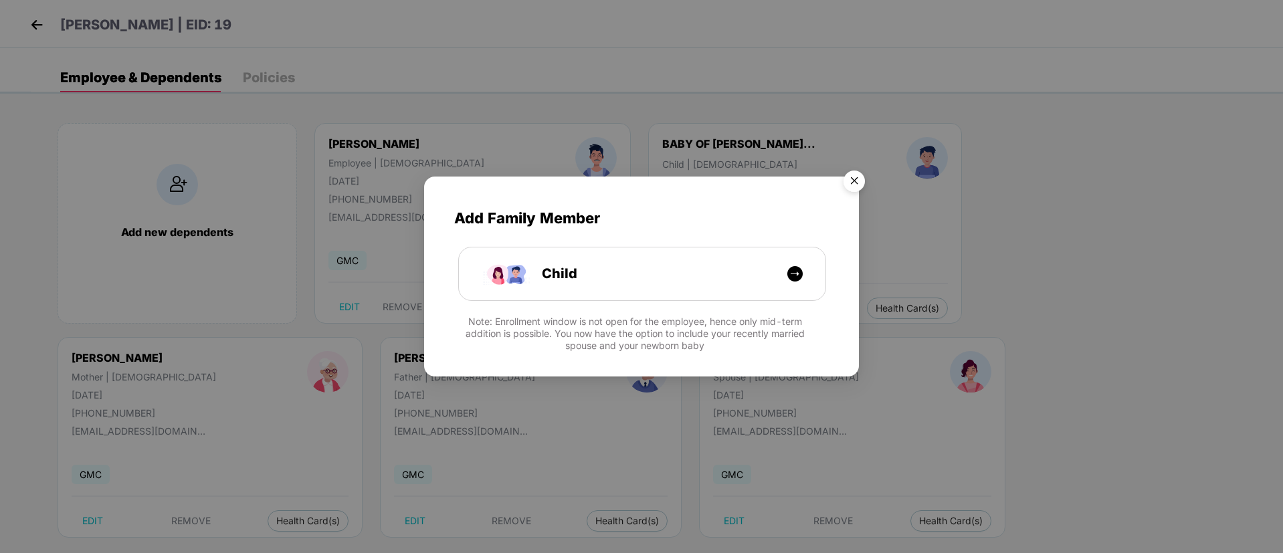
click at [856, 180] on img "Close" at bounding box center [854, 183] width 37 height 37
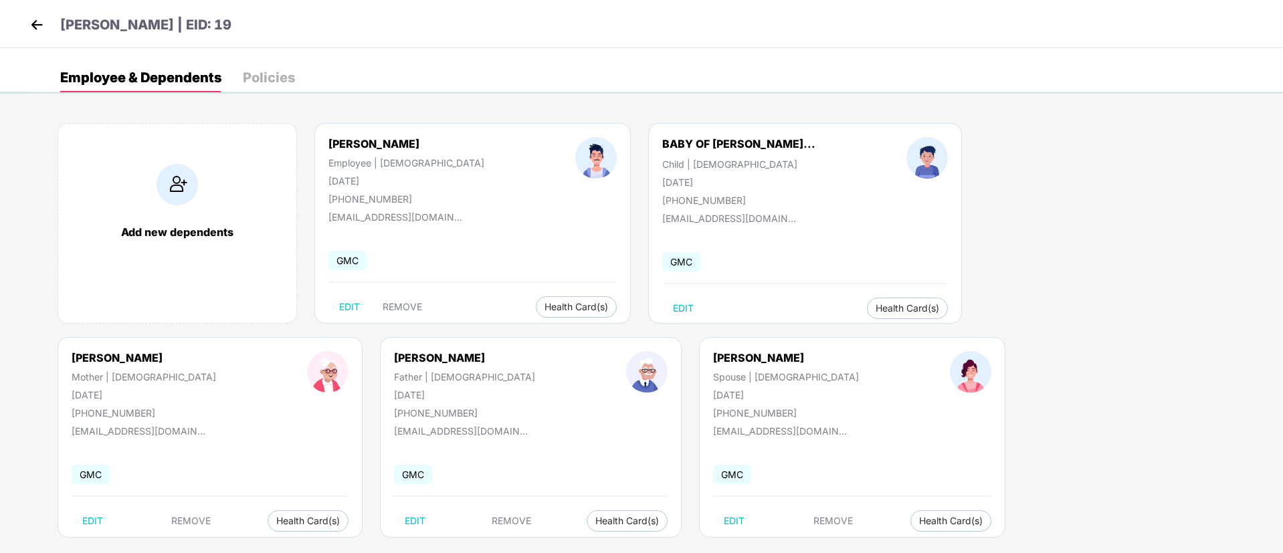
click at [35, 36] on header "[PERSON_NAME] | EID: 19" at bounding box center [129, 27] width 205 height 24
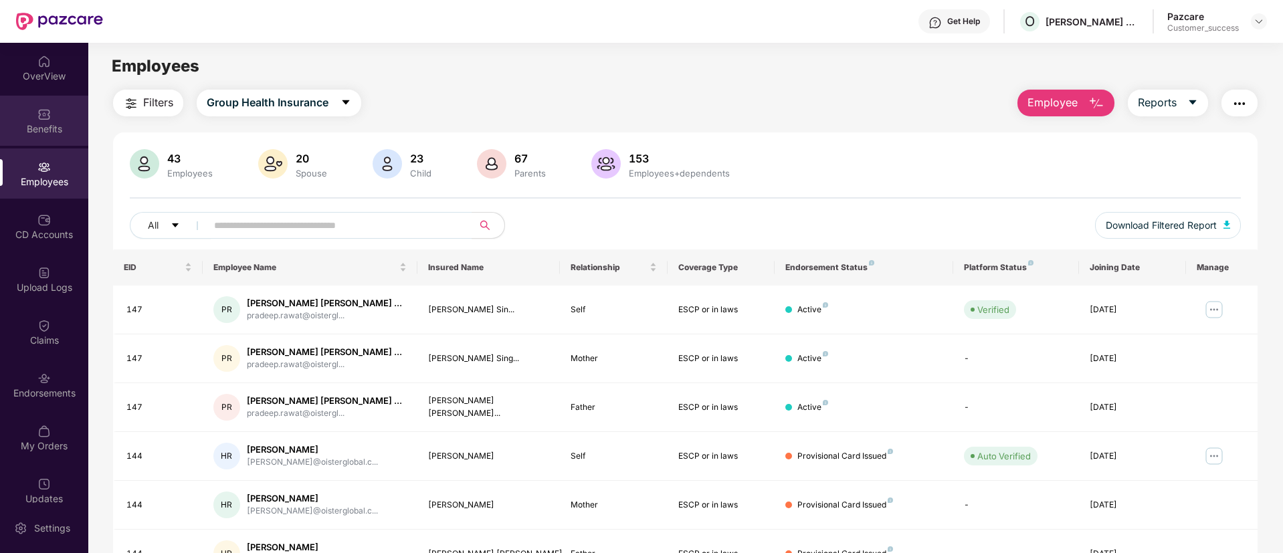
click at [61, 120] on div "Benefits" at bounding box center [44, 121] width 88 height 50
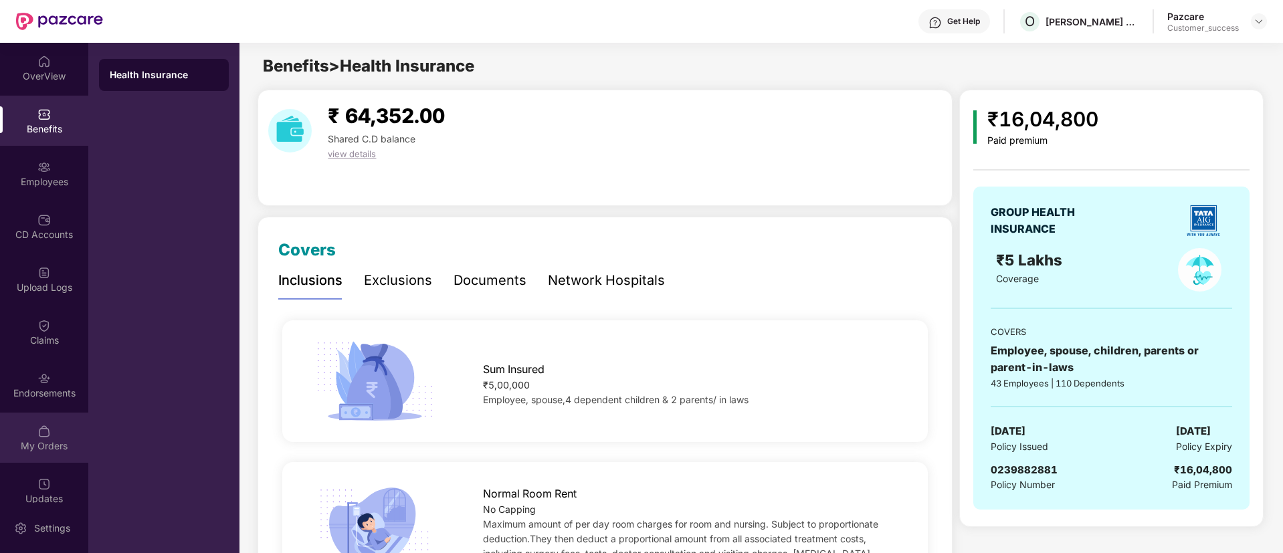
click at [17, 457] on div "My Orders" at bounding box center [44, 438] width 88 height 50
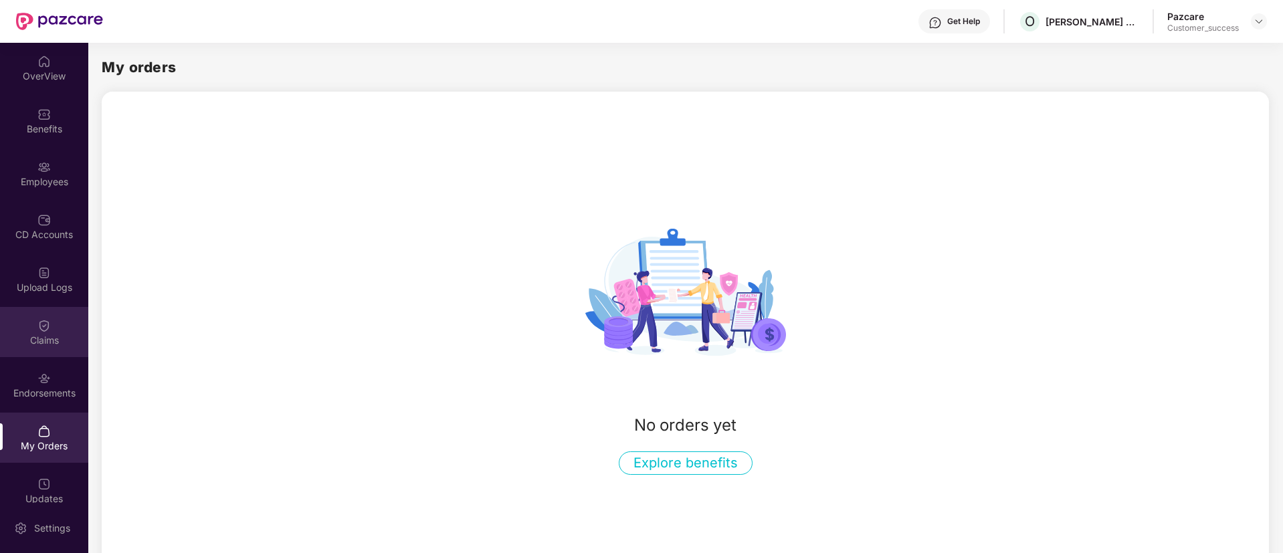
click at [50, 323] on div "Claims" at bounding box center [44, 332] width 88 height 50
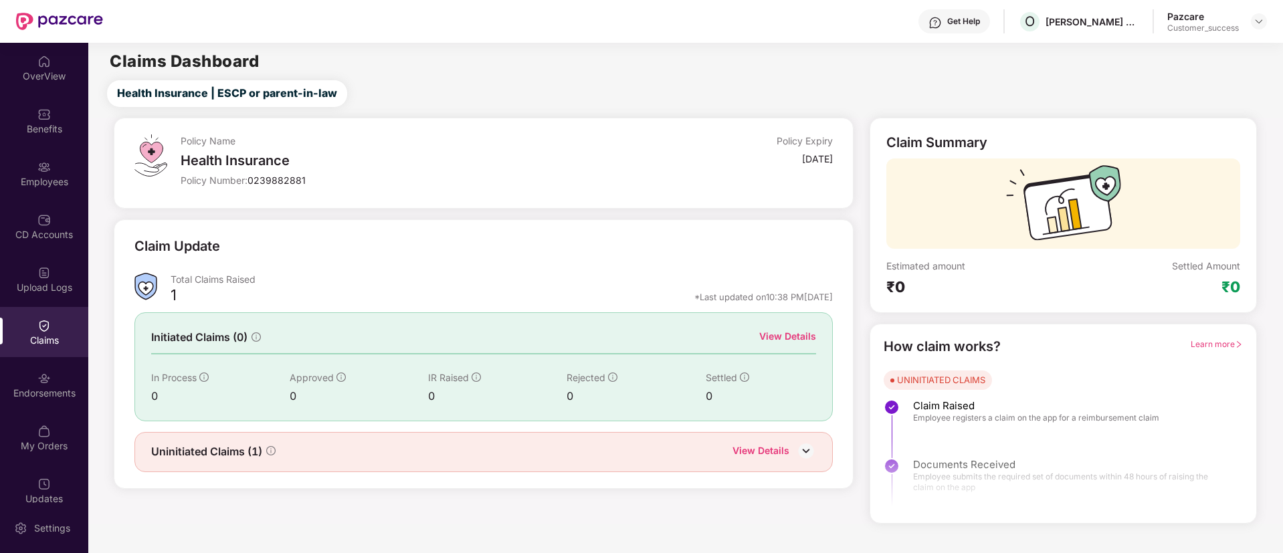
click at [761, 453] on div "View Details" at bounding box center [761, 452] width 57 height 17
click at [1254, 17] on img at bounding box center [1259, 21] width 11 height 11
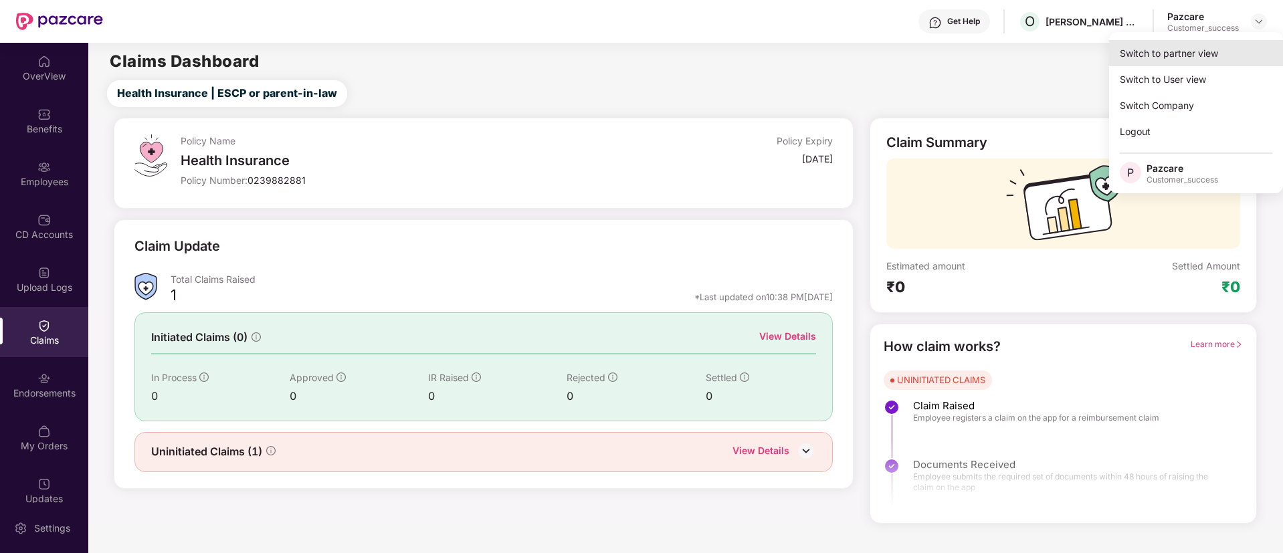
click at [1241, 52] on div "Switch to partner view" at bounding box center [1196, 53] width 174 height 26
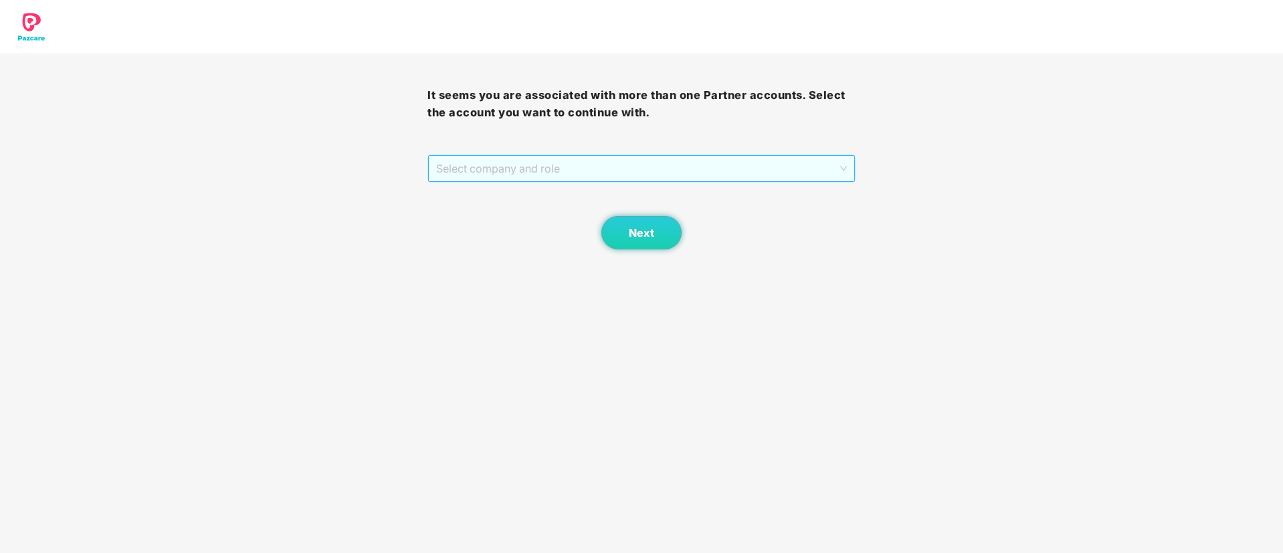
click at [696, 177] on span "Select company and role" at bounding box center [641, 168] width 410 height 25
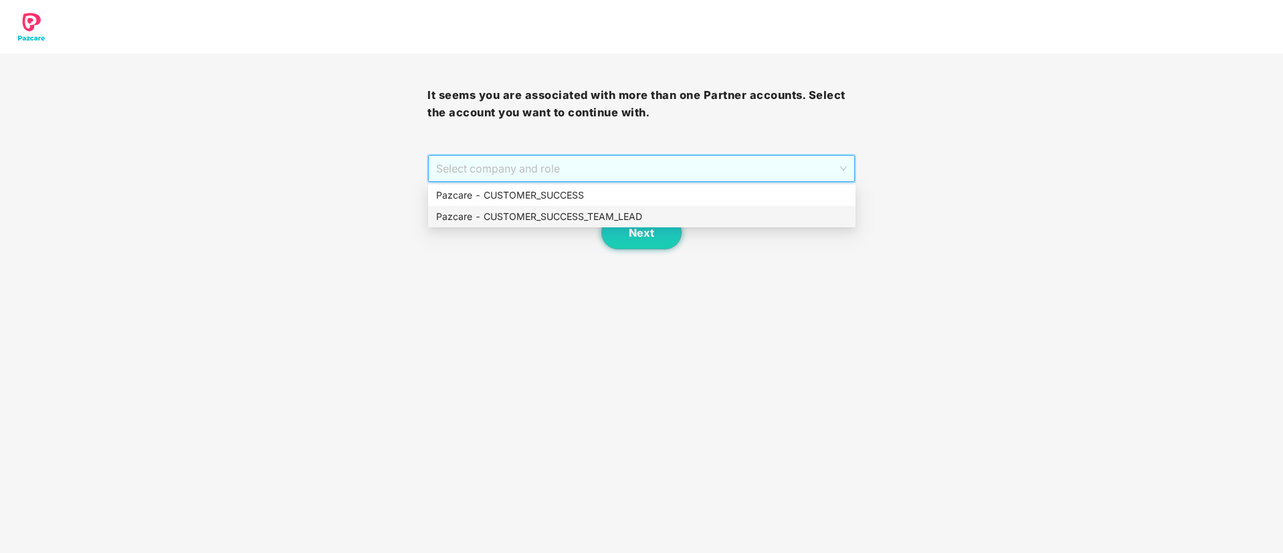
click at [634, 217] on div "Pazcare - CUSTOMER_SUCCESS_TEAM_LEAD" at bounding box center [642, 216] width 412 height 15
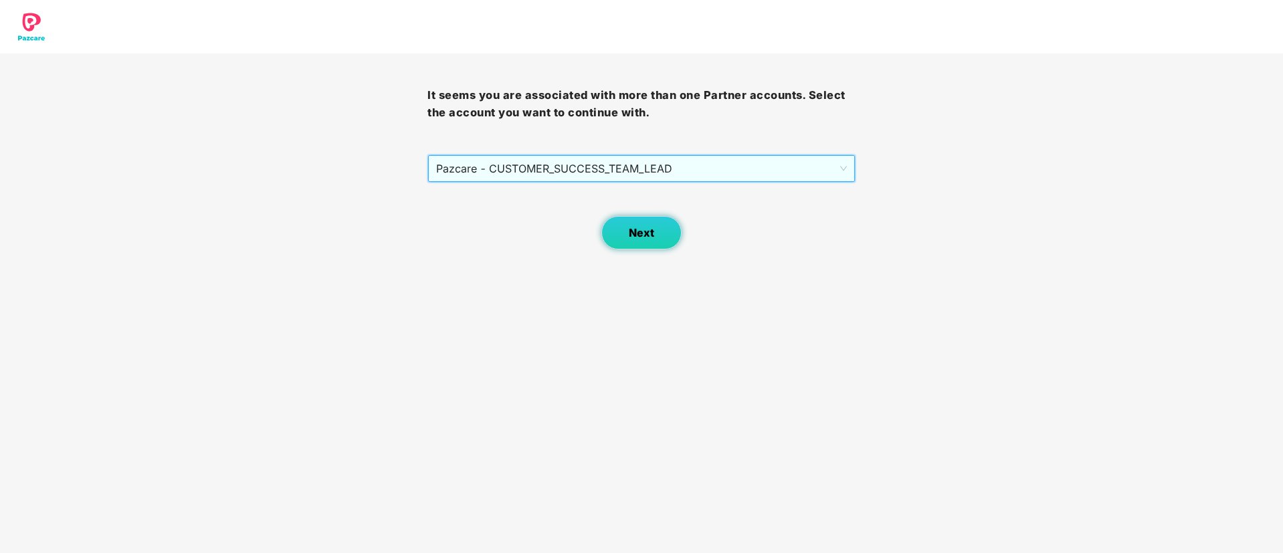
click at [641, 244] on button "Next" at bounding box center [642, 232] width 80 height 33
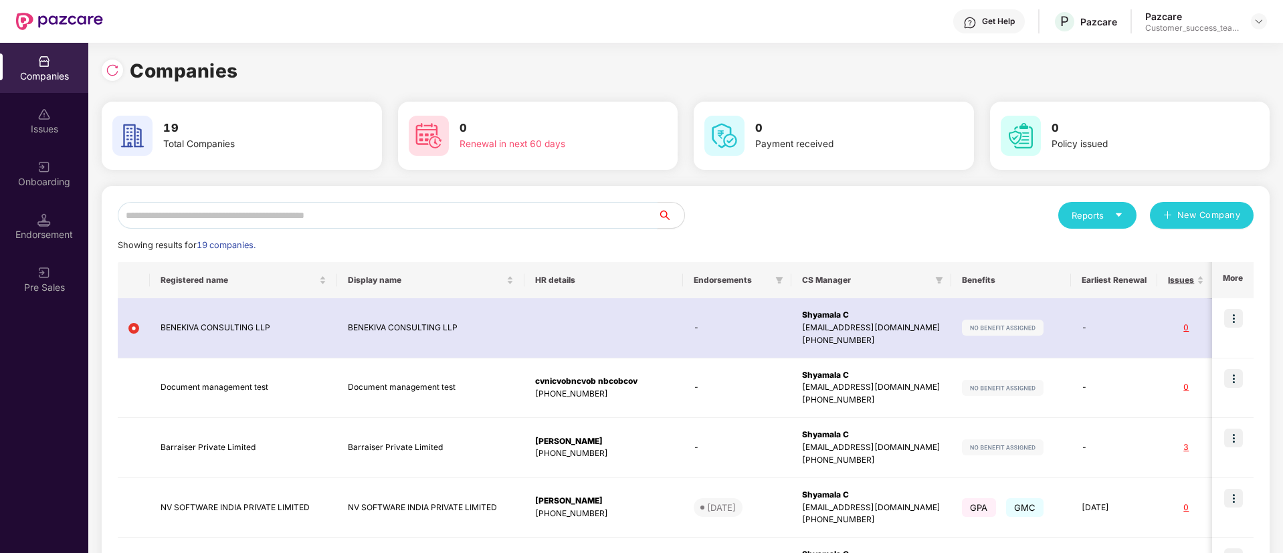
click at [453, 217] on input "text" at bounding box center [388, 215] width 540 height 27
click at [120, 69] on div at bounding box center [112, 70] width 21 height 21
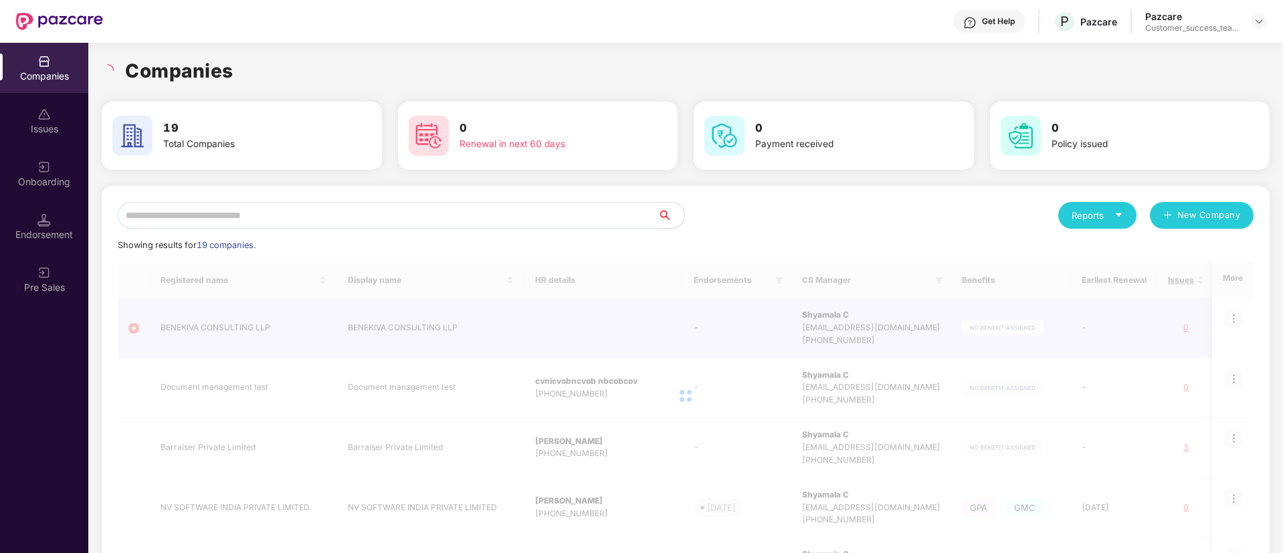
click at [54, 173] on div "Onboarding" at bounding box center [44, 174] width 88 height 50
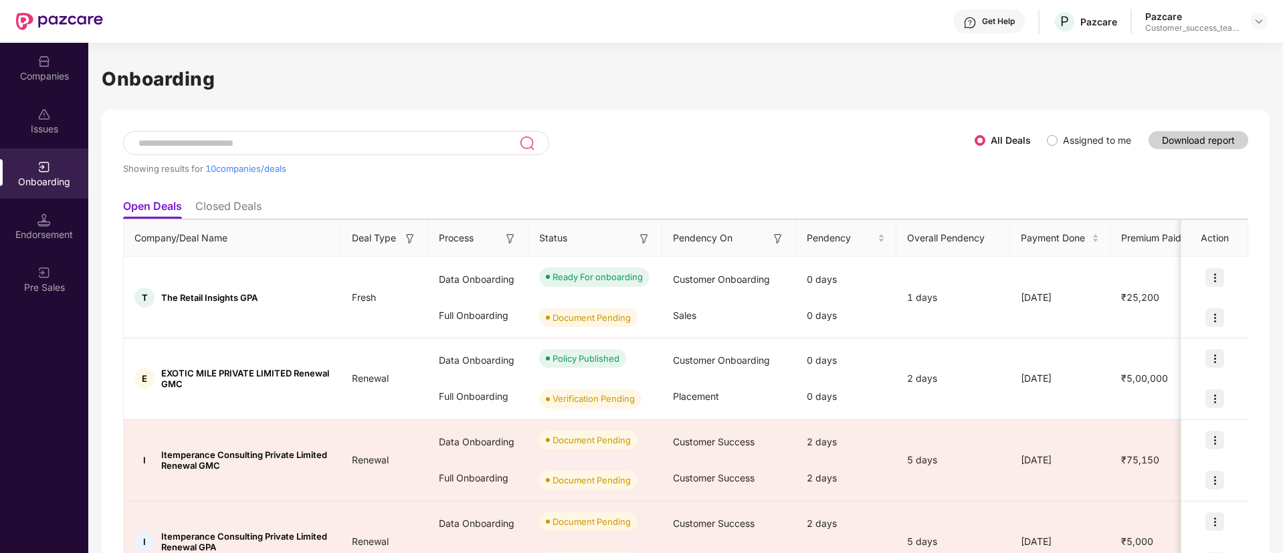
click at [351, 143] on input at bounding box center [328, 143] width 382 height 11
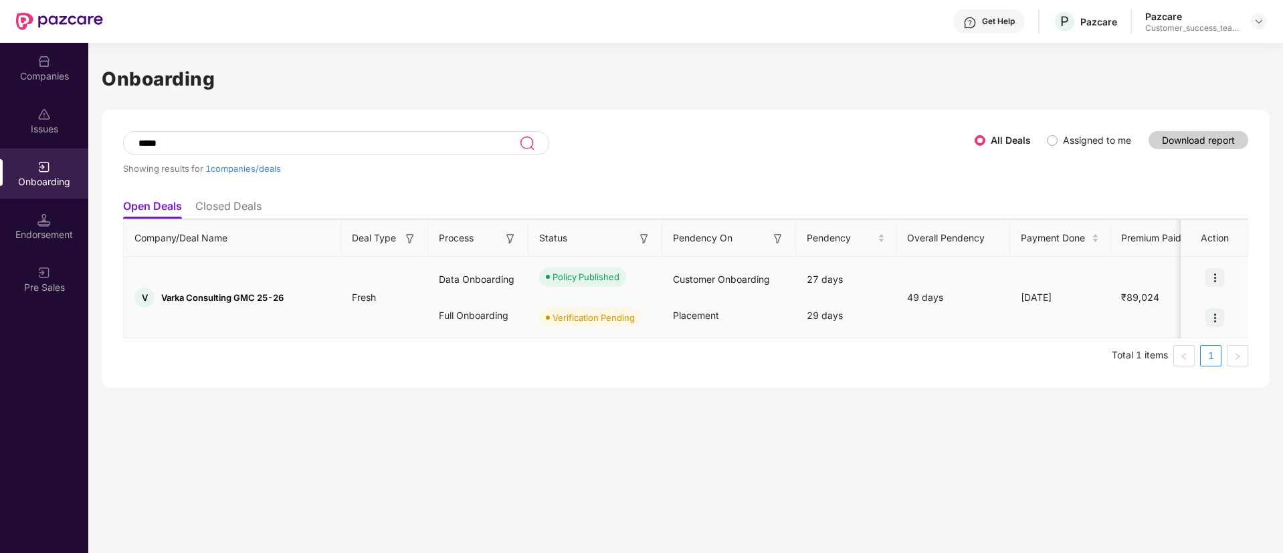
type input "*****"
click at [1205, 323] on div at bounding box center [1215, 318] width 67 height 40
